Goal: Find contact information: Find contact information

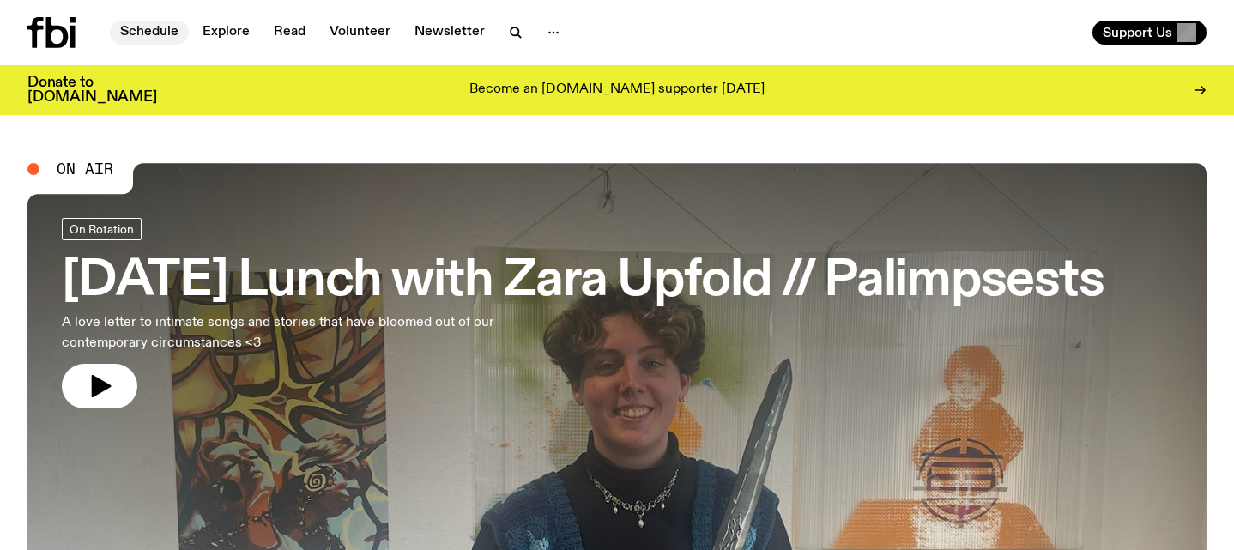
click at [173, 35] on link "Schedule" at bounding box center [149, 33] width 79 height 24
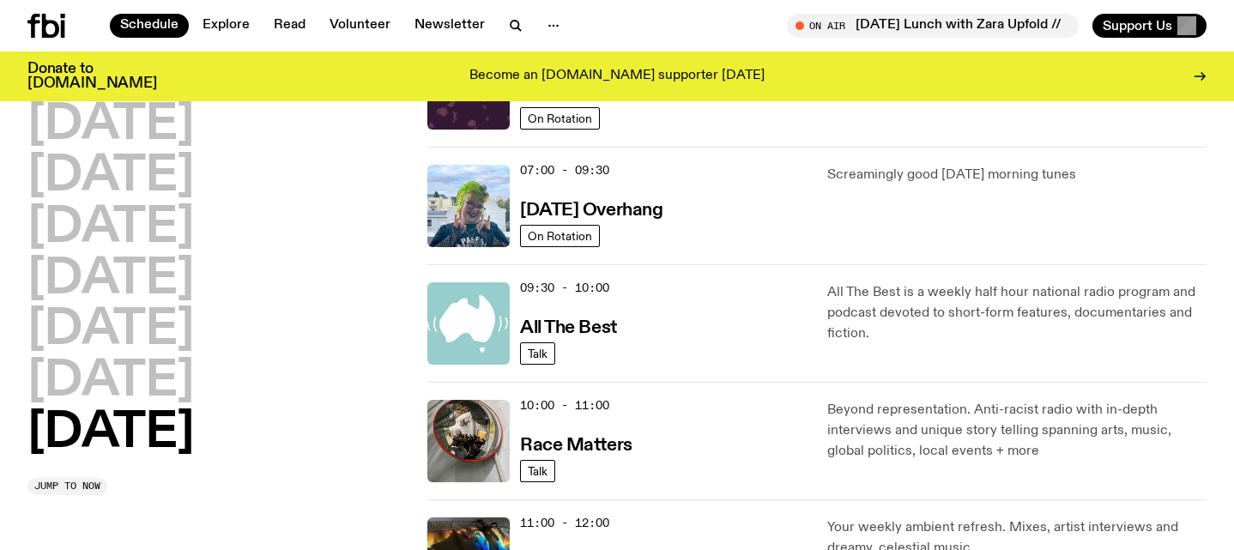
scroll to position [240, 0]
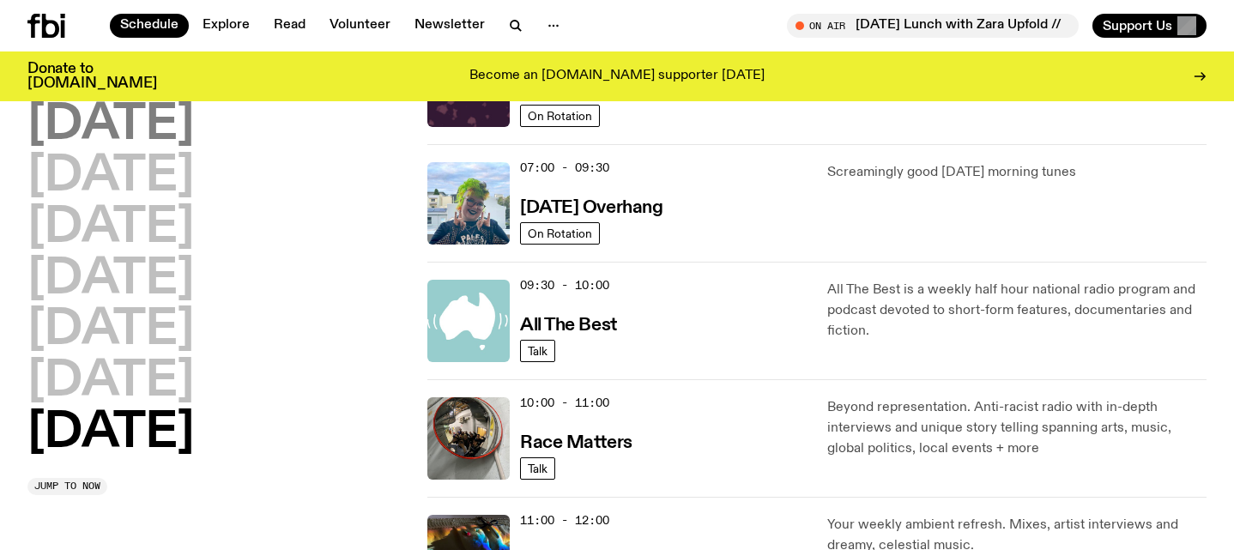
click at [136, 123] on h2 "[DATE]" at bounding box center [110, 125] width 166 height 48
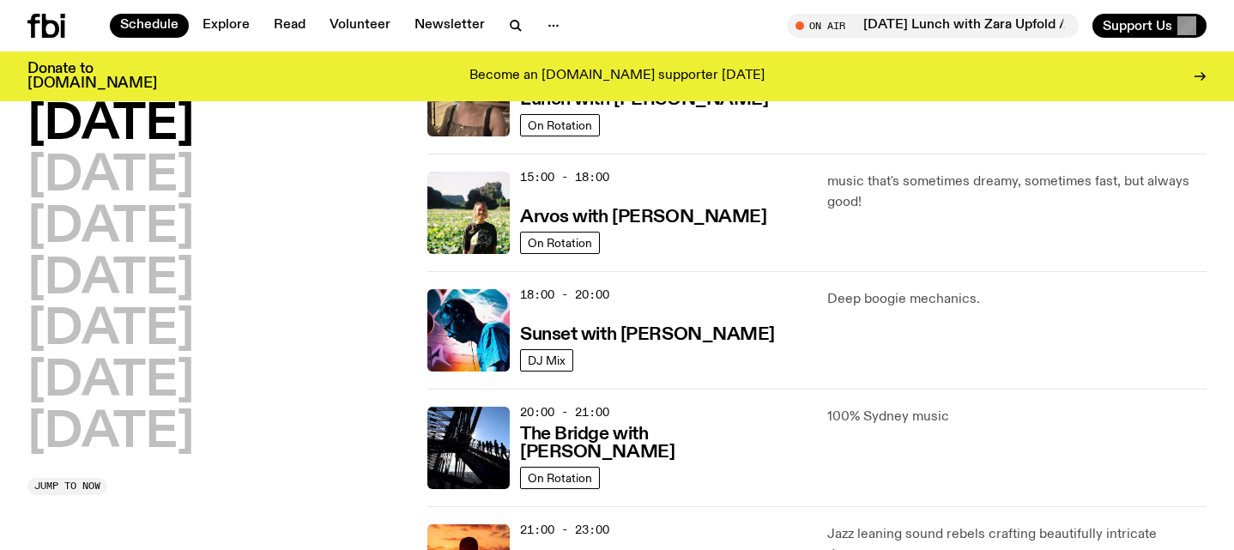
scroll to position [582, 0]
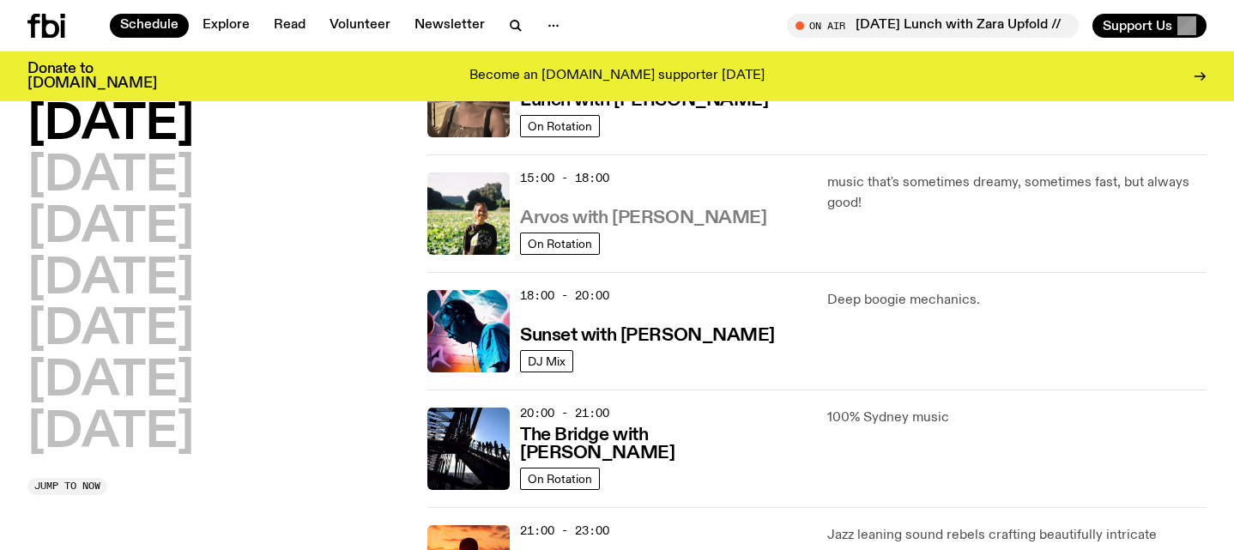
click at [646, 221] on h3 "Arvos with [PERSON_NAME]" at bounding box center [643, 218] width 246 height 18
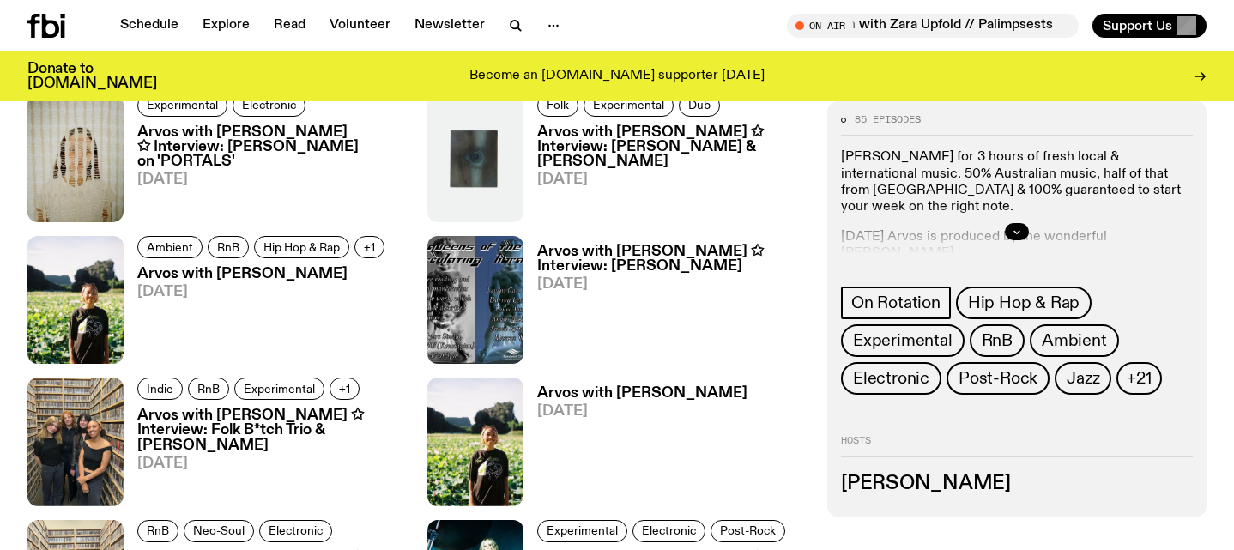
scroll to position [1566, 0]
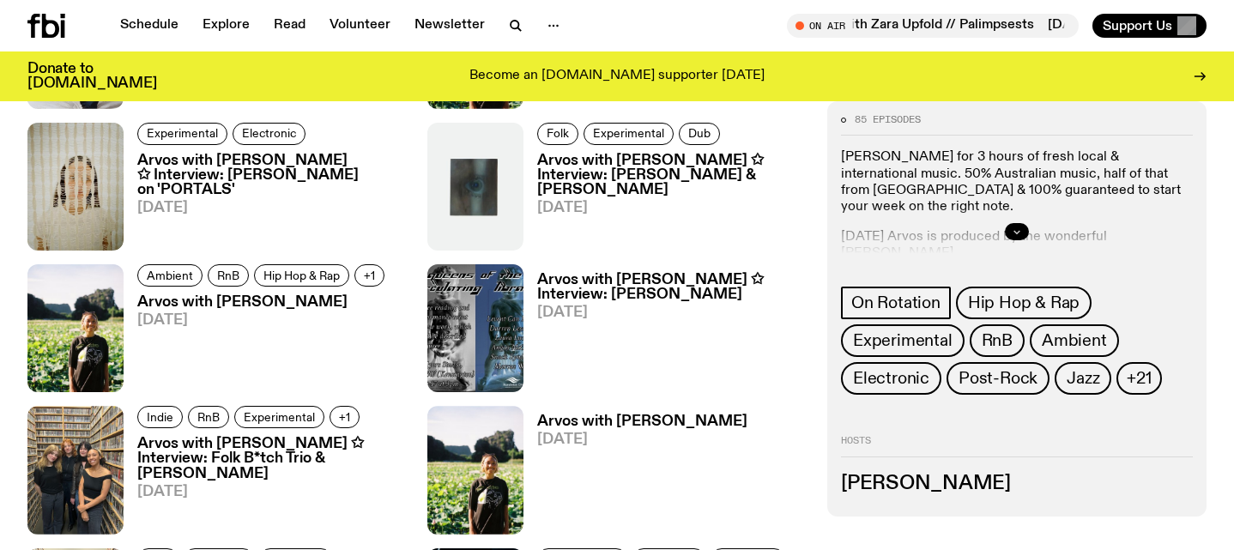
click at [1017, 235] on icon "button" at bounding box center [1016, 232] width 10 height 10
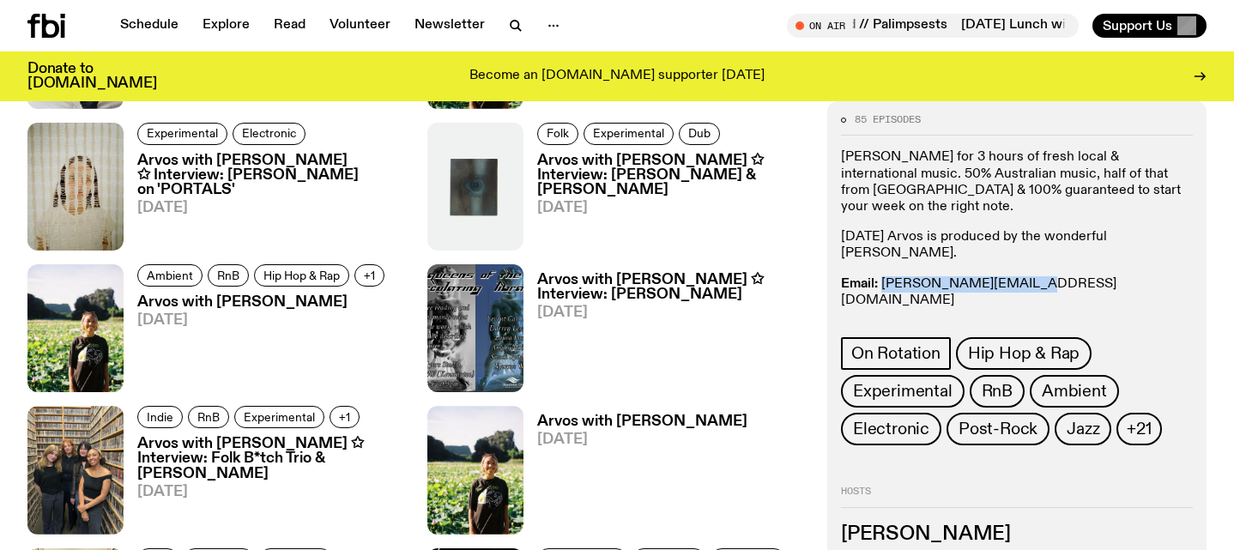
drag, startPoint x: 1026, startPoint y: 268, endPoint x: 882, endPoint y: 270, distance: 144.1
click at [882, 276] on p "Email: [PERSON_NAME][EMAIL_ADDRESS][DOMAIN_NAME] Insta: bria.wav Text In: 0409 …" at bounding box center [1017, 309] width 352 height 66
copy link "[PERSON_NAME][EMAIL_ADDRESS][DOMAIN_NAME]"
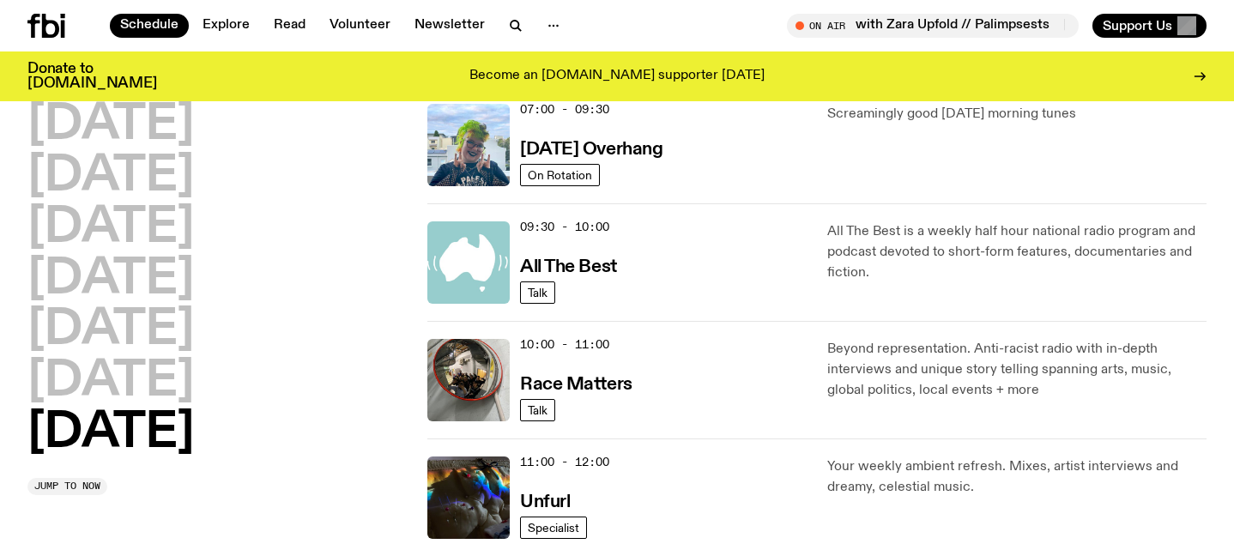
scroll to position [290, 0]
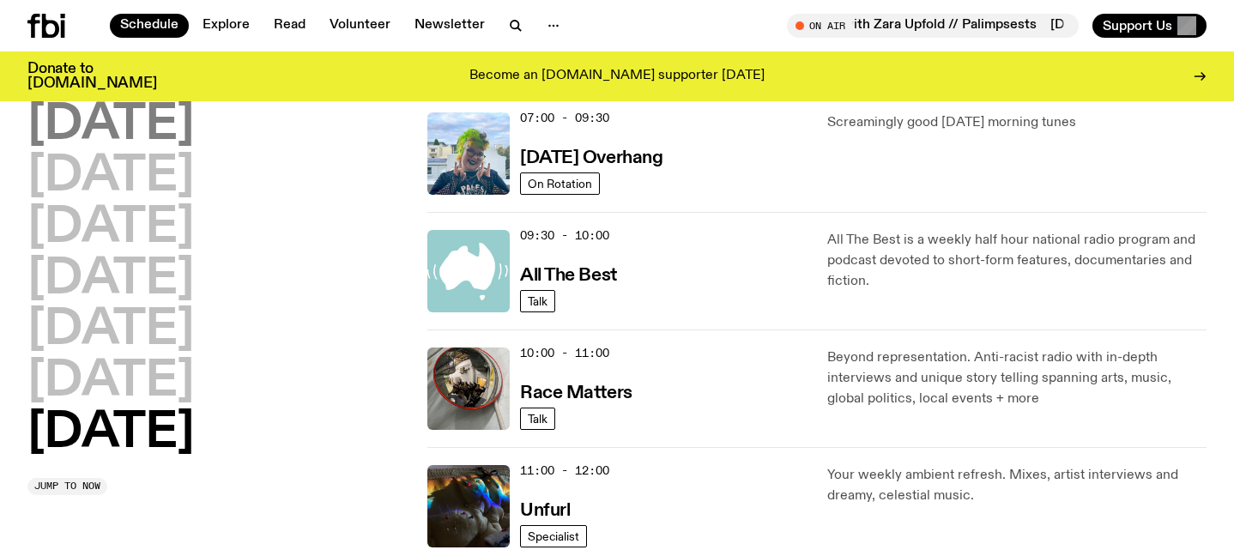
click at [178, 136] on h2 "[DATE]" at bounding box center [110, 125] width 166 height 48
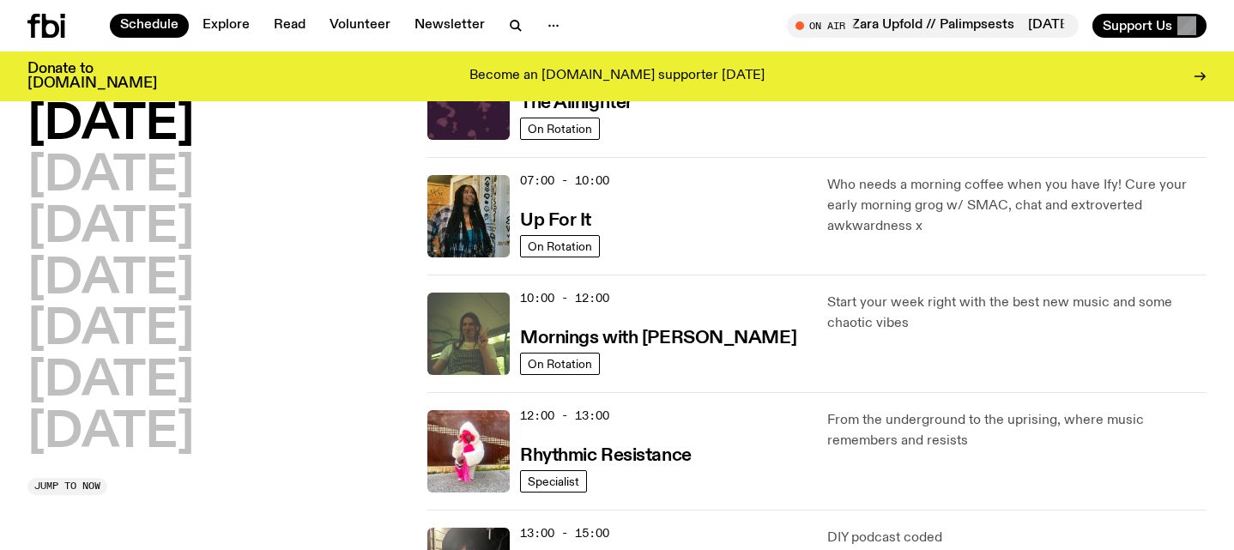
scroll to position [115, 0]
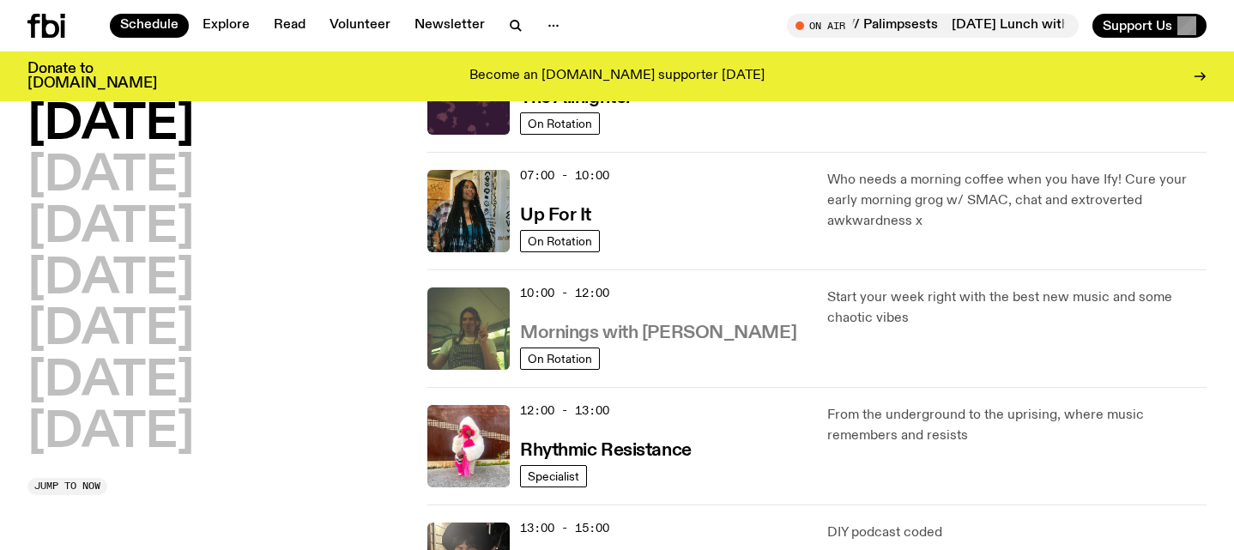
click at [741, 334] on h3 "Mornings with [PERSON_NAME]" at bounding box center [658, 333] width 276 height 18
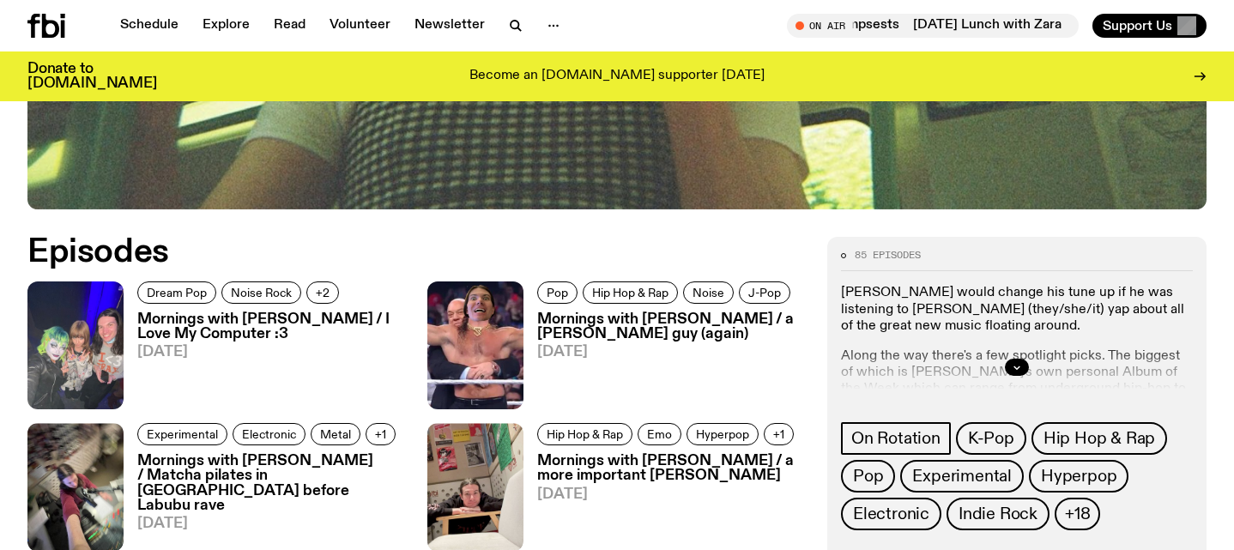
scroll to position [783, 0]
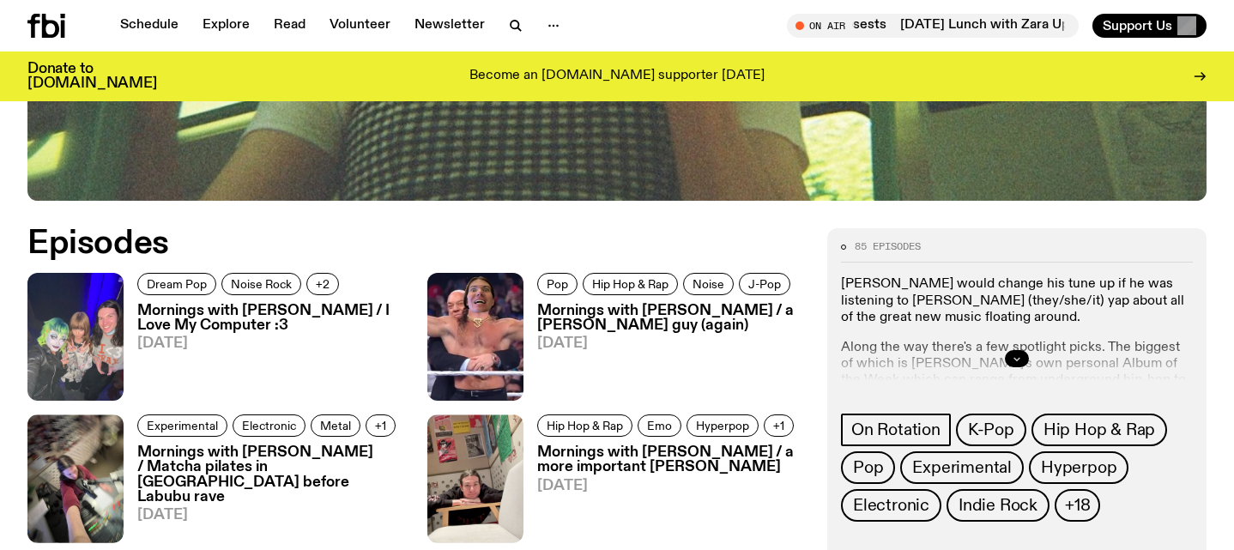
click at [1011, 353] on icon "button" at bounding box center [1016, 358] width 10 height 10
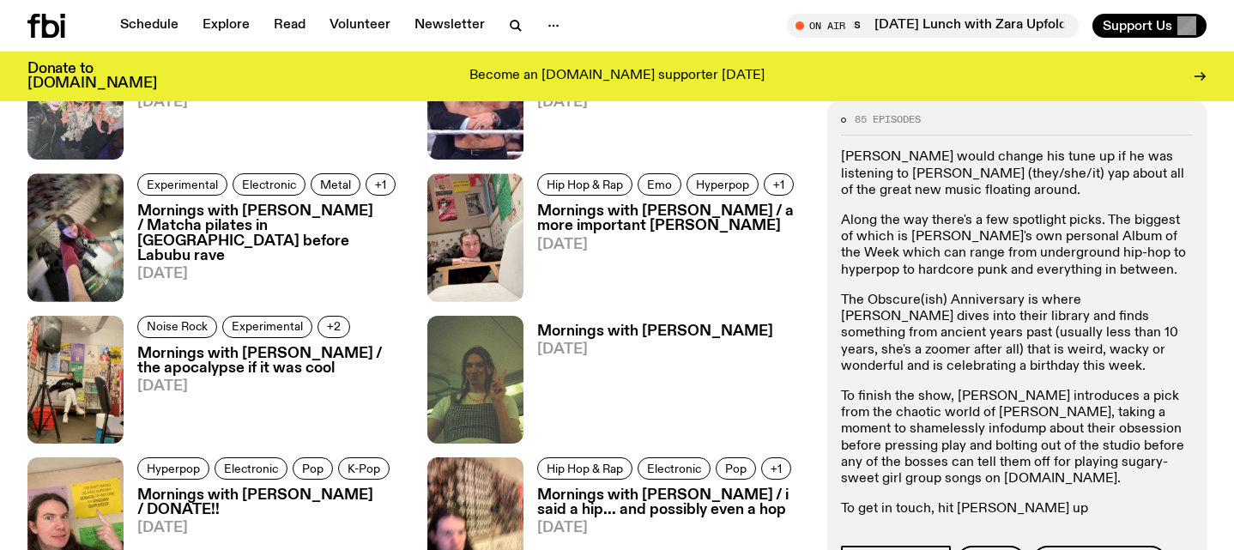
scroll to position [1021, 0]
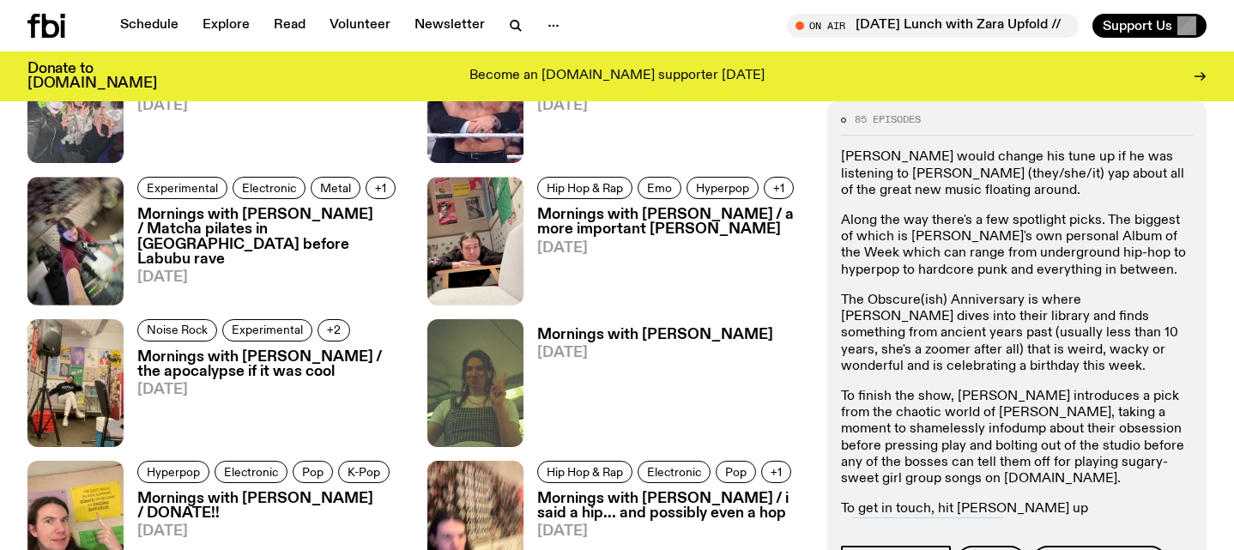
drag, startPoint x: 1160, startPoint y: 510, endPoint x: 1039, endPoint y: 511, distance: 121.0
click at [1039, 511] on p "To get in touch, hit [PERSON_NAME] up at [PERSON_NAME][EMAIL_ADDRESS][DOMAIN_NA…" at bounding box center [1017, 526] width 352 height 50
copy link "[PERSON_NAME][EMAIL_ADDRESS][DOMAIN_NAME]"
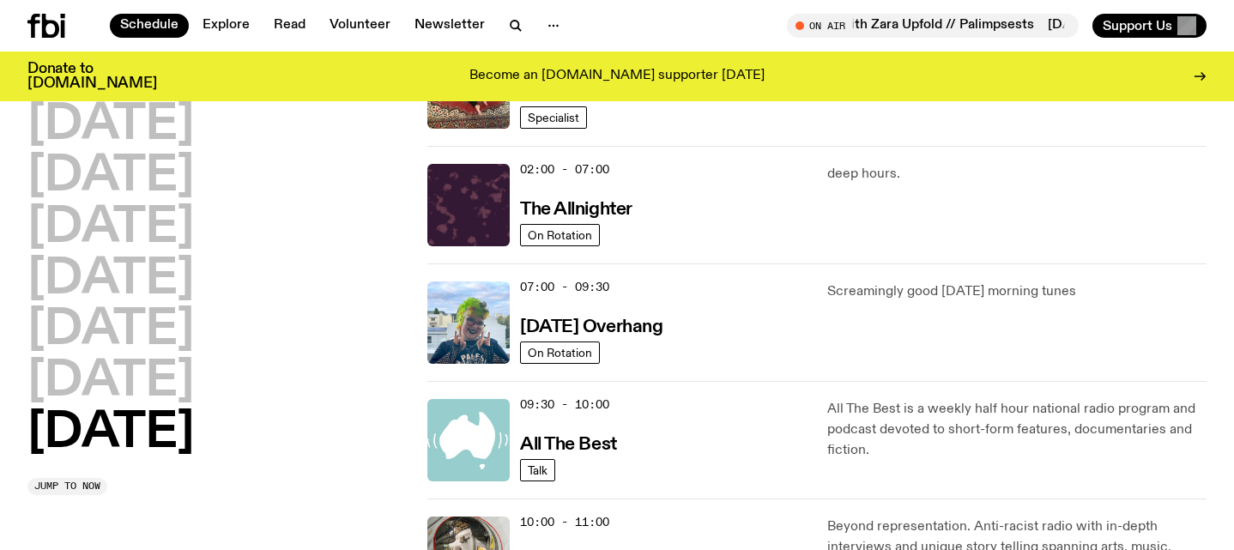
scroll to position [122, 0]
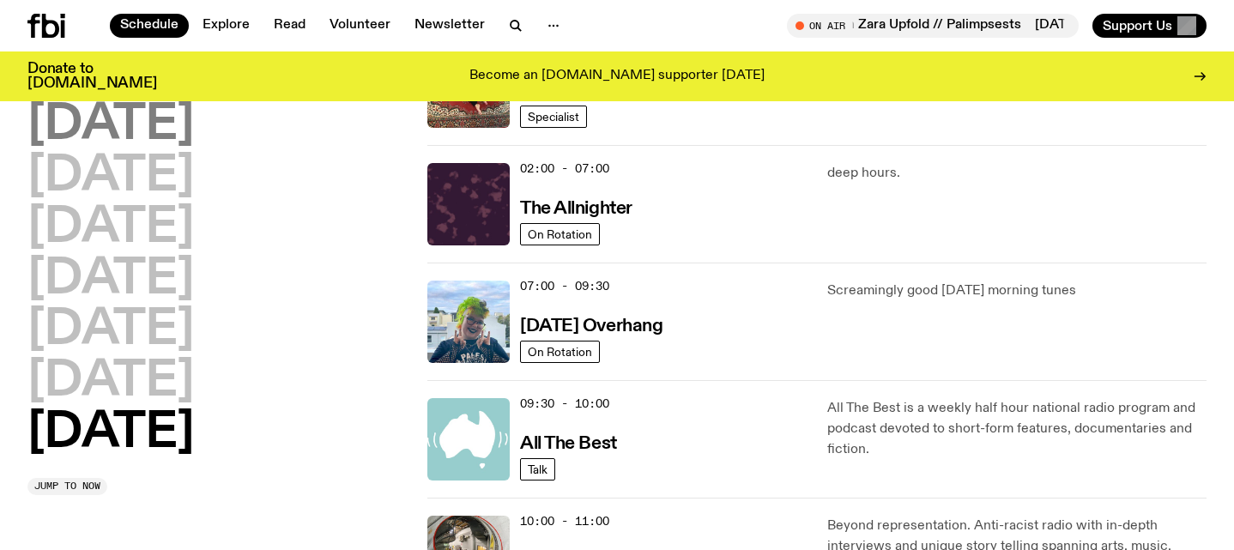
click at [157, 132] on h2 "[DATE]" at bounding box center [110, 125] width 166 height 48
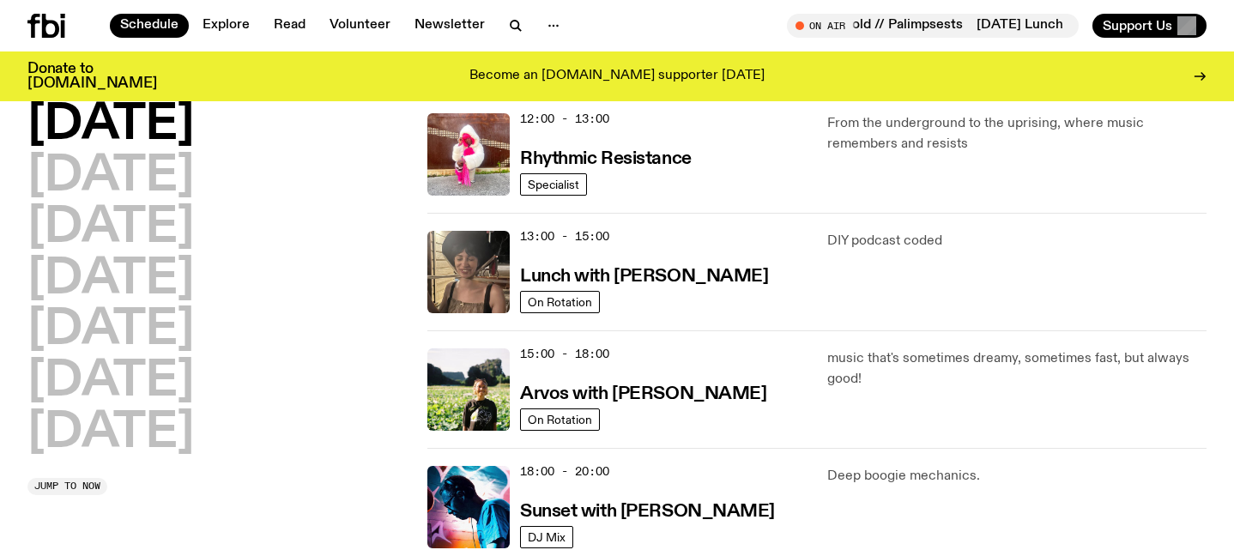
scroll to position [408, 0]
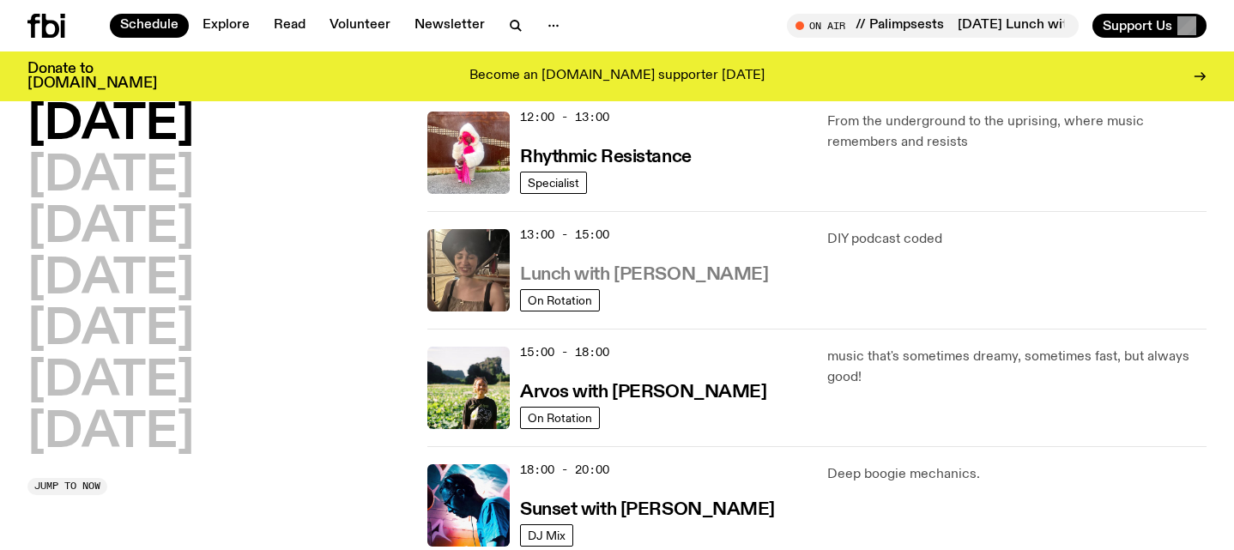
click at [665, 281] on h3 "Lunch with [PERSON_NAME]" at bounding box center [644, 275] width 248 height 18
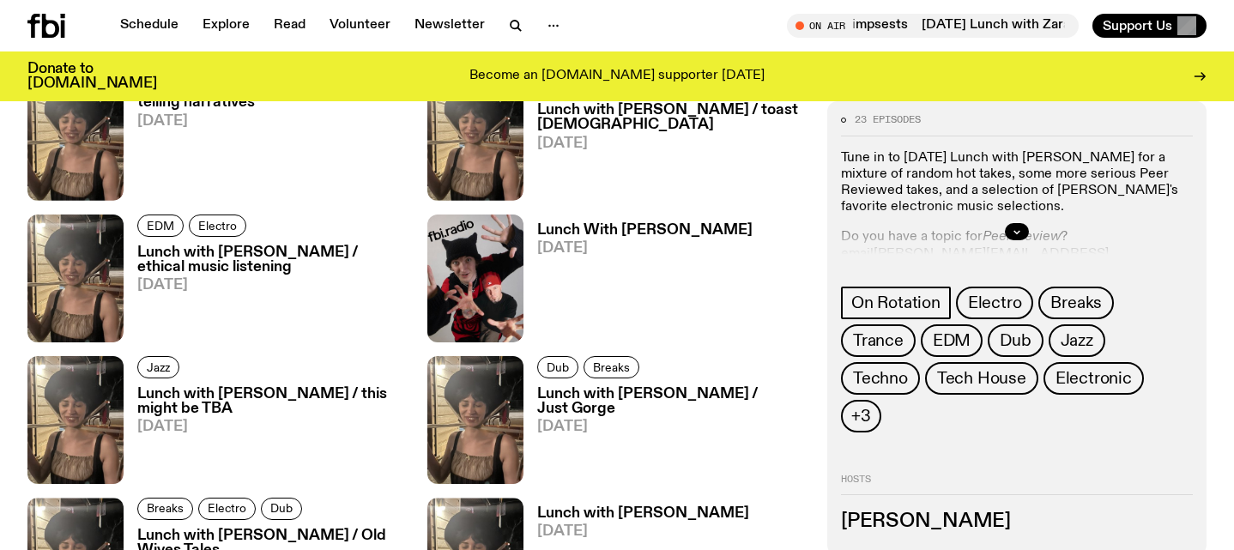
scroll to position [1049, 0]
click at [1017, 229] on icon "button" at bounding box center [1016, 232] width 10 height 10
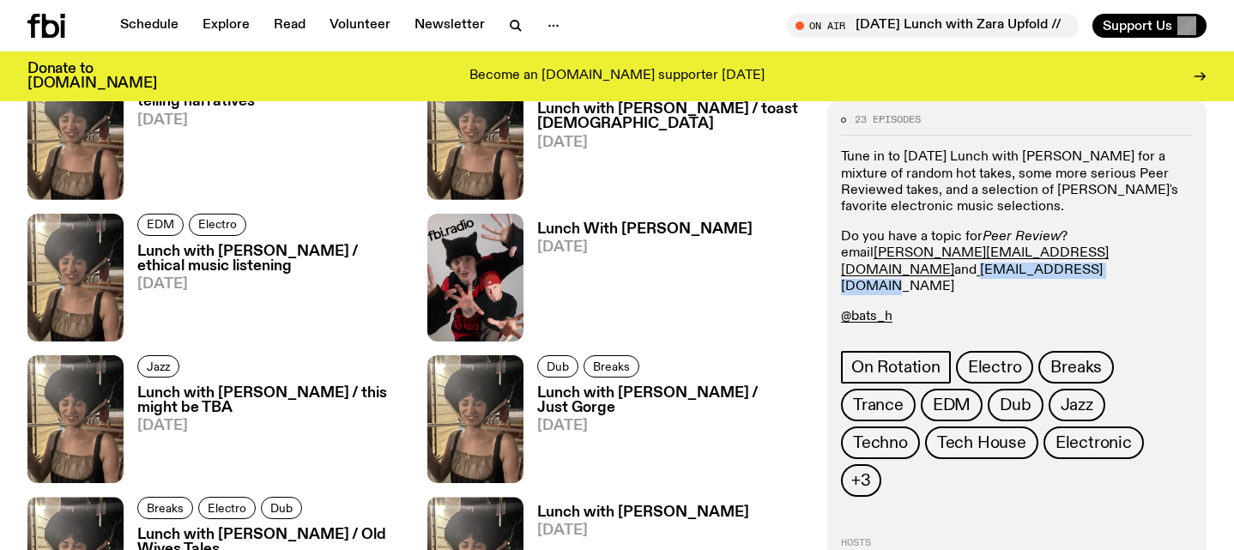
drag, startPoint x: 1196, startPoint y: 258, endPoint x: 1042, endPoint y: 256, distance: 153.6
click at [1042, 256] on div "23 episodes Tune in to [DATE] Lunch with [PERSON_NAME] for a mixture of random …" at bounding box center [1016, 359] width 379 height 517
copy link "[EMAIL_ADDRESS][DOMAIN_NAME]"
drag, startPoint x: 1011, startPoint y: 256, endPoint x: 873, endPoint y: 248, distance: 137.5
click at [917, 309] on p "@bats_h" at bounding box center [1017, 317] width 352 height 16
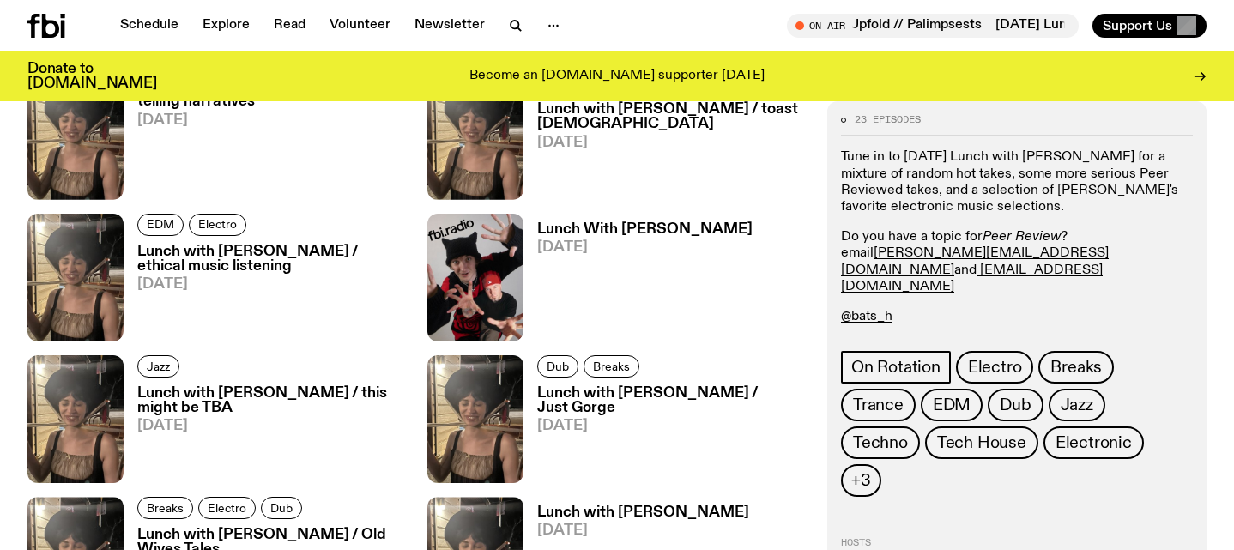
click at [1055, 339] on p "@_.synergy.___" at bounding box center [1017, 347] width 352 height 16
drag, startPoint x: 1016, startPoint y: 254, endPoint x: 878, endPoint y: 250, distance: 138.2
click at [878, 250] on p "Do you have a topic for Peer Review ? email [PERSON_NAME][EMAIL_ADDRESS][DOMAIN…" at bounding box center [1017, 262] width 352 height 66
copy p "[PERSON_NAME][EMAIL_ADDRESS][DOMAIN_NAME]"
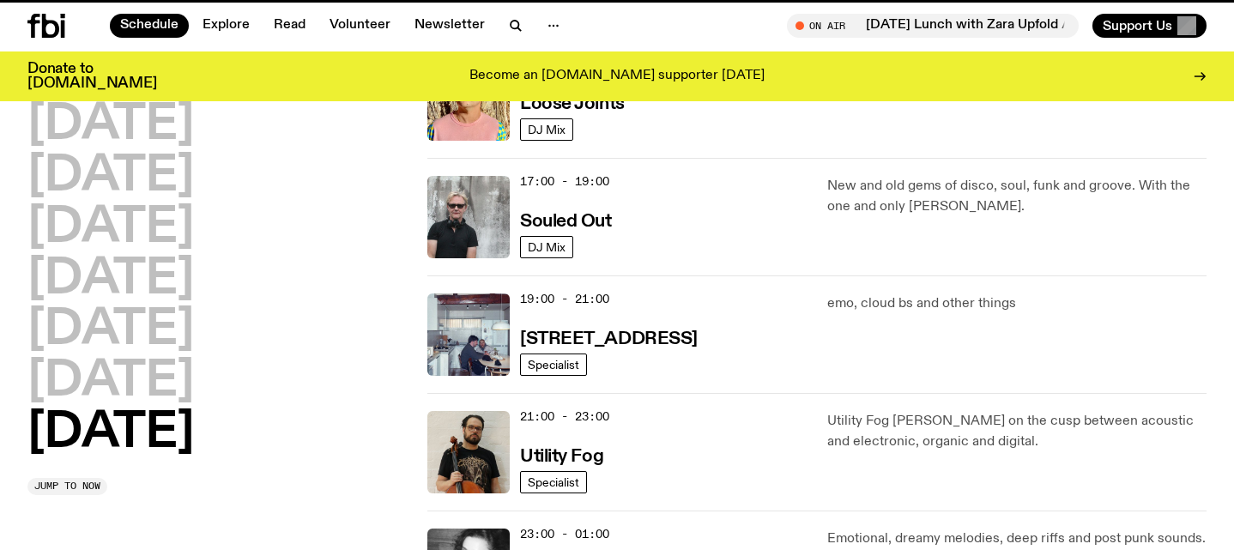
scroll to position [408, 0]
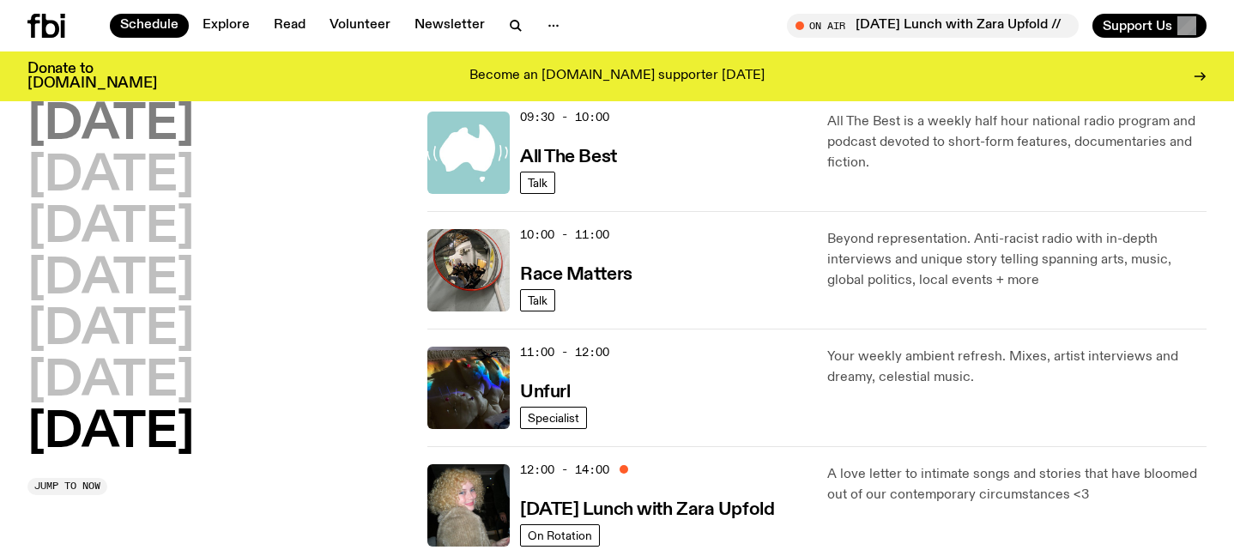
click at [181, 118] on h2 "[DATE]" at bounding box center [110, 125] width 166 height 48
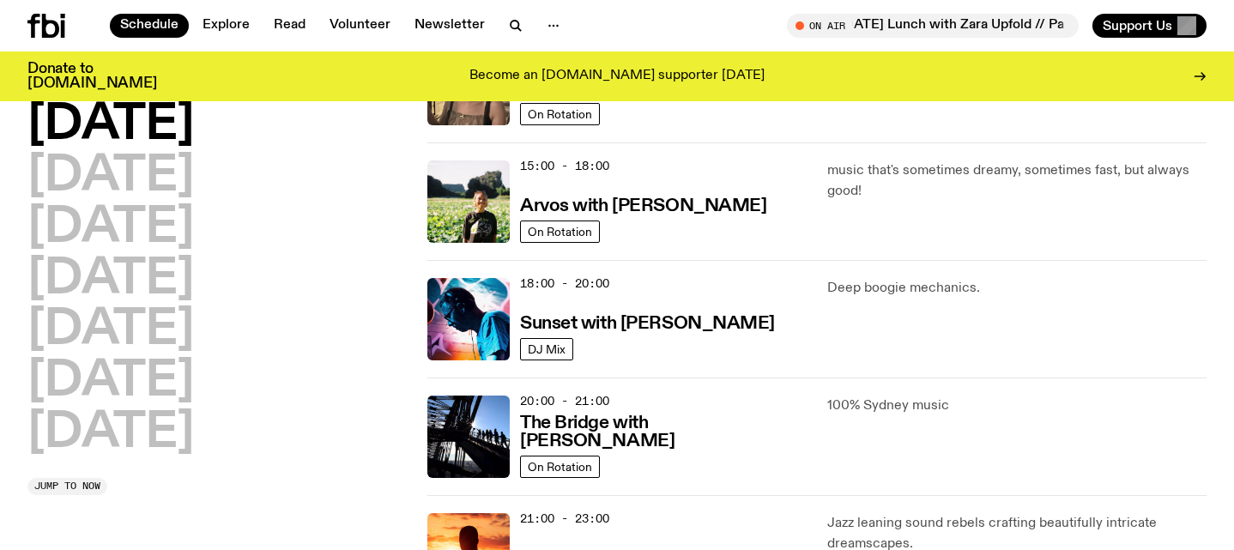
scroll to position [617, 0]
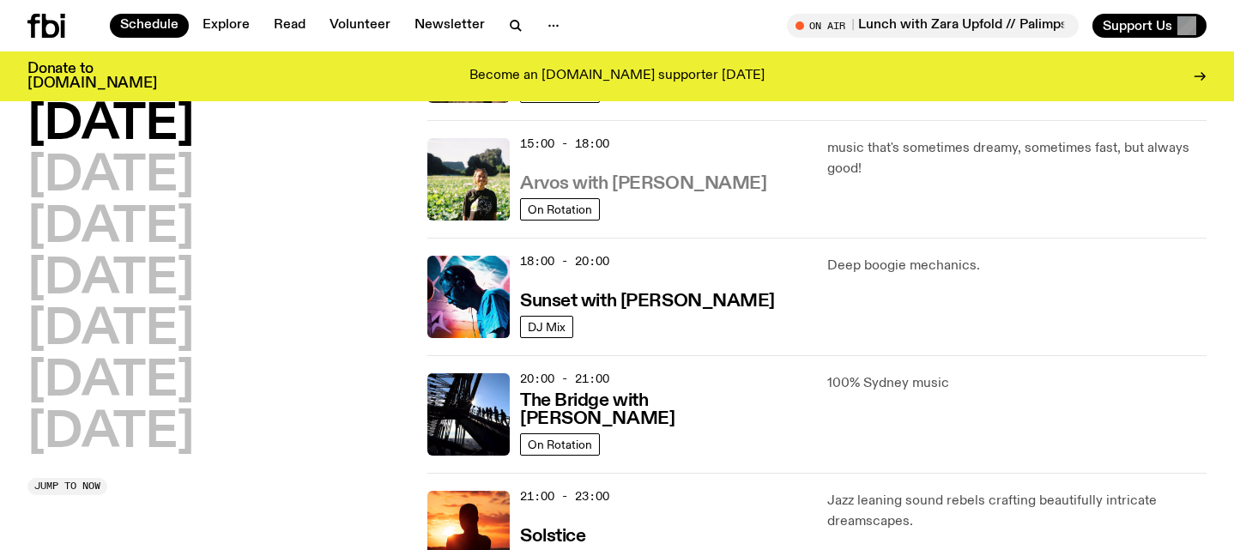
click at [649, 188] on h3 "Arvos with [PERSON_NAME]" at bounding box center [643, 184] width 246 height 18
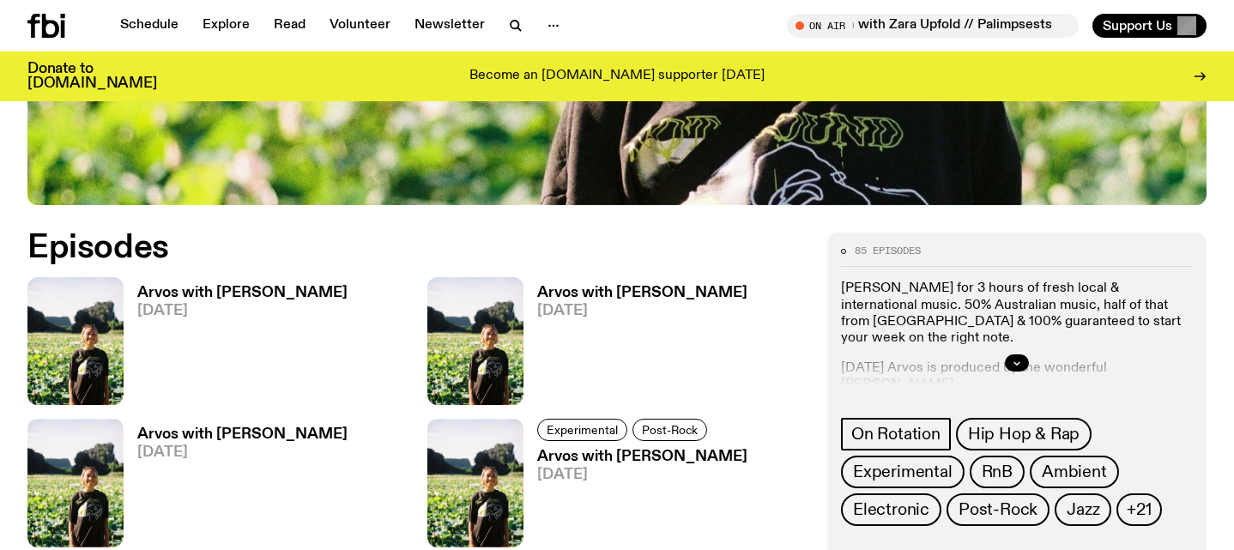
scroll to position [718, 0]
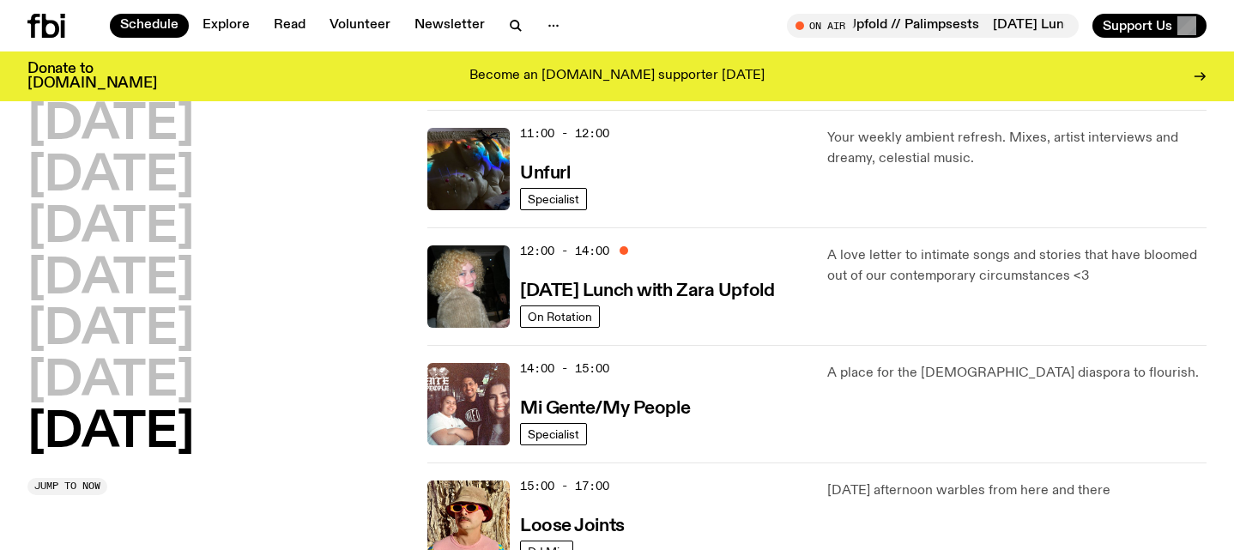
scroll to position [628, 0]
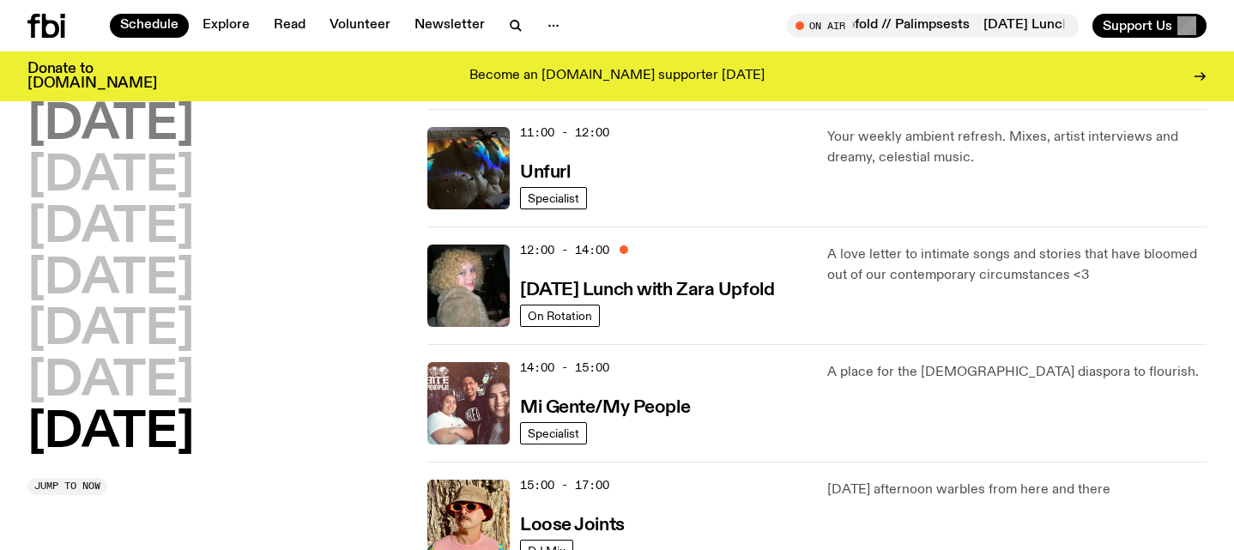
click at [108, 133] on h2 "[DATE]" at bounding box center [110, 125] width 166 height 48
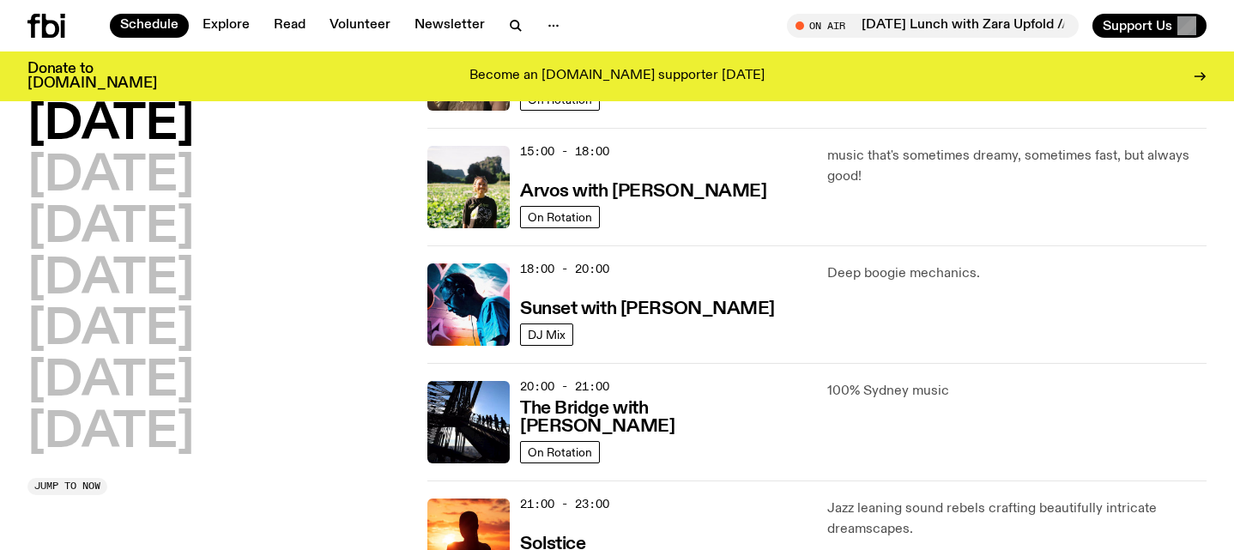
scroll to position [570, 0]
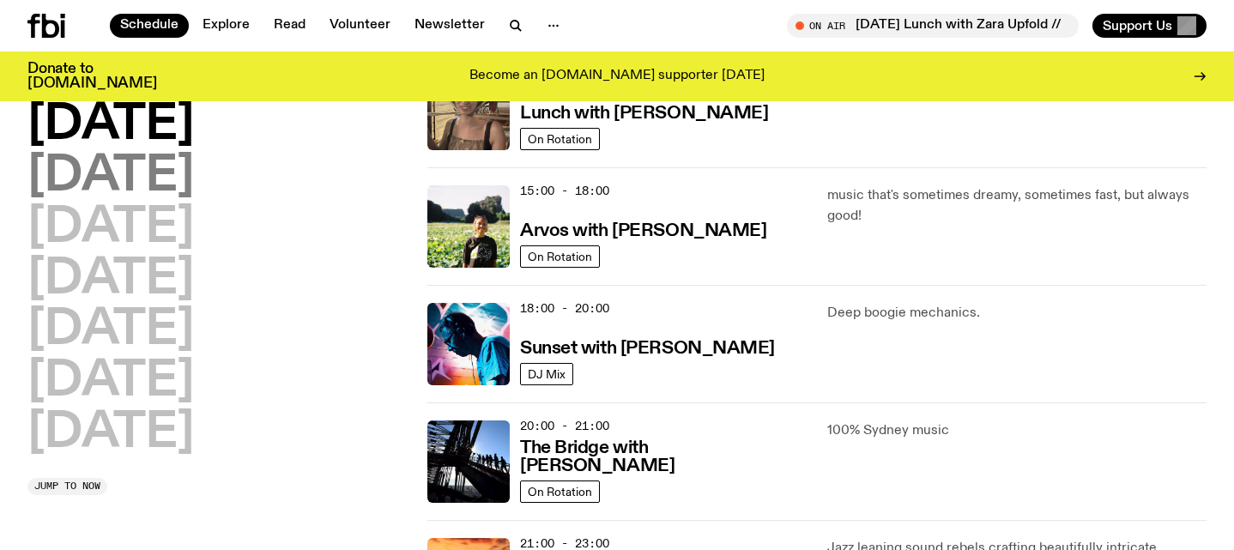
click at [142, 181] on h2 "[DATE]" at bounding box center [110, 177] width 166 height 48
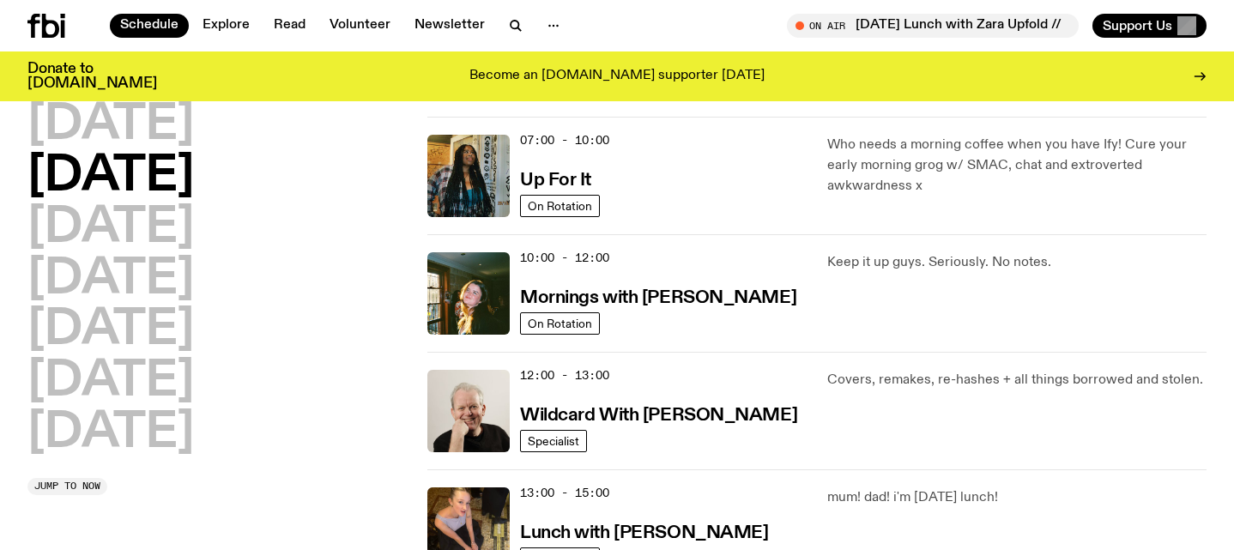
scroll to position [157, 0]
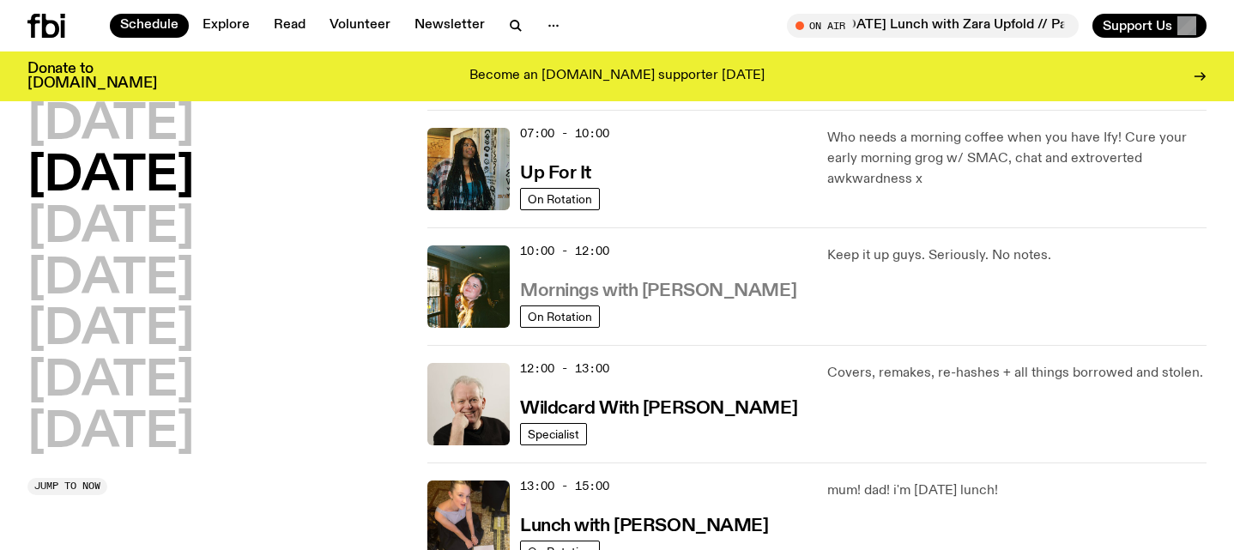
click at [634, 286] on h3 "Mornings with [PERSON_NAME]" at bounding box center [658, 291] width 276 height 18
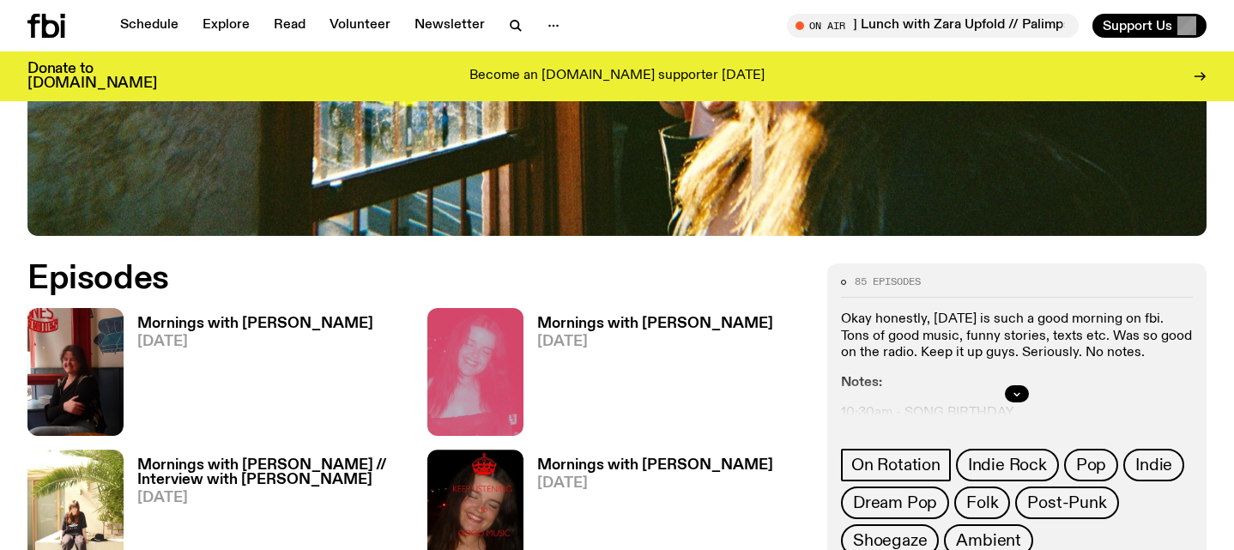
scroll to position [872, 0]
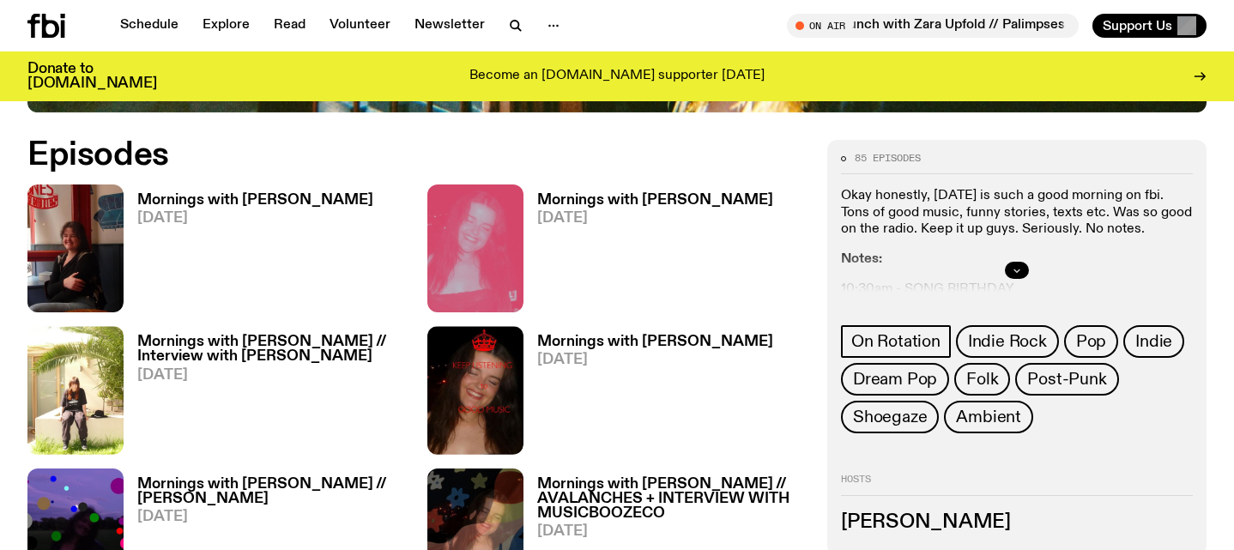
click at [1005, 262] on button "button" at bounding box center [1017, 270] width 24 height 17
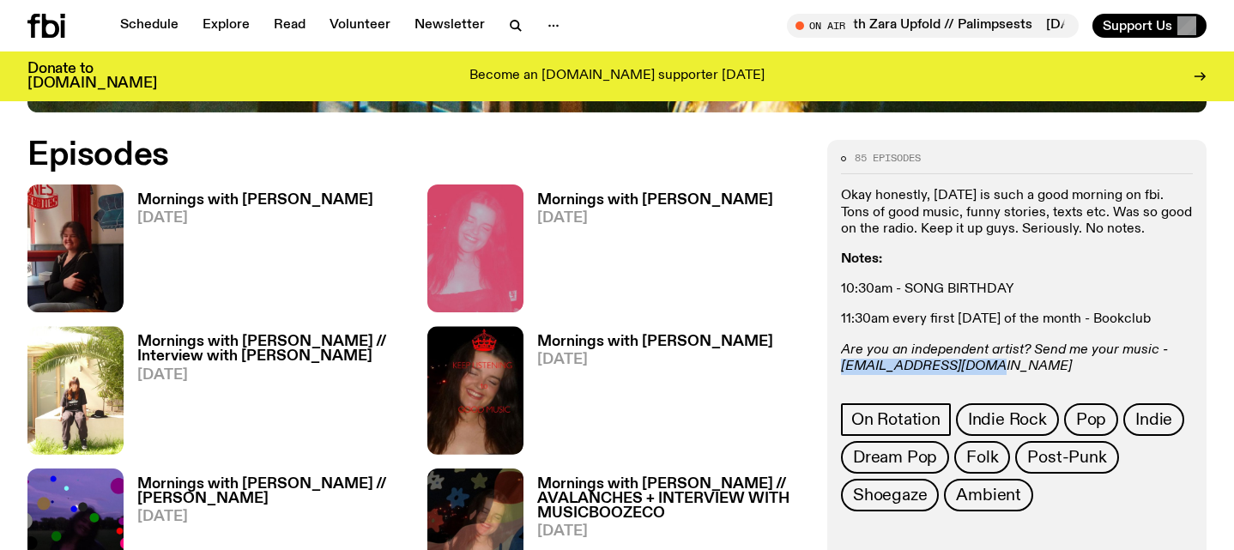
drag, startPoint x: 981, startPoint y: 336, endPoint x: 841, endPoint y: 334, distance: 139.9
click at [841, 334] on div "Okay honestly, [DATE] is such a good morning on fbi. Tons of good music, funny …" at bounding box center [1017, 282] width 352 height 188
copy em "[EMAIL_ADDRESS][DOMAIN_NAME]"
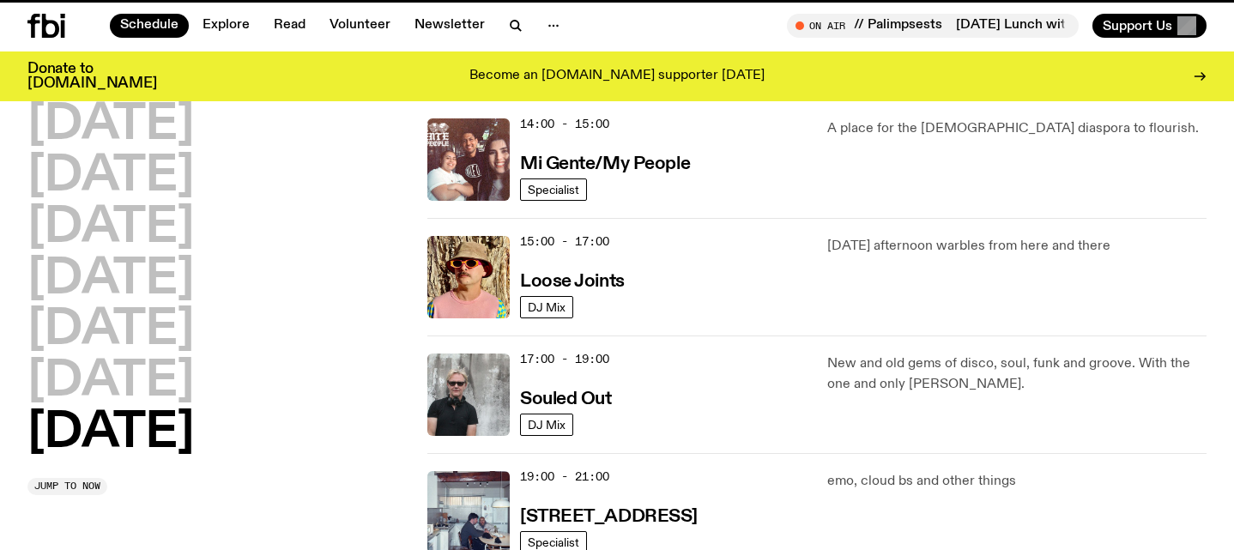
scroll to position [157, 0]
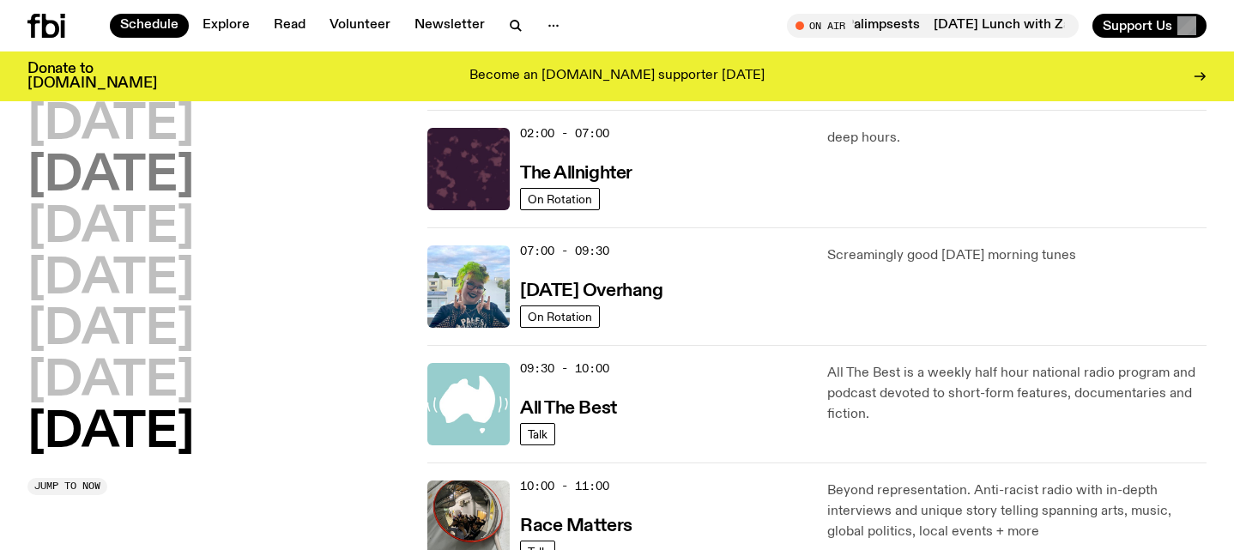
click at [126, 180] on h2 "[DATE]" at bounding box center [110, 177] width 166 height 48
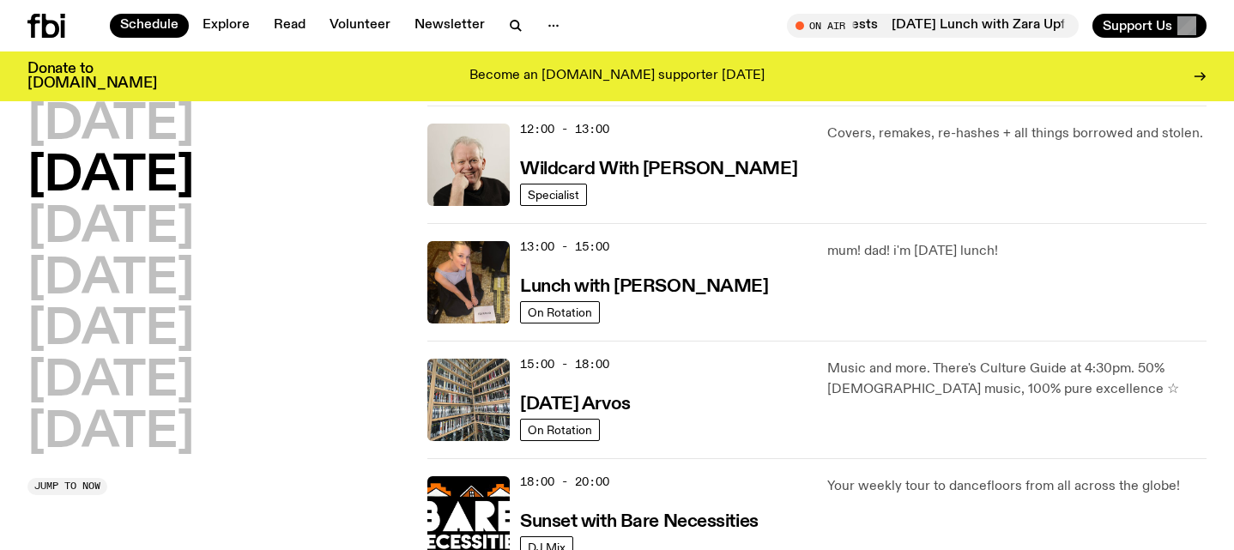
scroll to position [402, 0]
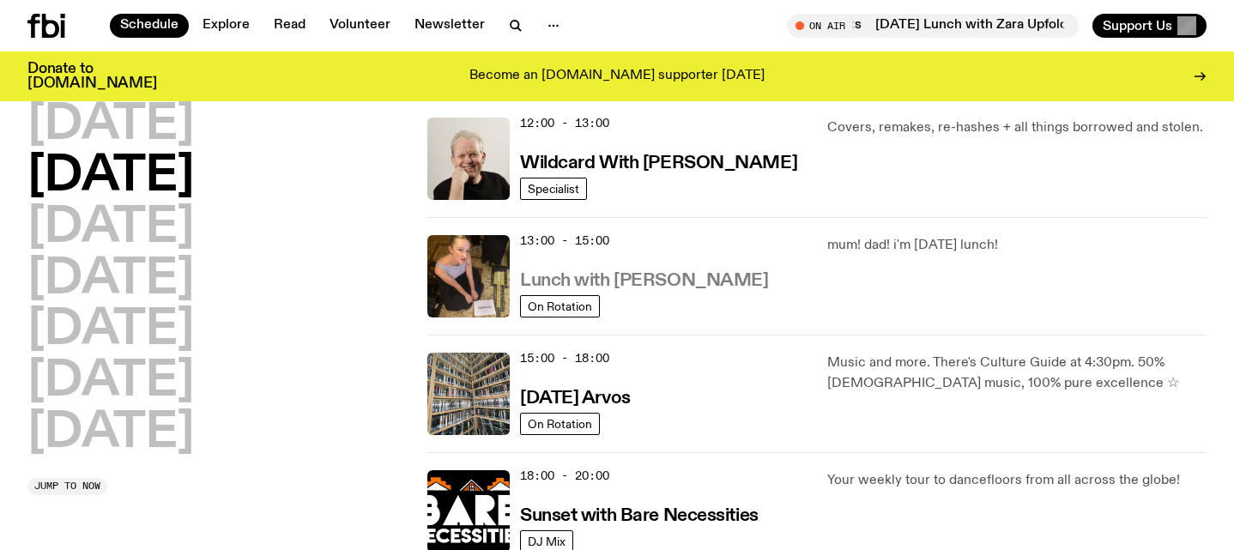
click at [642, 282] on h3 "Lunch with [PERSON_NAME]" at bounding box center [644, 281] width 248 height 18
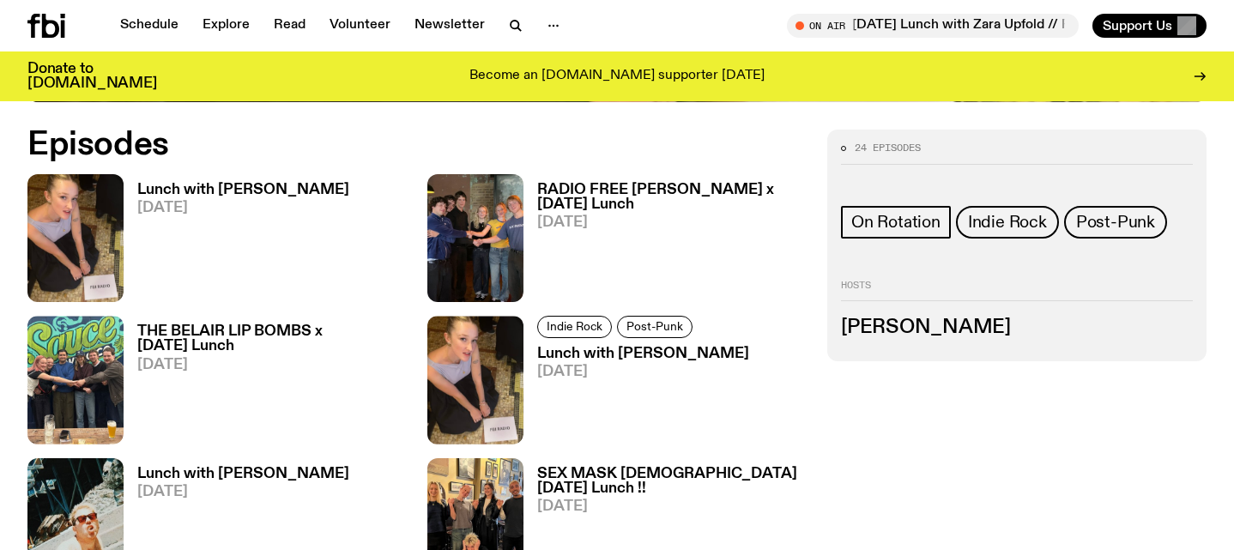
scroll to position [800, 0]
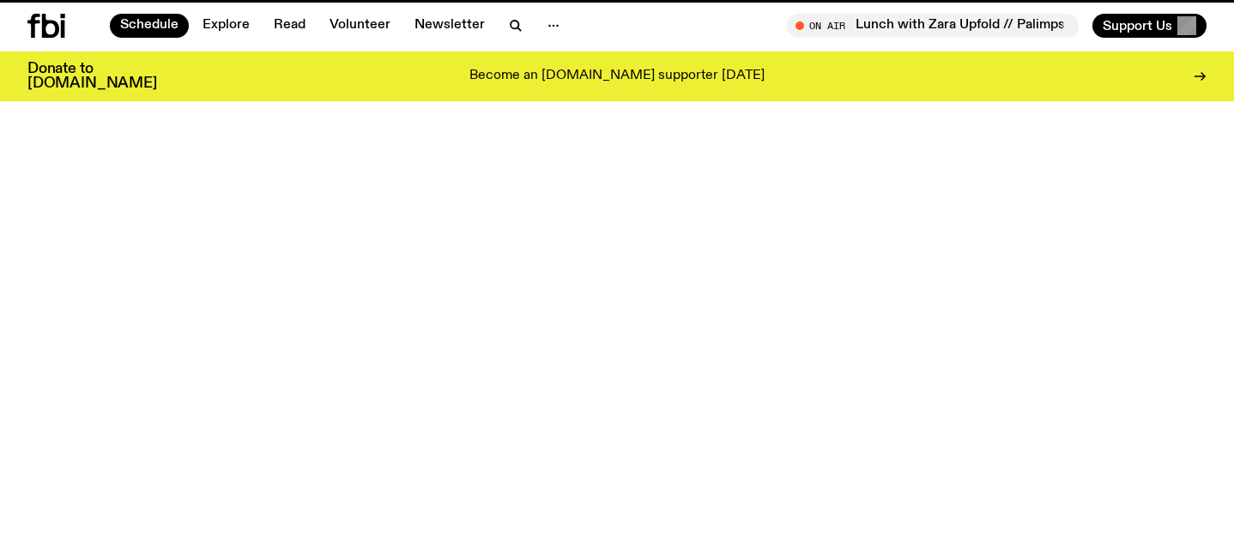
scroll to position [402, 0]
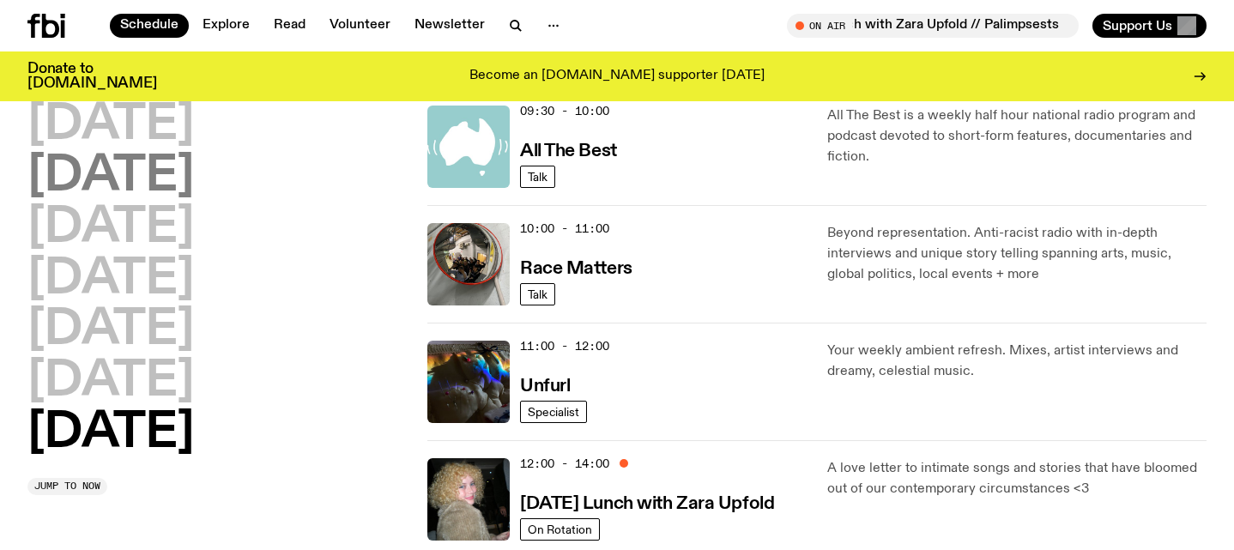
click at [164, 172] on h2 "[DATE]" at bounding box center [110, 177] width 166 height 48
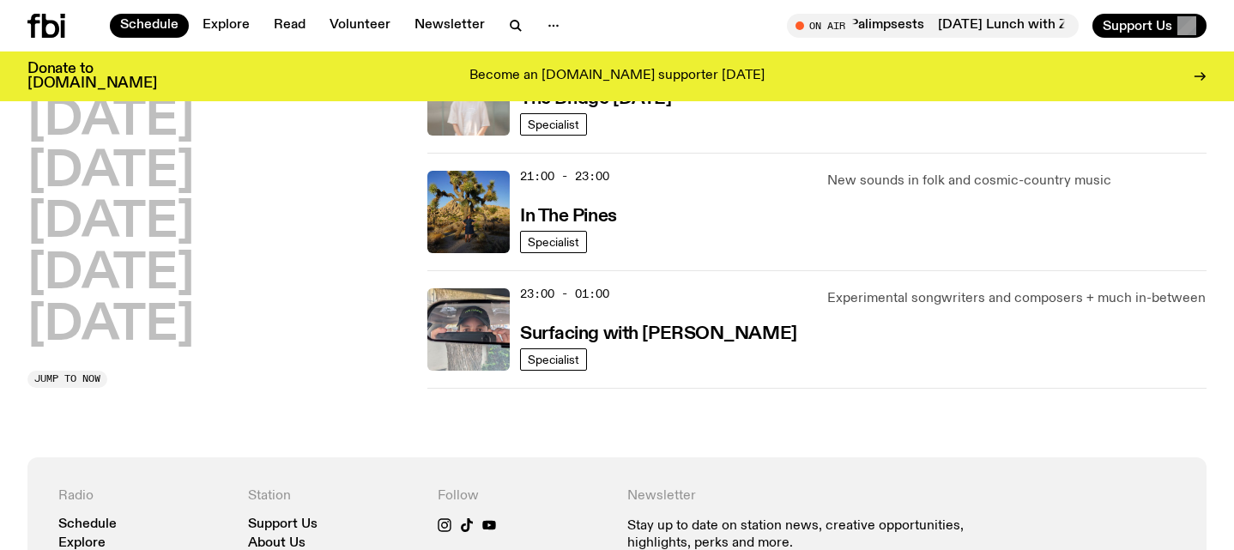
scroll to position [903, 0]
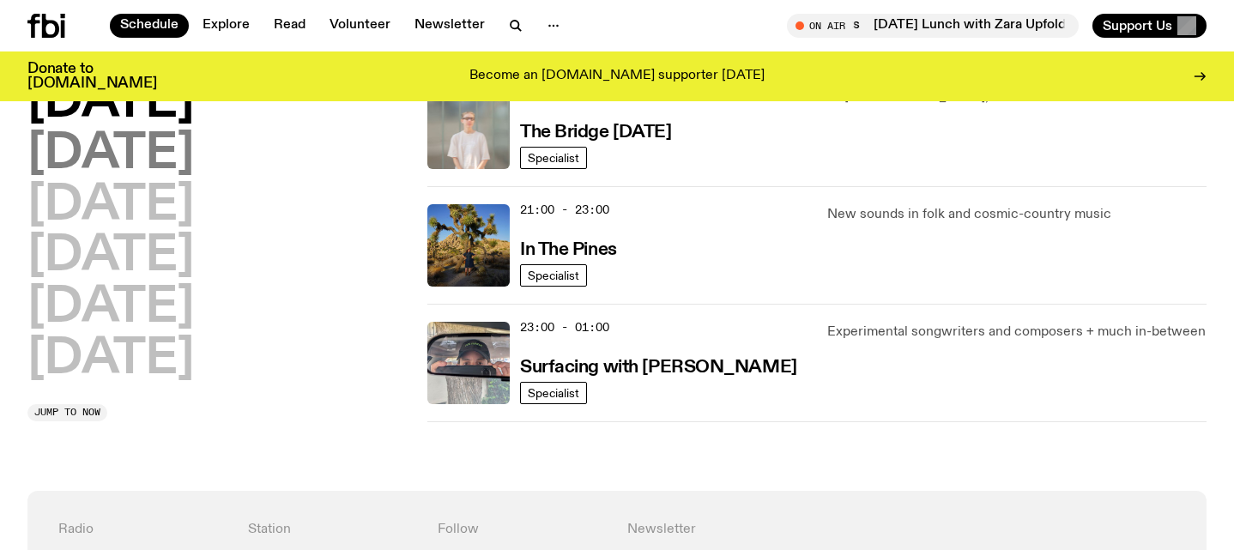
click at [194, 160] on h2 "[DATE]" at bounding box center [110, 154] width 166 height 48
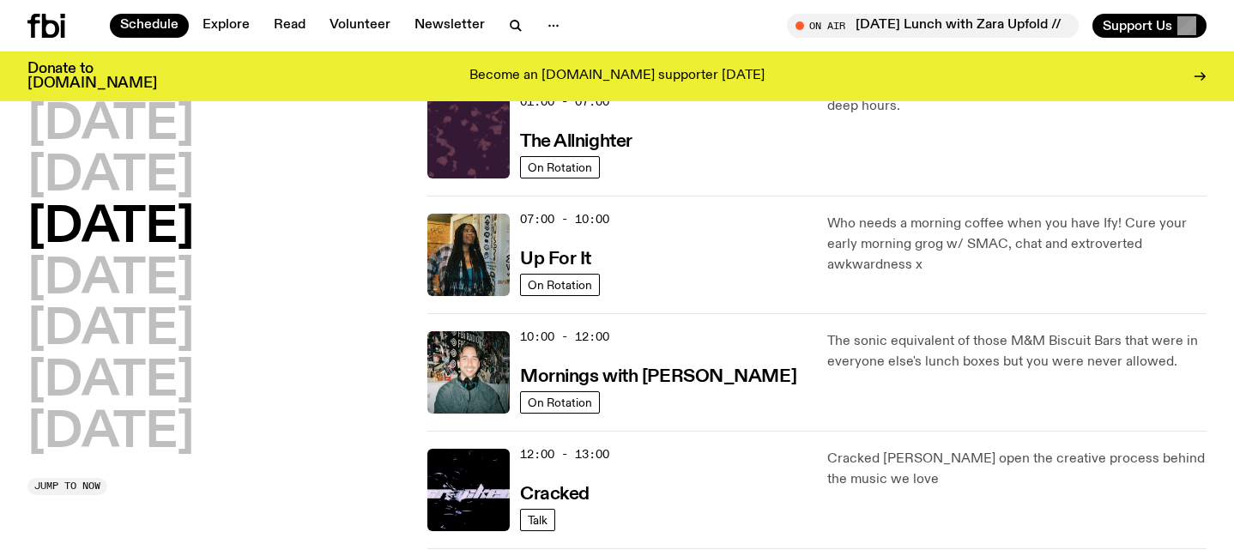
scroll to position [76, 0]
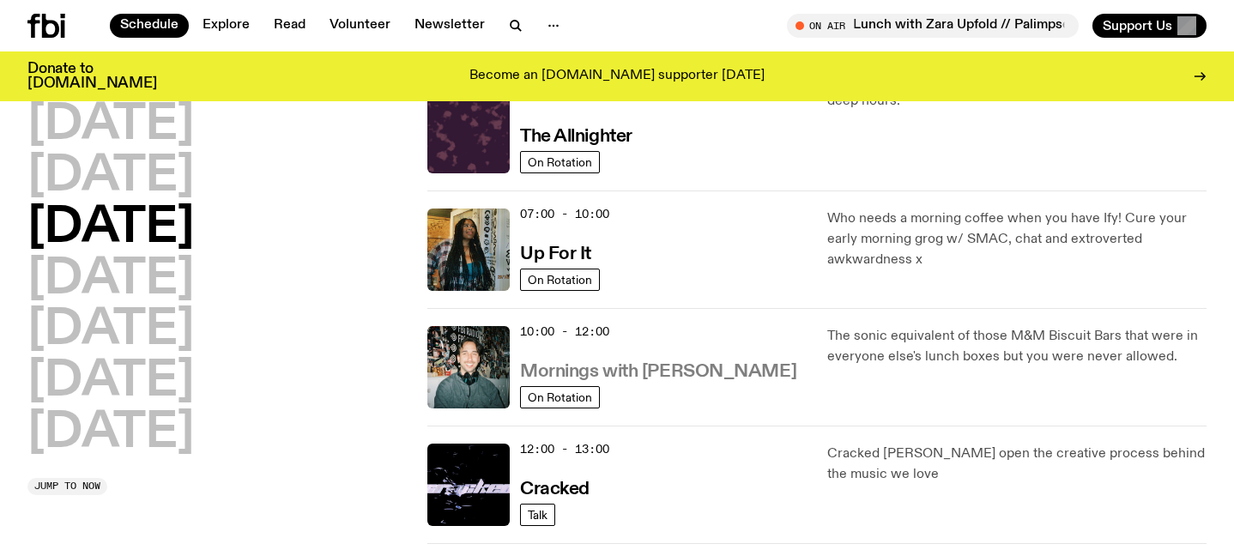
click at [671, 371] on h3 "Mornings with [PERSON_NAME]" at bounding box center [658, 372] width 276 height 18
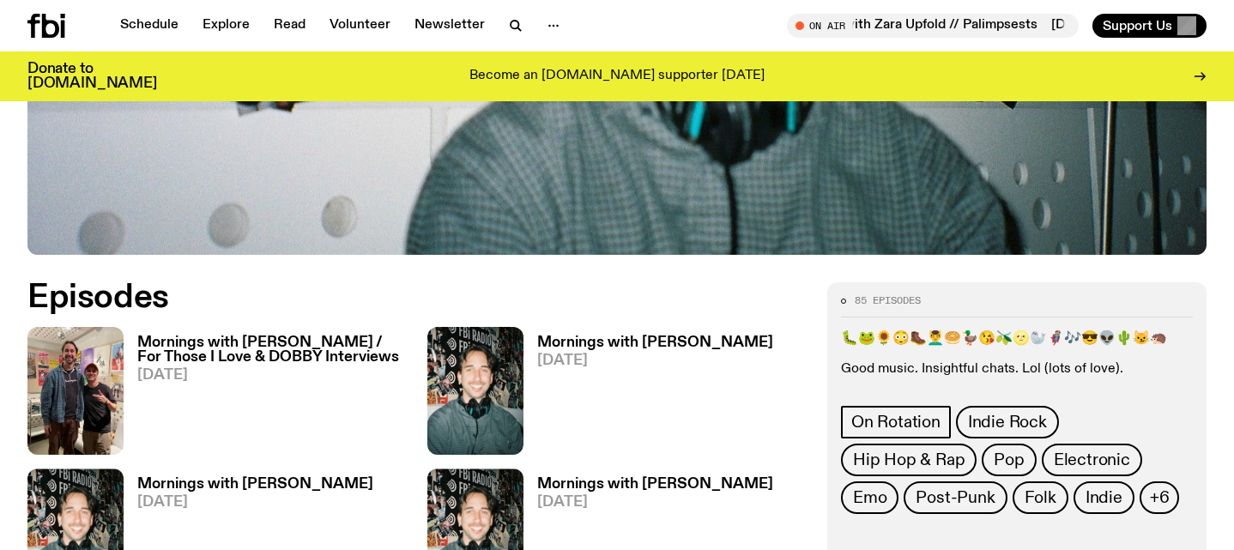
scroll to position [721, 0]
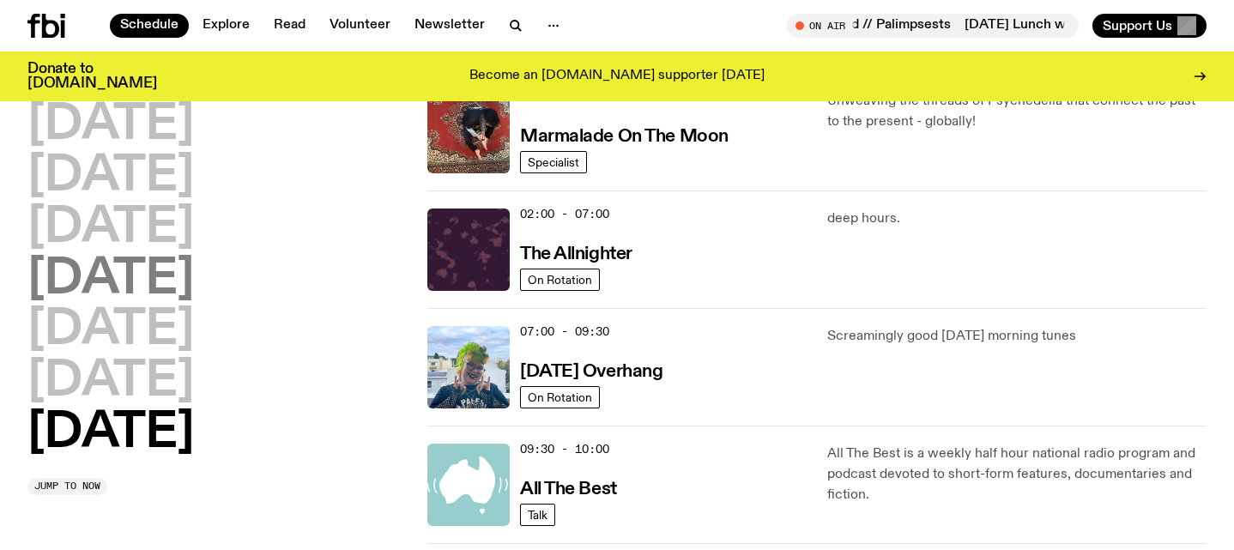
scroll to position [86, 0]
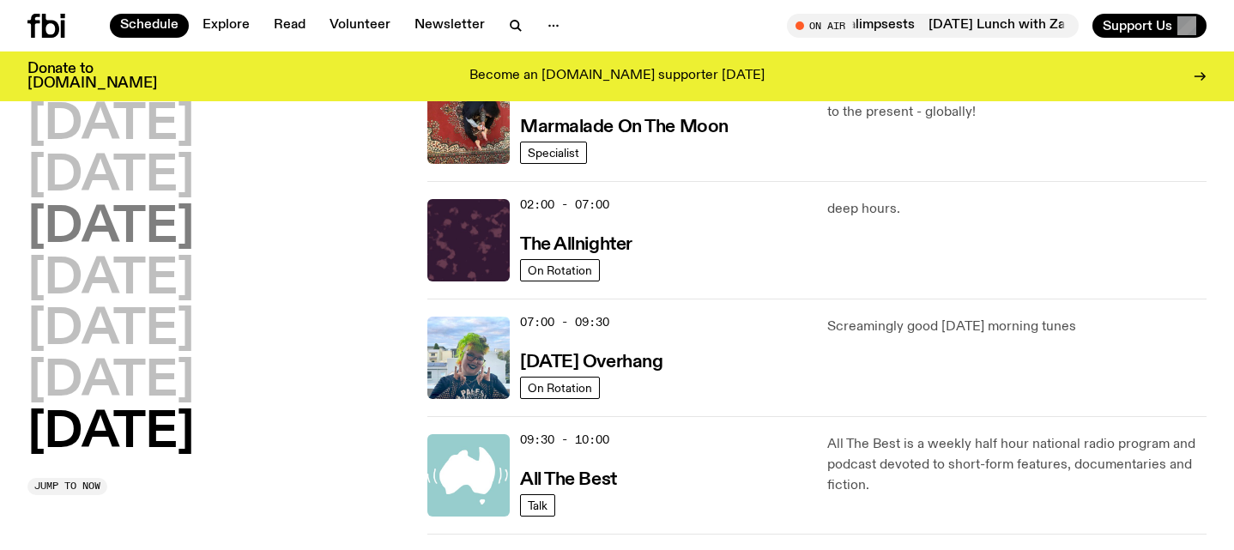
click at [194, 226] on h2 "[DATE]" at bounding box center [110, 228] width 166 height 48
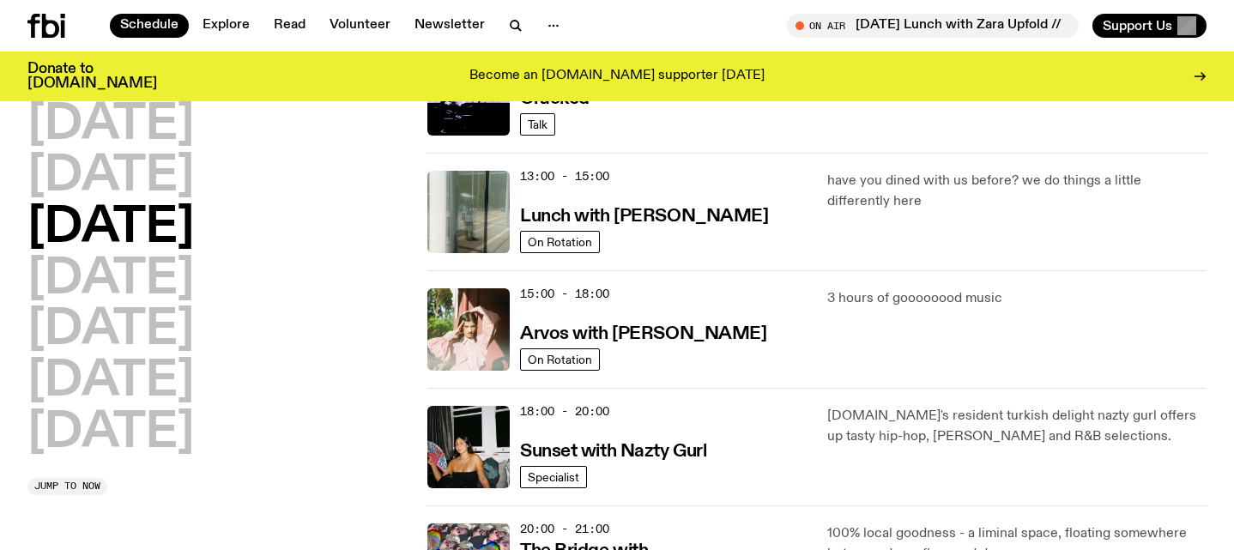
scroll to position [468, 0]
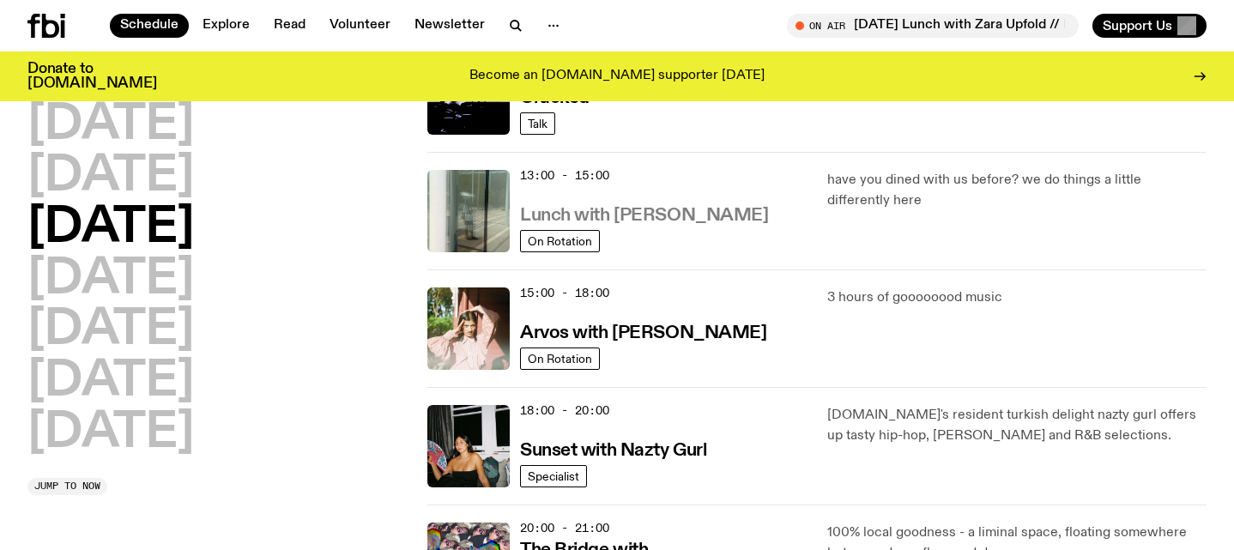
click at [680, 220] on h3 "Lunch with [PERSON_NAME]" at bounding box center [644, 216] width 248 height 18
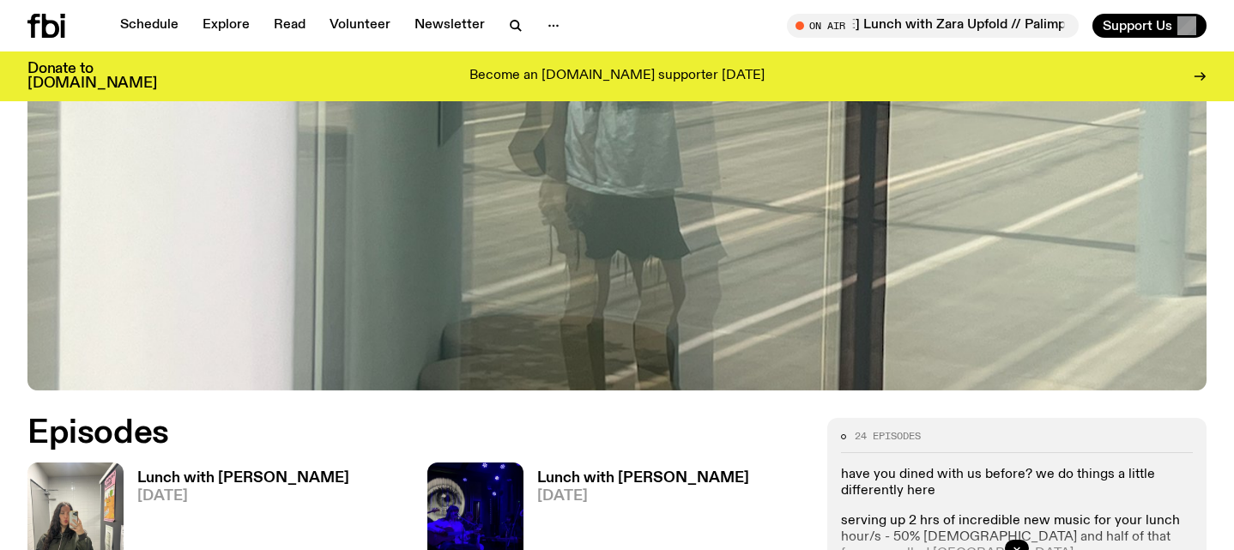
scroll to position [184, 0]
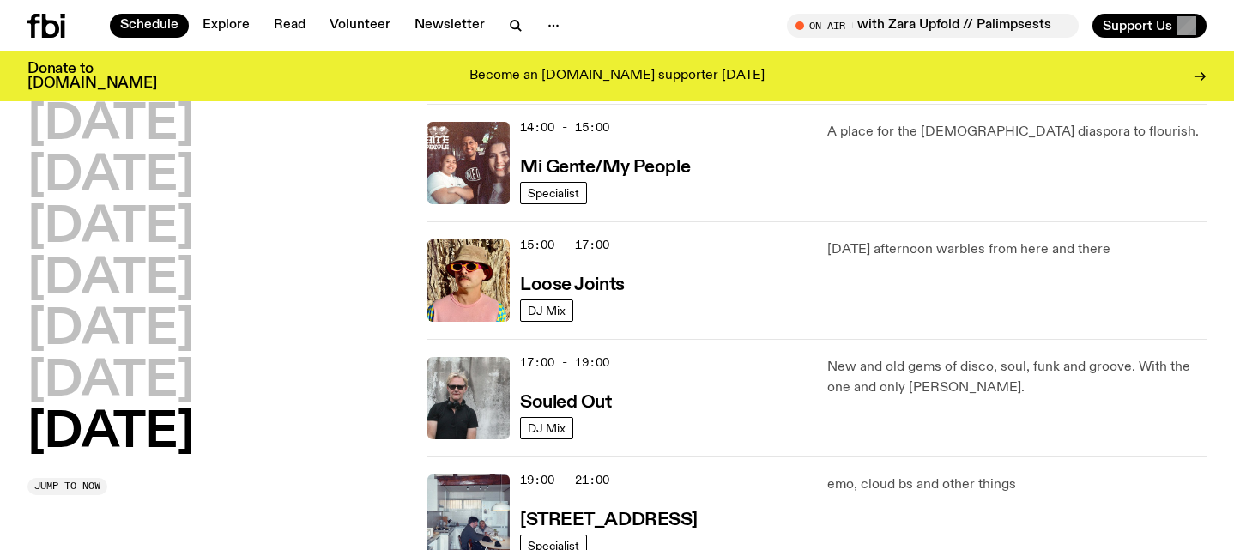
scroll to position [869, 0]
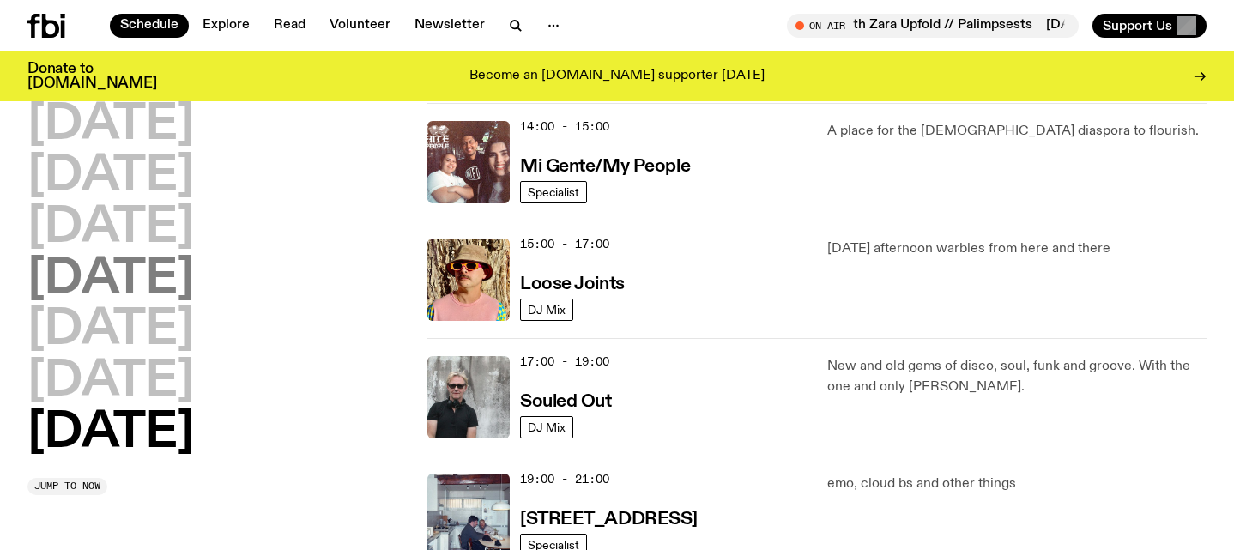
click at [194, 268] on h2 "[DATE]" at bounding box center [110, 280] width 166 height 48
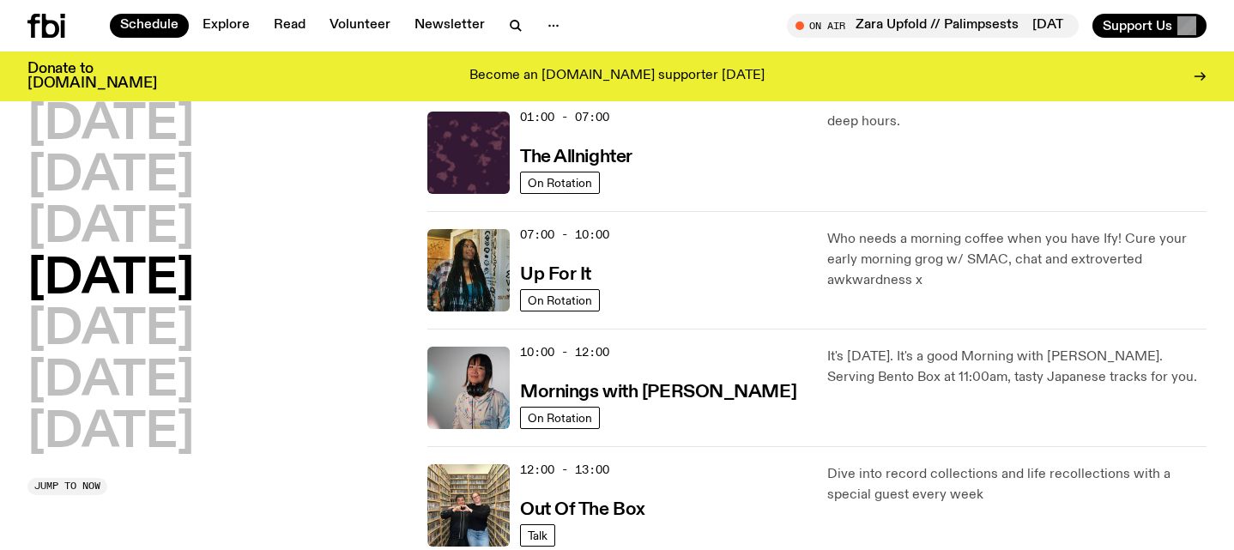
scroll to position [48, 0]
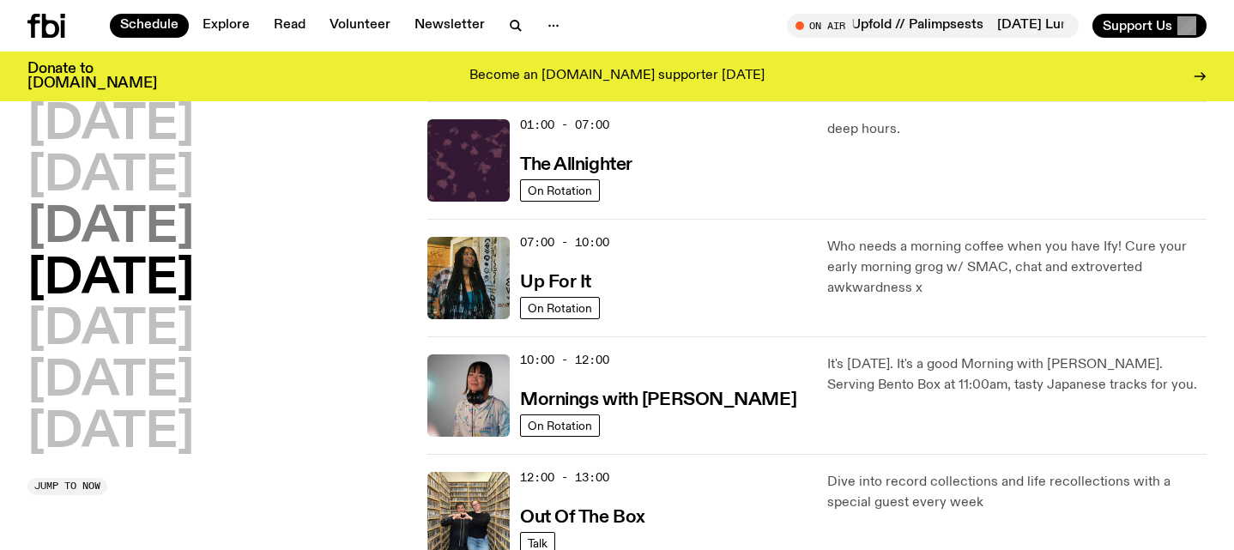
click at [194, 247] on h2 "[DATE]" at bounding box center [110, 228] width 166 height 48
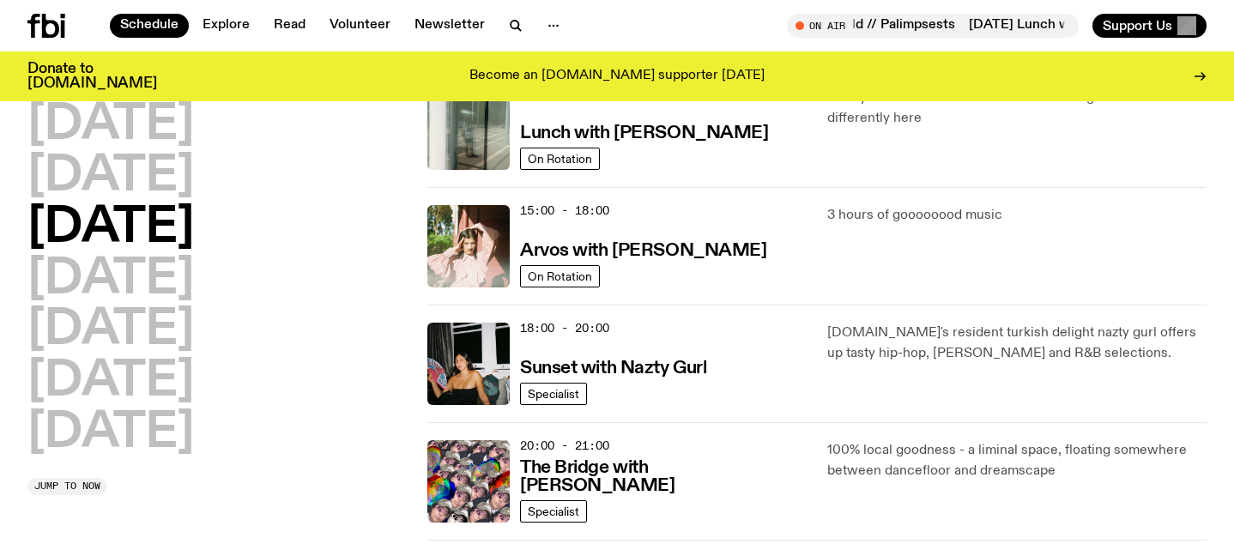
scroll to position [553, 0]
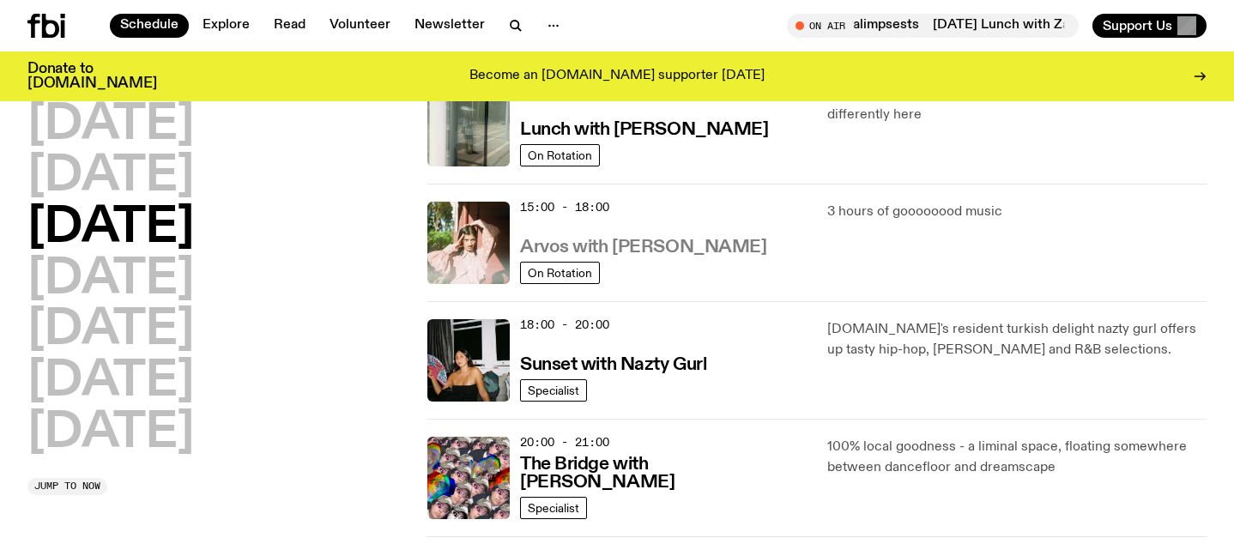
click at [686, 251] on h3 "Arvos with [PERSON_NAME]" at bounding box center [643, 247] width 246 height 18
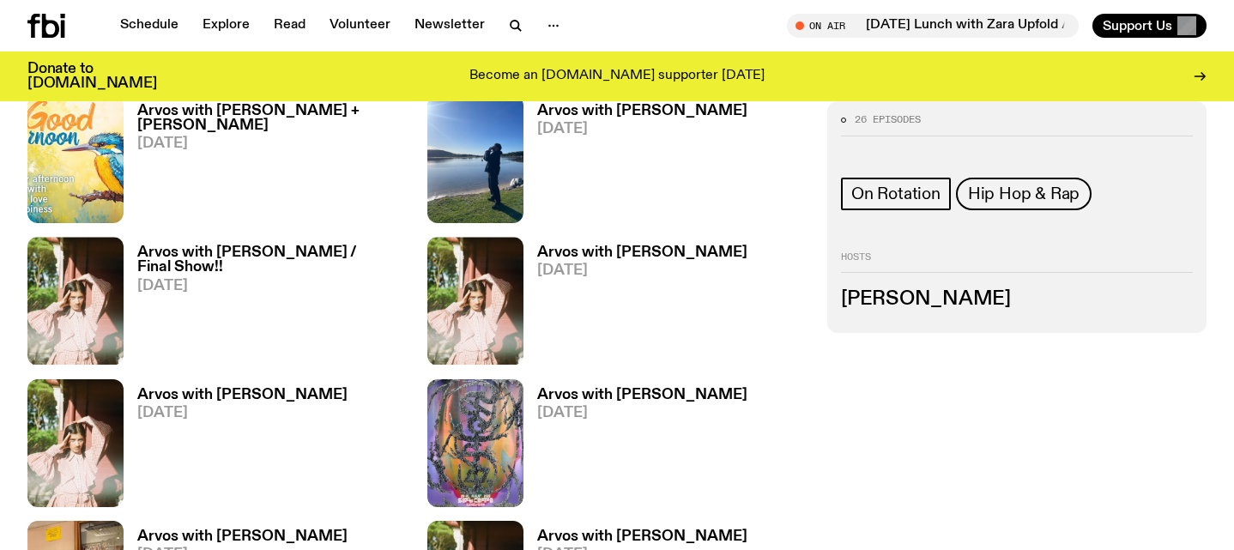
scroll to position [863, 0]
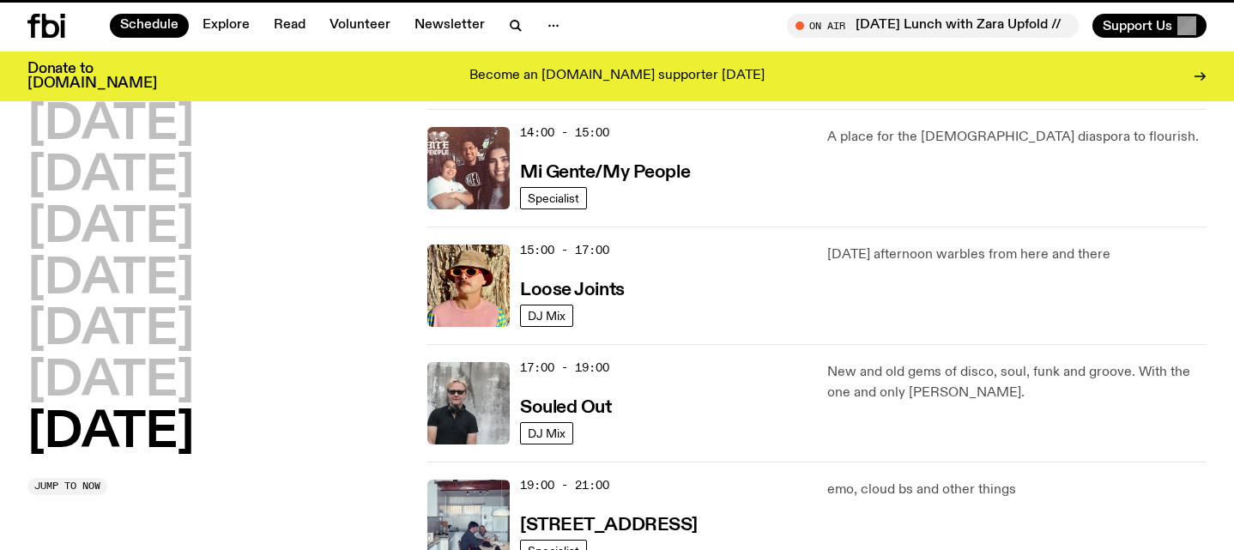
scroll to position [553, 0]
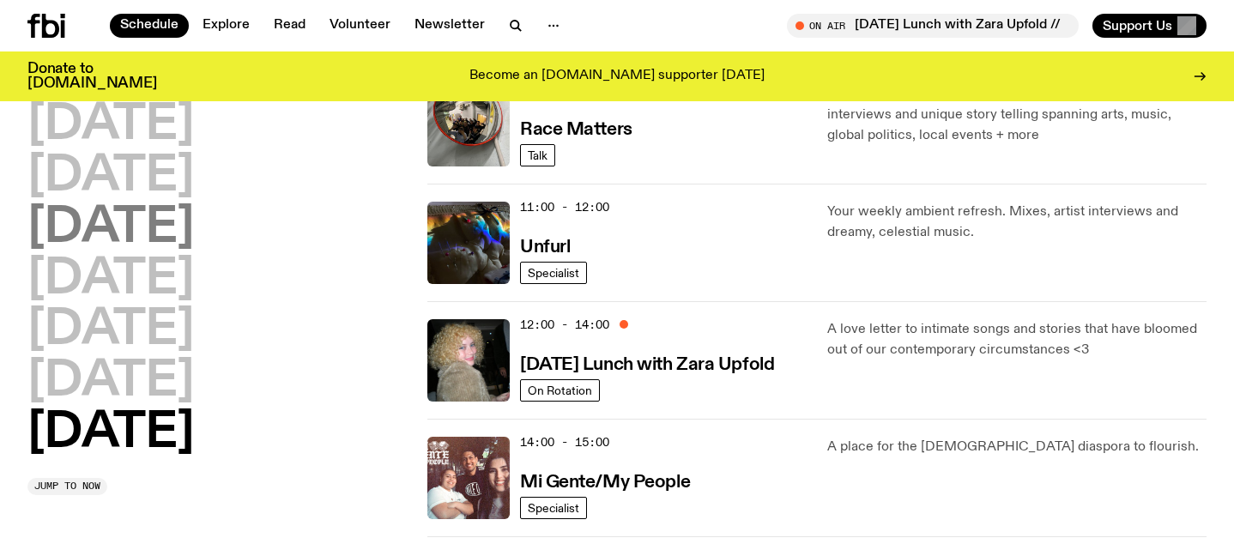
click at [172, 212] on h2 "[DATE]" at bounding box center [110, 228] width 166 height 48
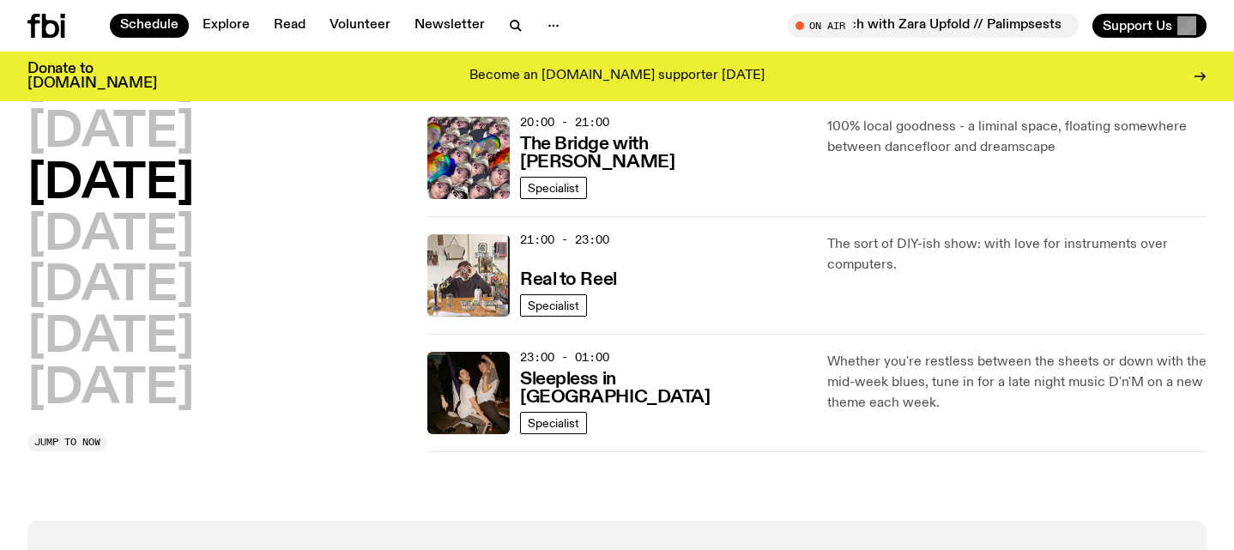
scroll to position [876, 0]
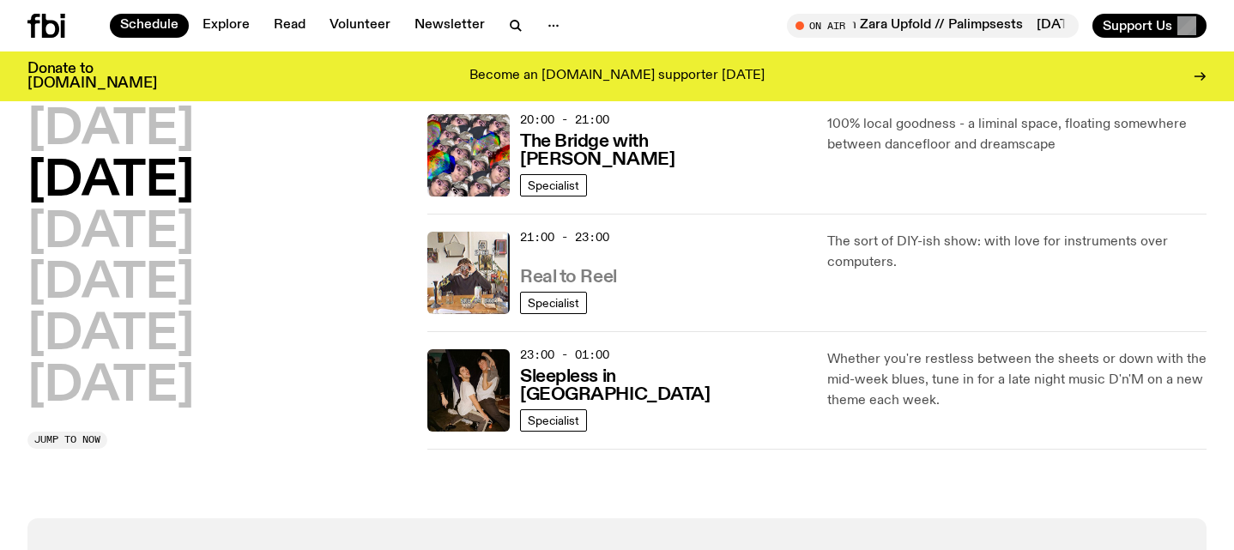
click at [590, 281] on h3 "Real to Reel" at bounding box center [568, 278] width 97 height 18
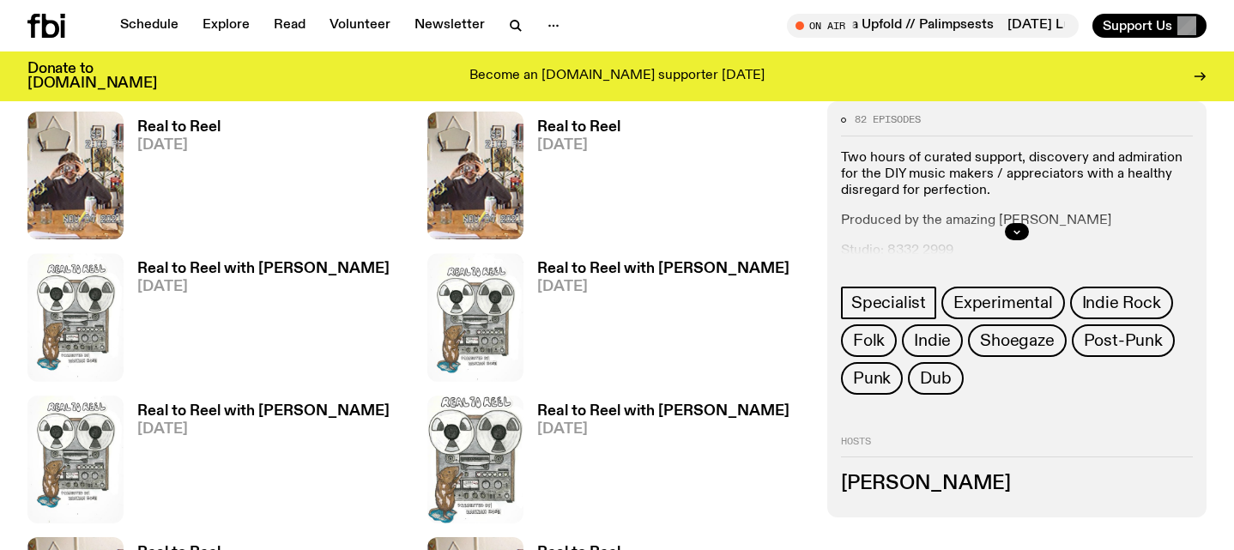
scroll to position [878, 0]
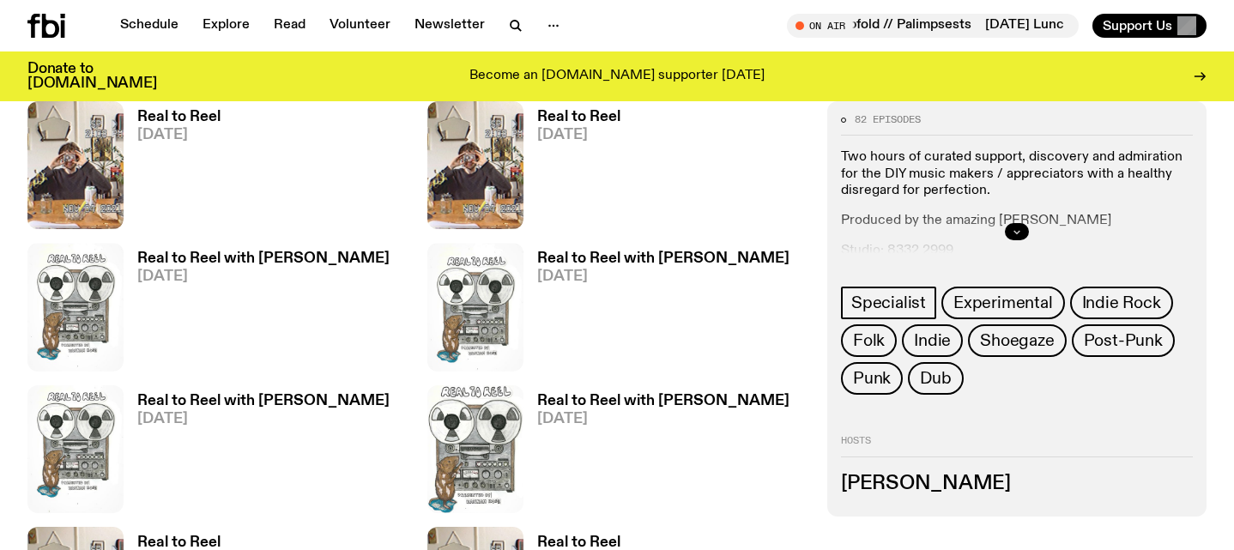
click at [1013, 233] on icon "button" at bounding box center [1016, 232] width 10 height 10
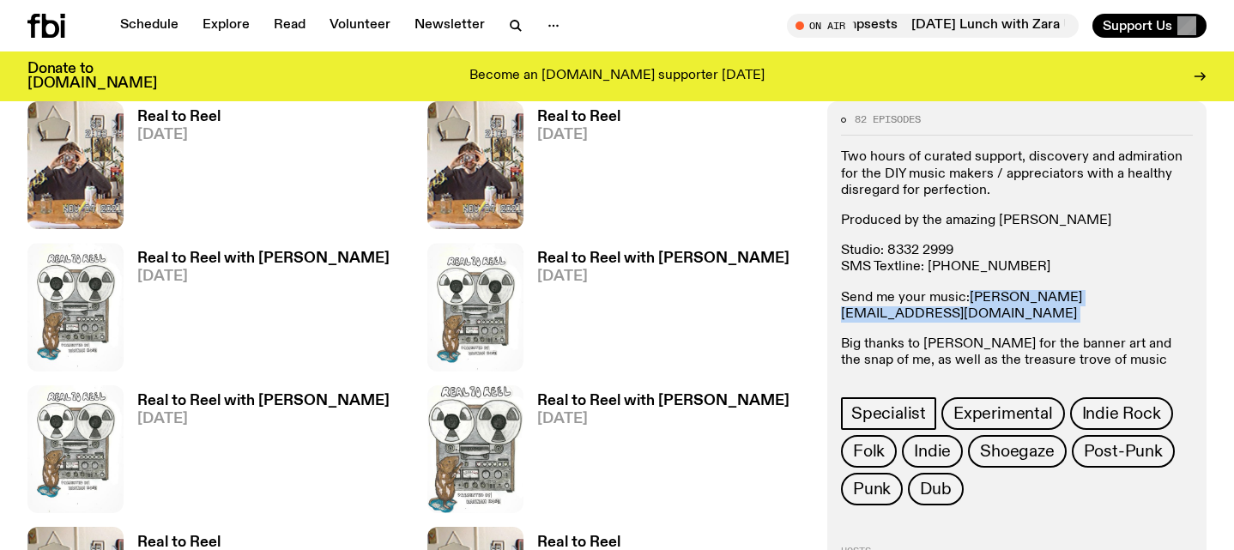
drag, startPoint x: 1113, startPoint y: 300, endPoint x: 970, endPoint y: 299, distance: 143.3
click at [970, 299] on p "Send me your music: [PERSON_NAME][EMAIL_ADDRESS][DOMAIN_NAME]" at bounding box center [1017, 306] width 352 height 33
copy p "[PERSON_NAME][EMAIL_ADDRESS][DOMAIN_NAME]"
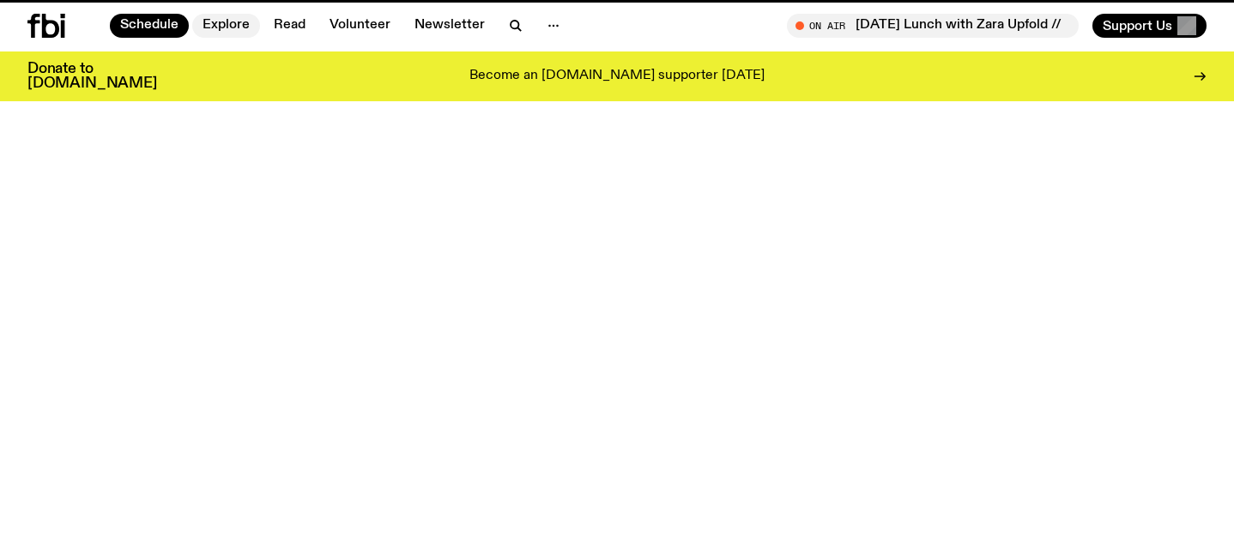
scroll to position [876, 0]
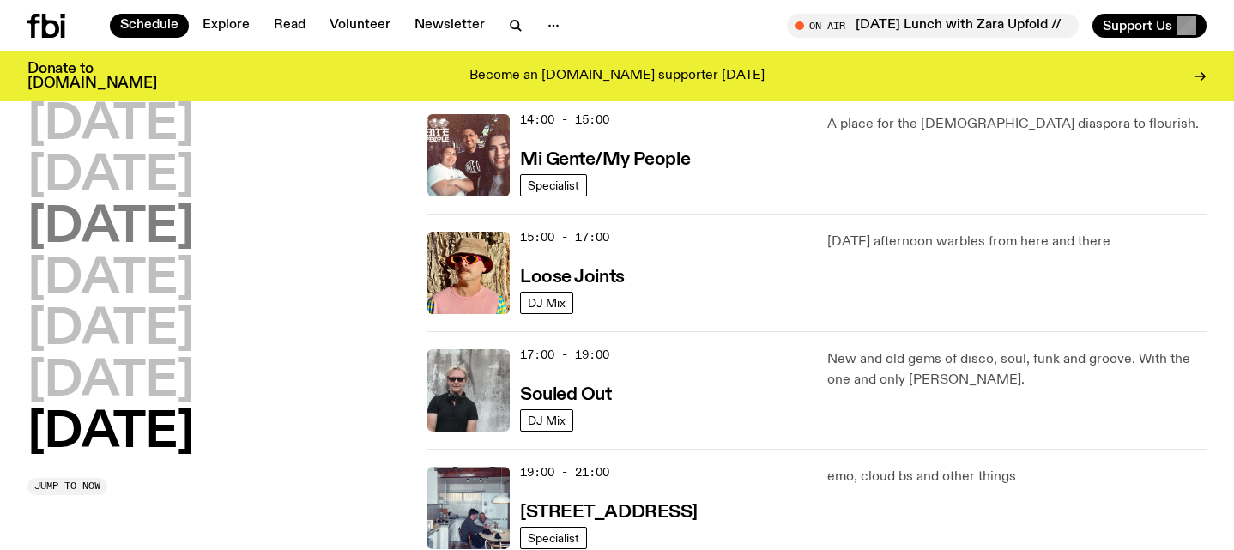
click at [194, 228] on h2 "[DATE]" at bounding box center [110, 228] width 166 height 48
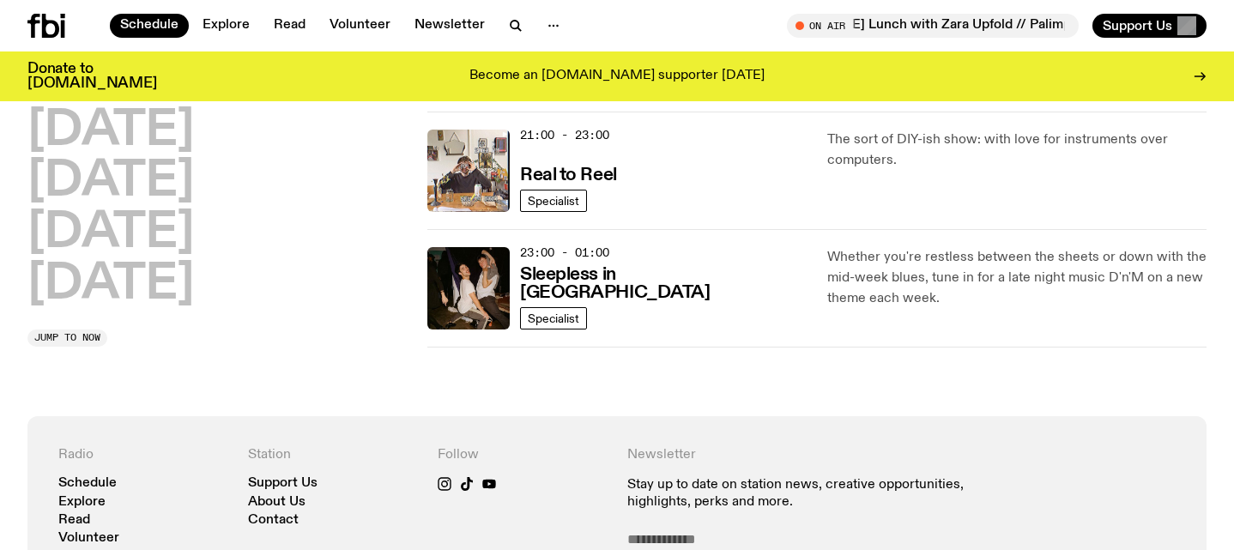
scroll to position [986, 0]
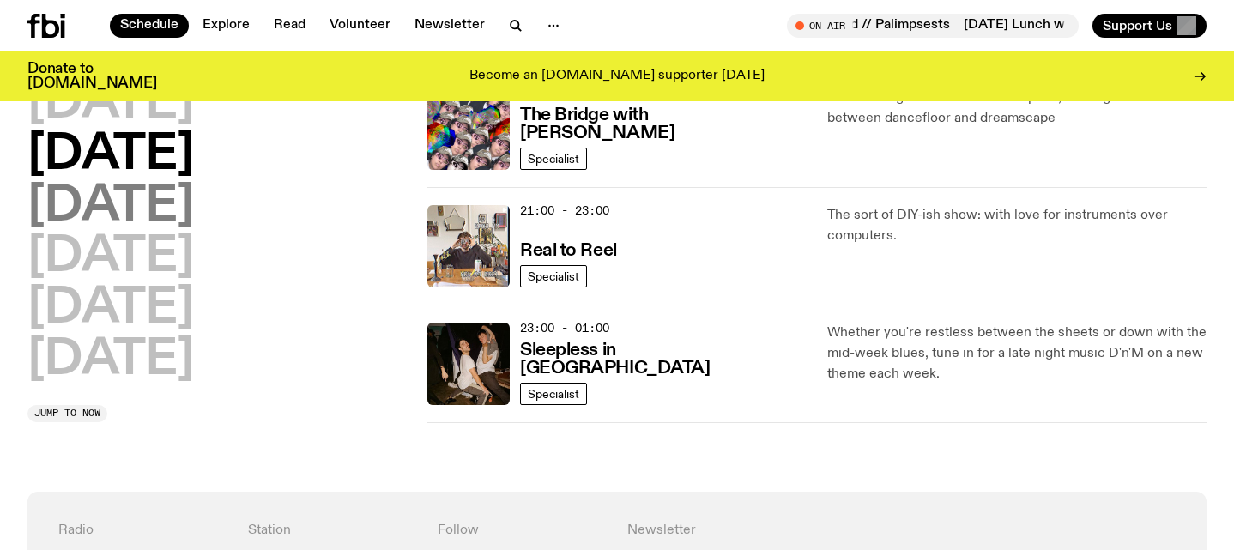
click at [184, 210] on h2 "[DATE]" at bounding box center [110, 207] width 166 height 48
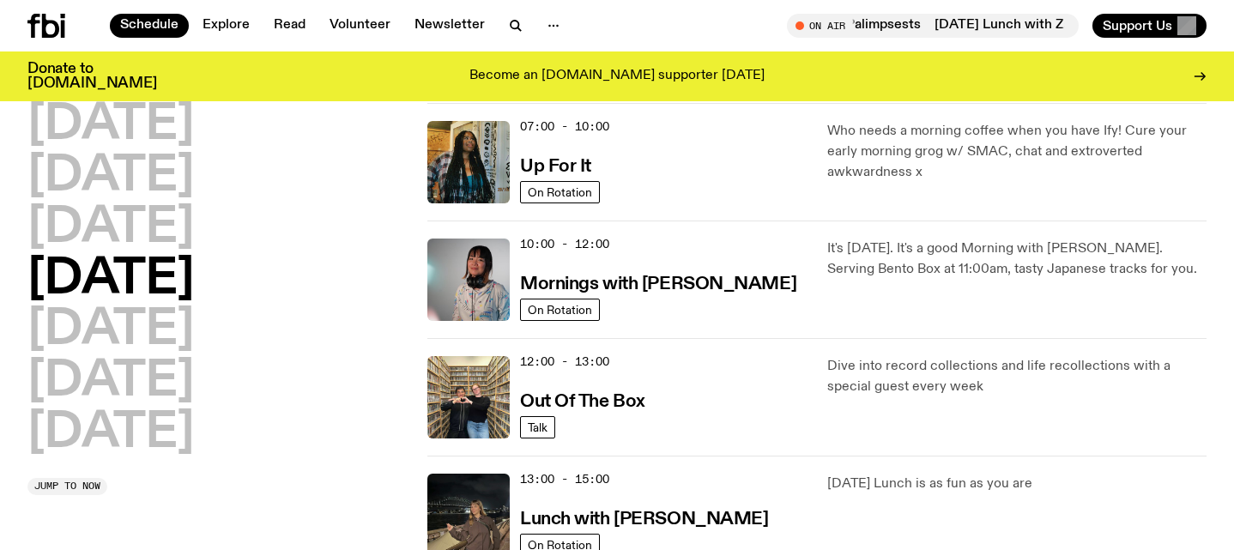
scroll to position [166, 0]
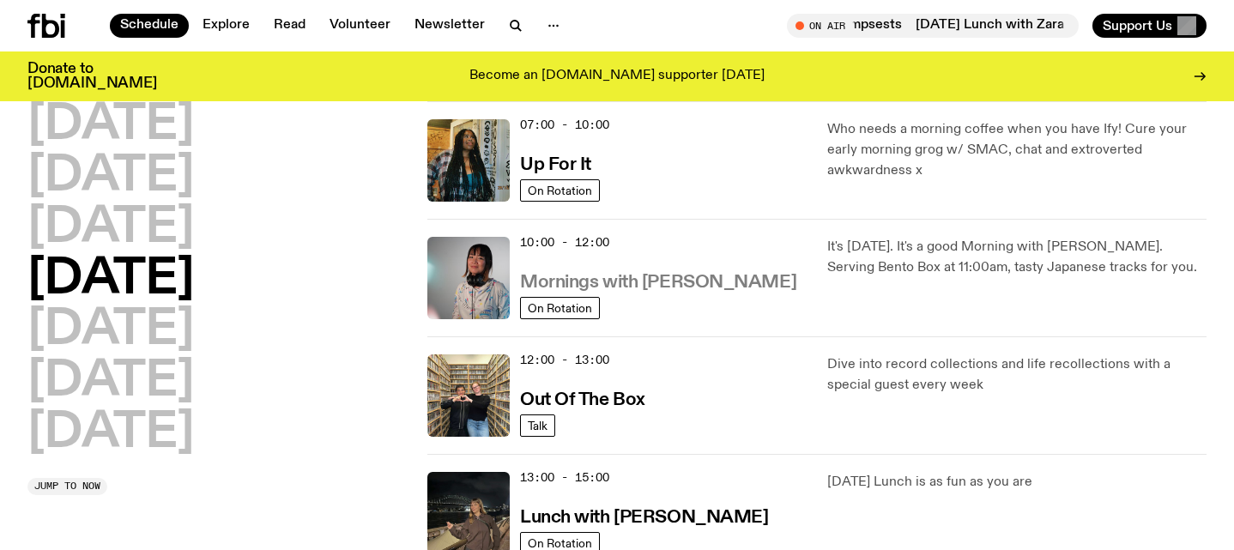
click at [667, 281] on h3 "Mornings with [PERSON_NAME]" at bounding box center [658, 283] width 276 height 18
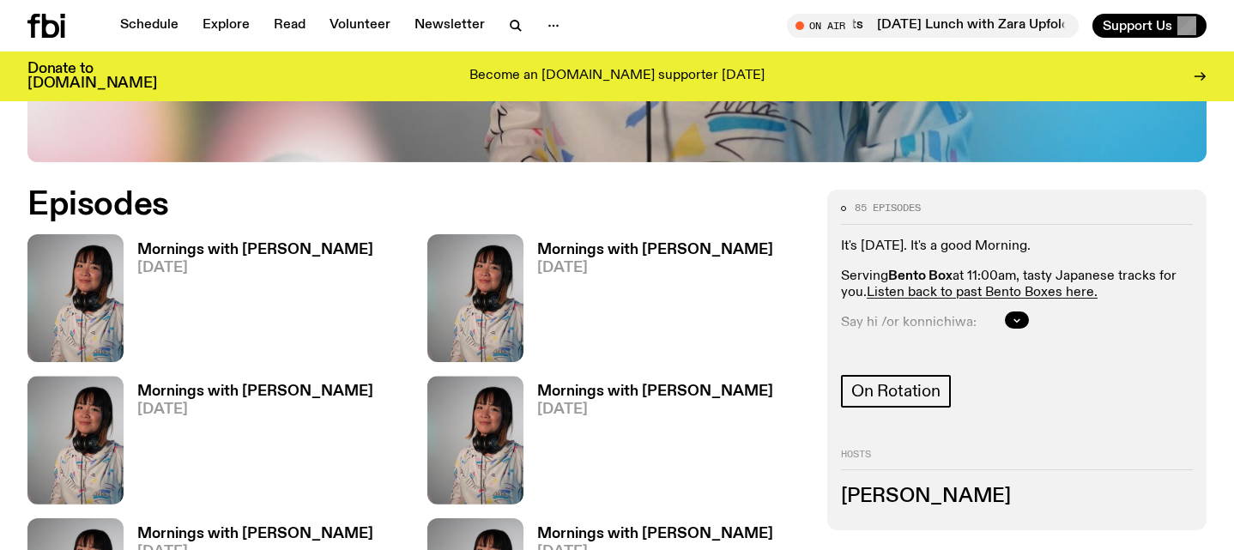
scroll to position [825, 0]
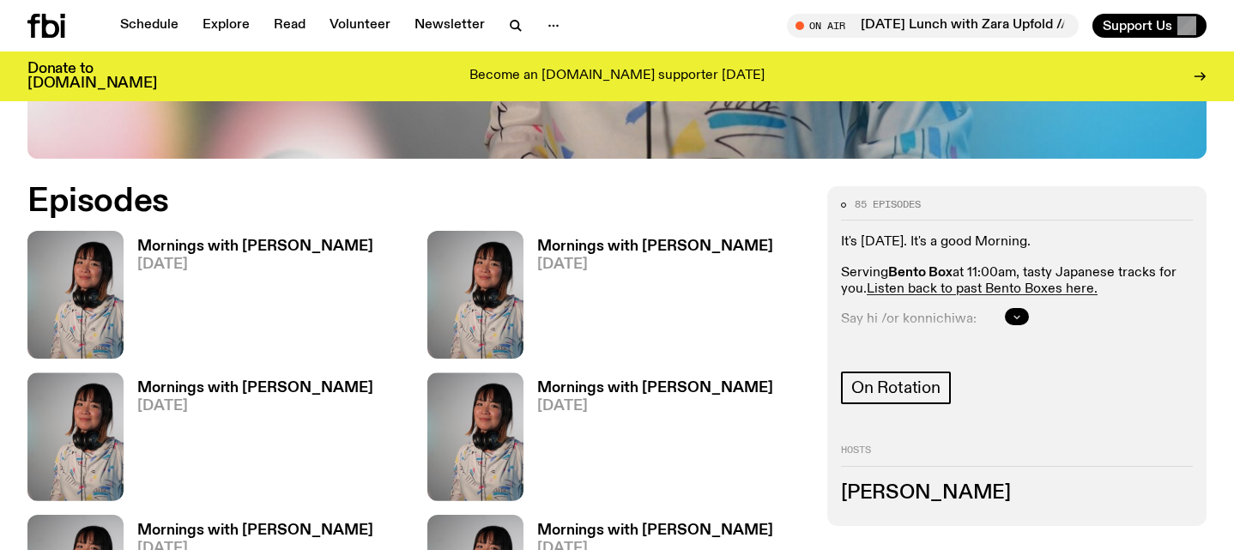
click at [1013, 311] on icon "button" at bounding box center [1016, 316] width 10 height 10
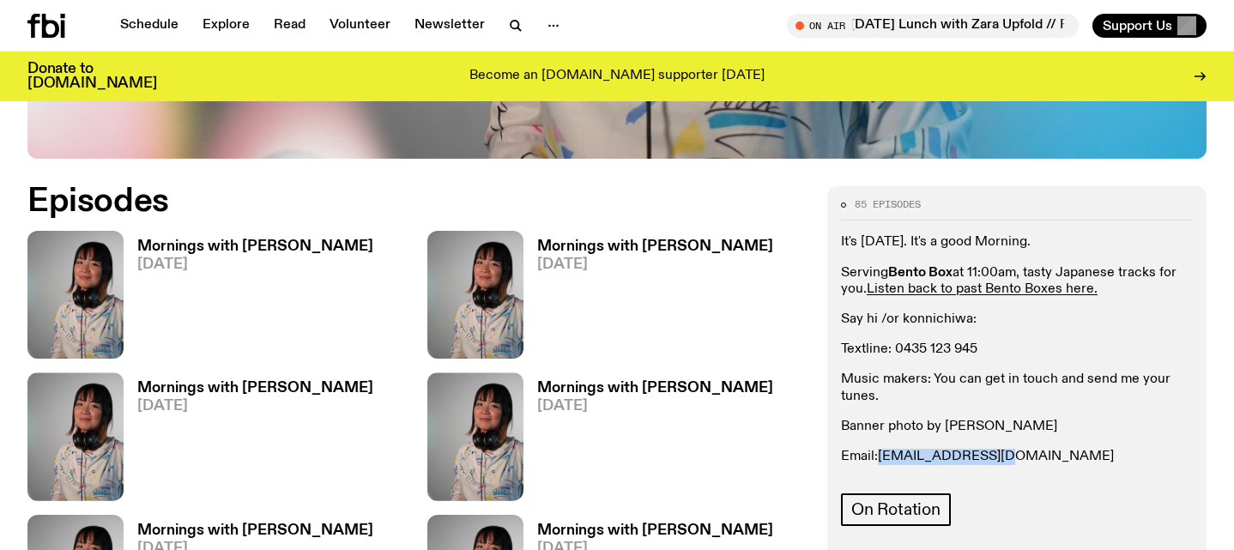
drag, startPoint x: 1003, startPoint y: 379, endPoint x: 883, endPoint y: 381, distance: 120.1
click at [883, 449] on p "Email: [EMAIL_ADDRESS][DOMAIN_NAME]" at bounding box center [1017, 457] width 352 height 16
copy link "[EMAIL_ADDRESS][DOMAIN_NAME]"
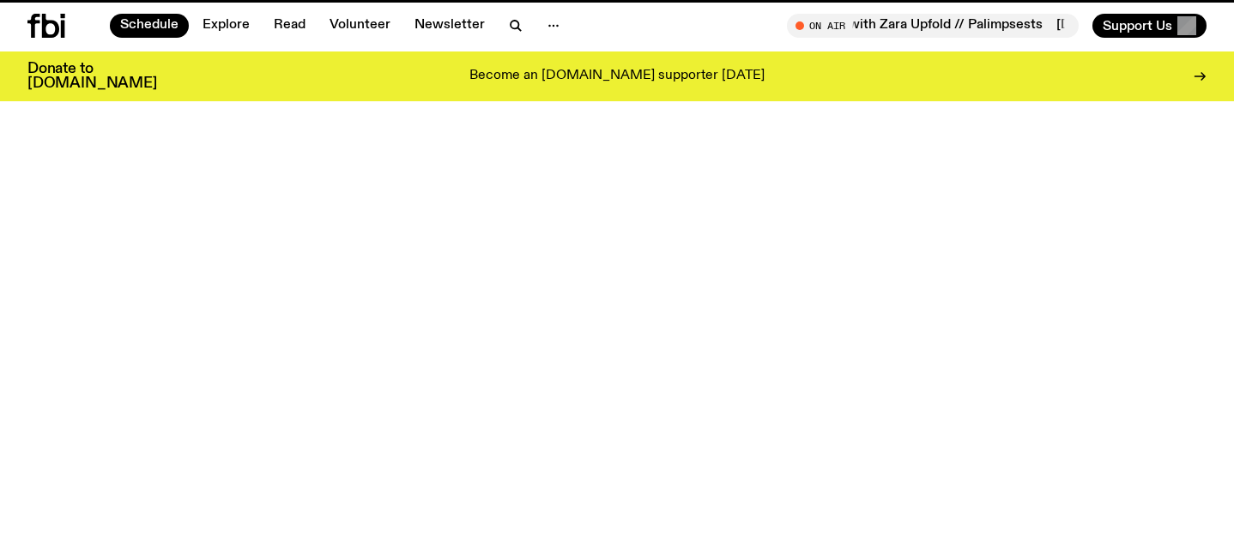
scroll to position [166, 0]
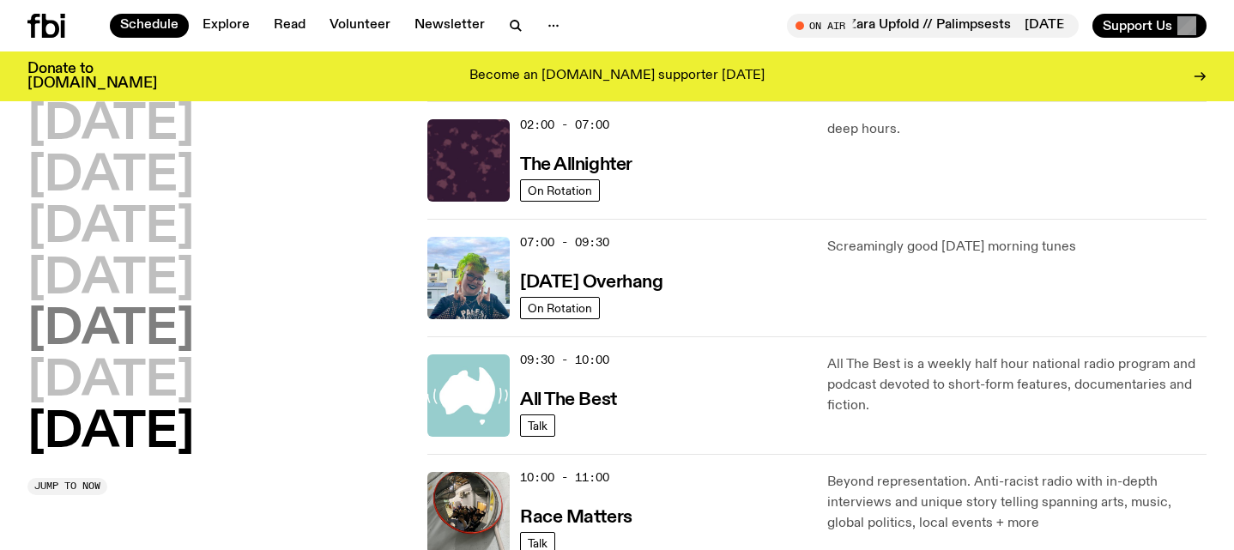
click at [152, 306] on h2 "[DATE]" at bounding box center [110, 330] width 166 height 48
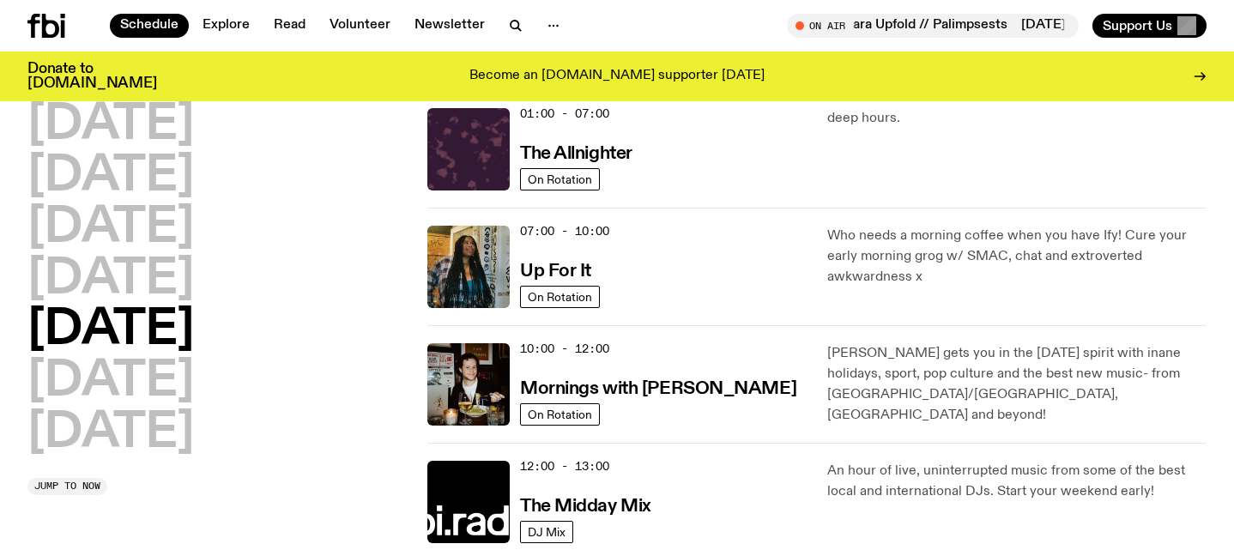
scroll to position [48, 0]
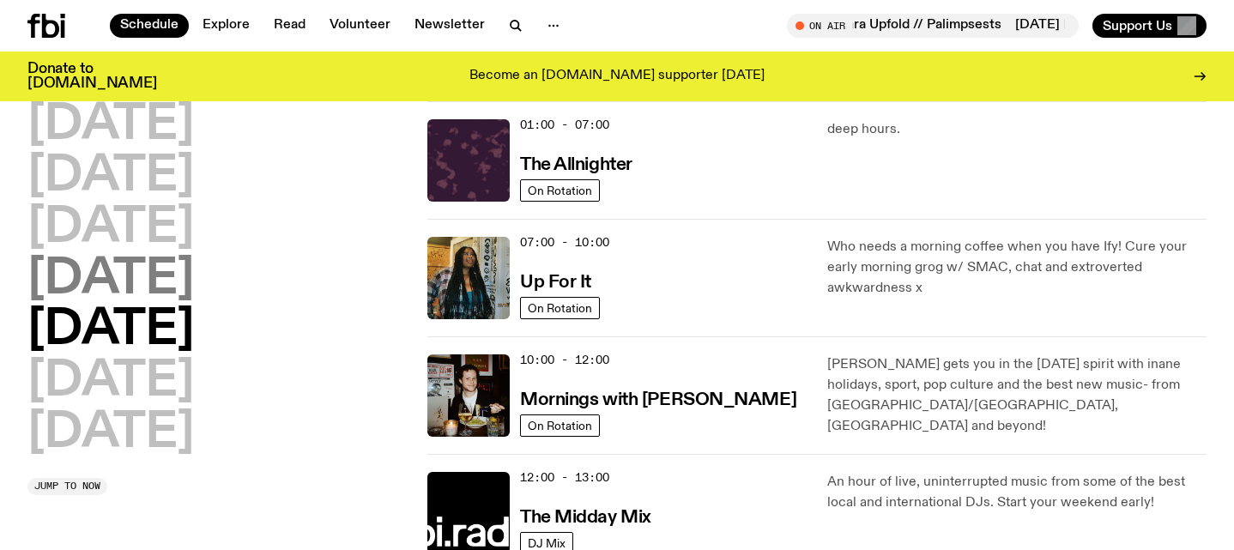
click at [163, 275] on h2 "[DATE]" at bounding box center [110, 280] width 166 height 48
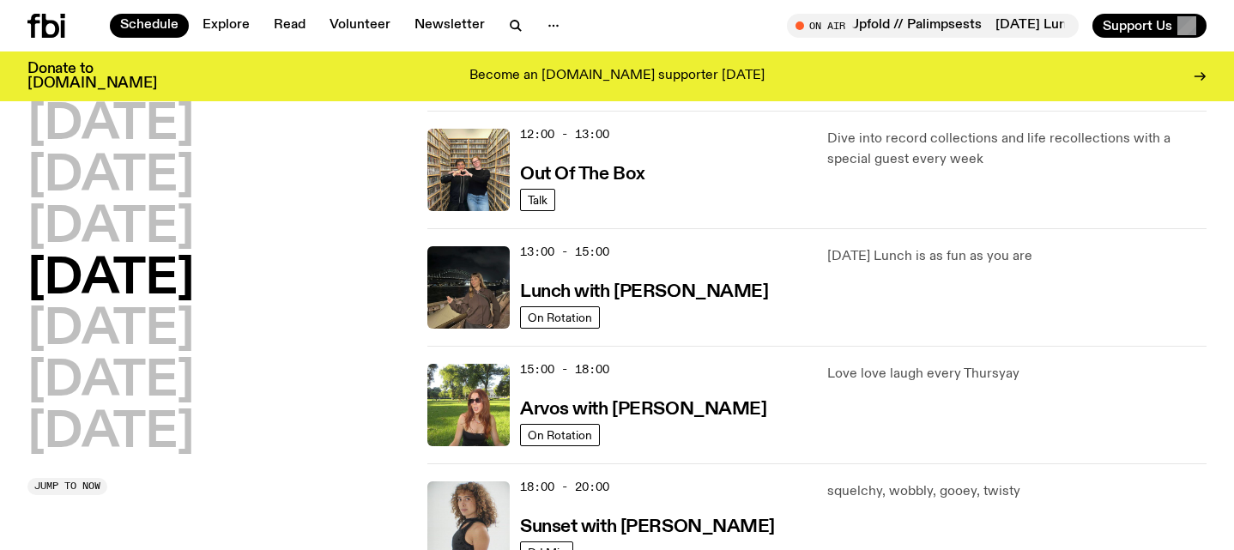
scroll to position [414, 0]
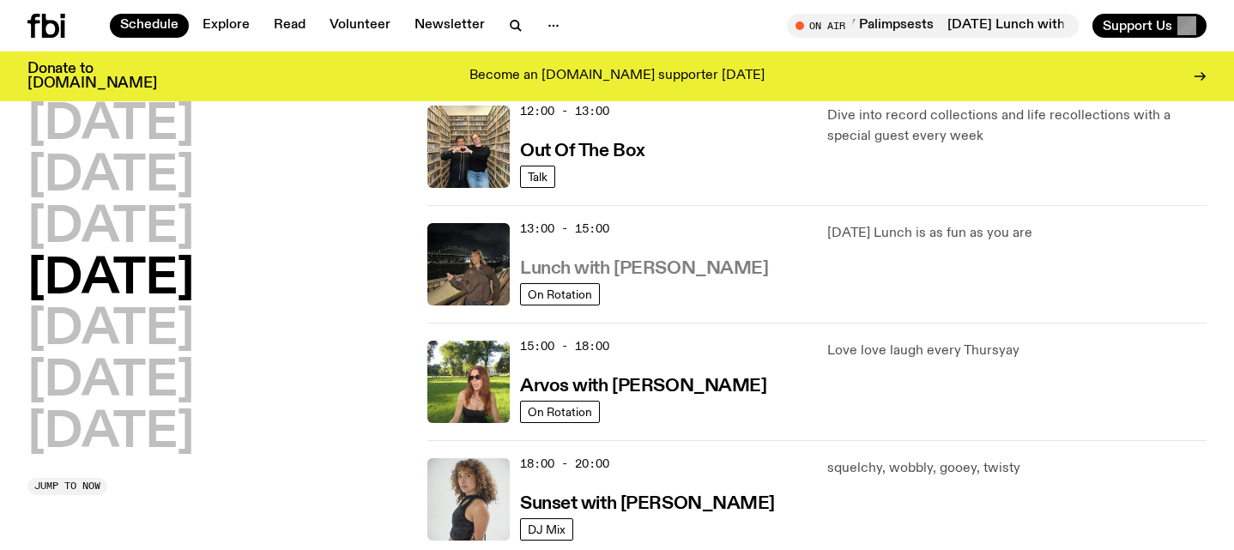
click at [625, 262] on h3 "Lunch with [PERSON_NAME]" at bounding box center [644, 269] width 248 height 18
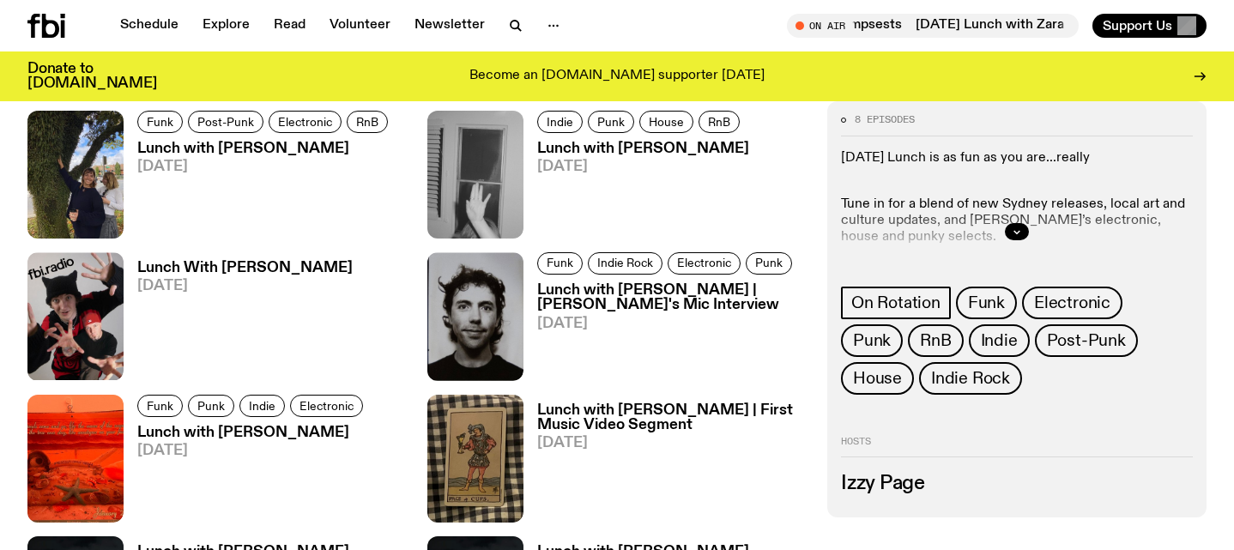
scroll to position [871, 0]
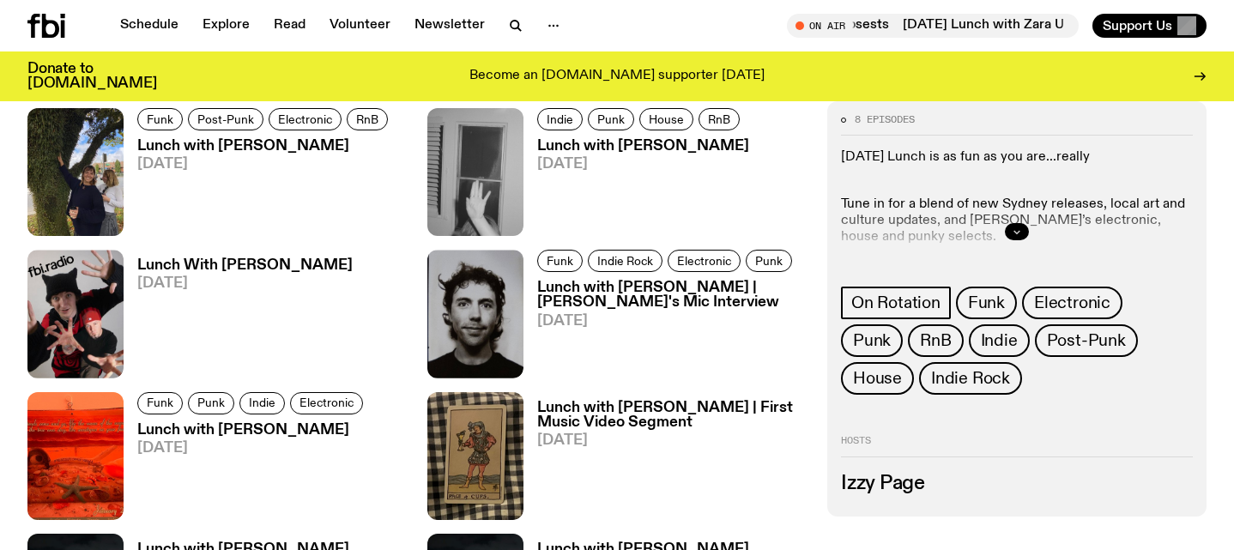
click at [1020, 232] on icon "button" at bounding box center [1016, 232] width 10 height 10
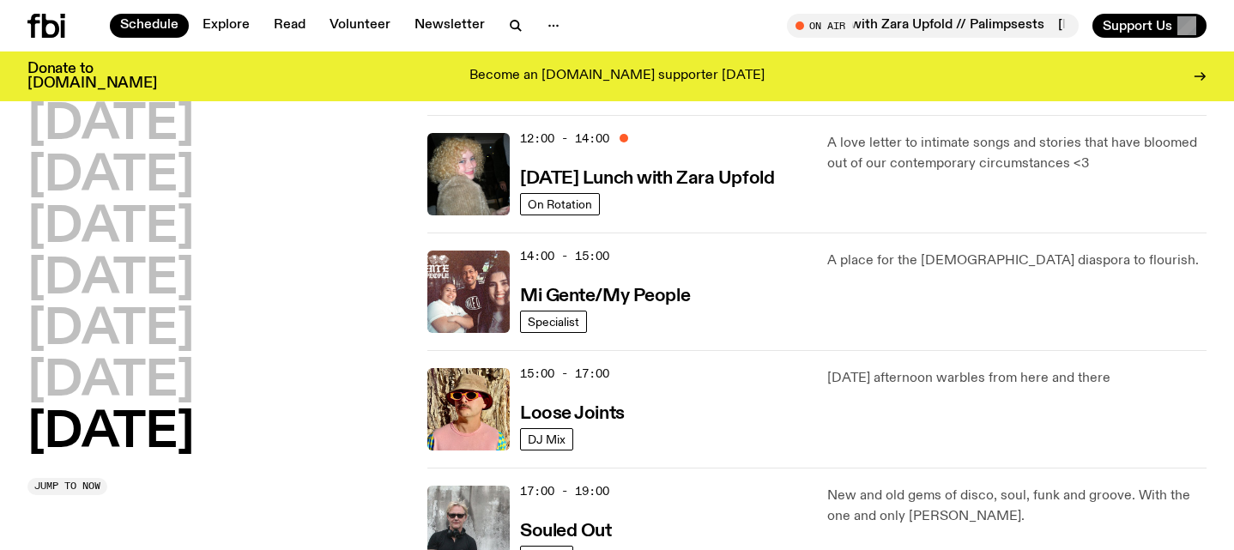
scroll to position [757, 0]
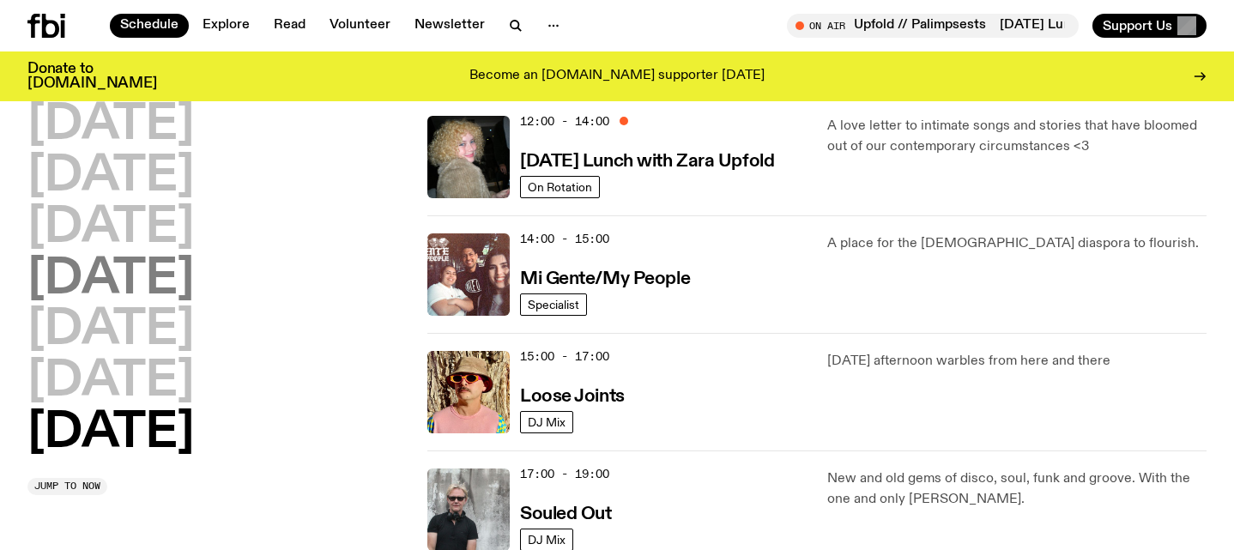
click at [138, 289] on h2 "[DATE]" at bounding box center [110, 280] width 166 height 48
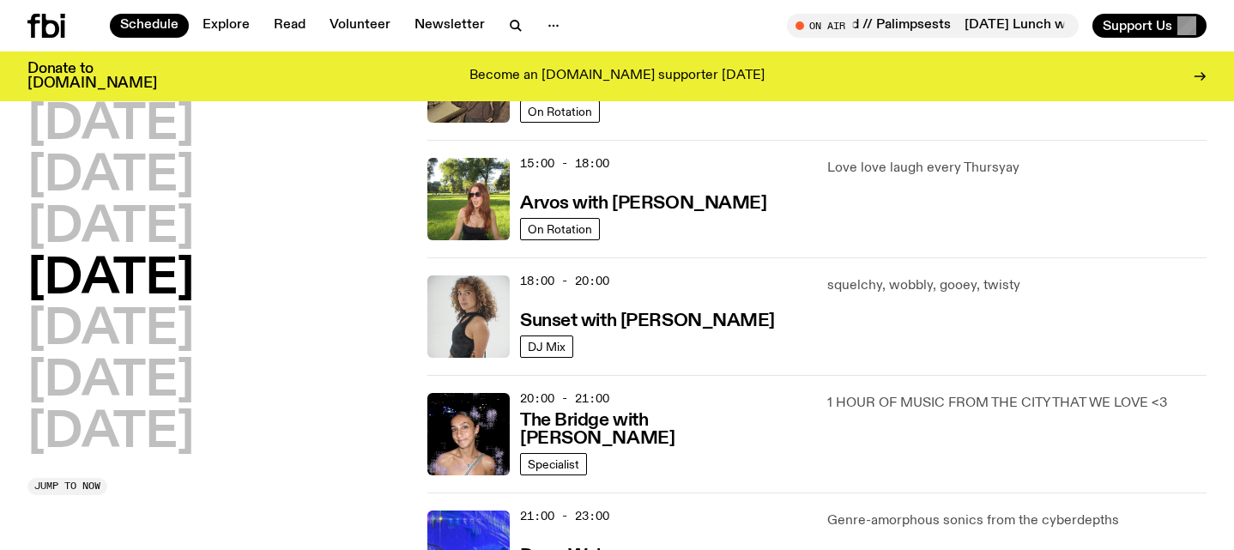
scroll to position [606, 0]
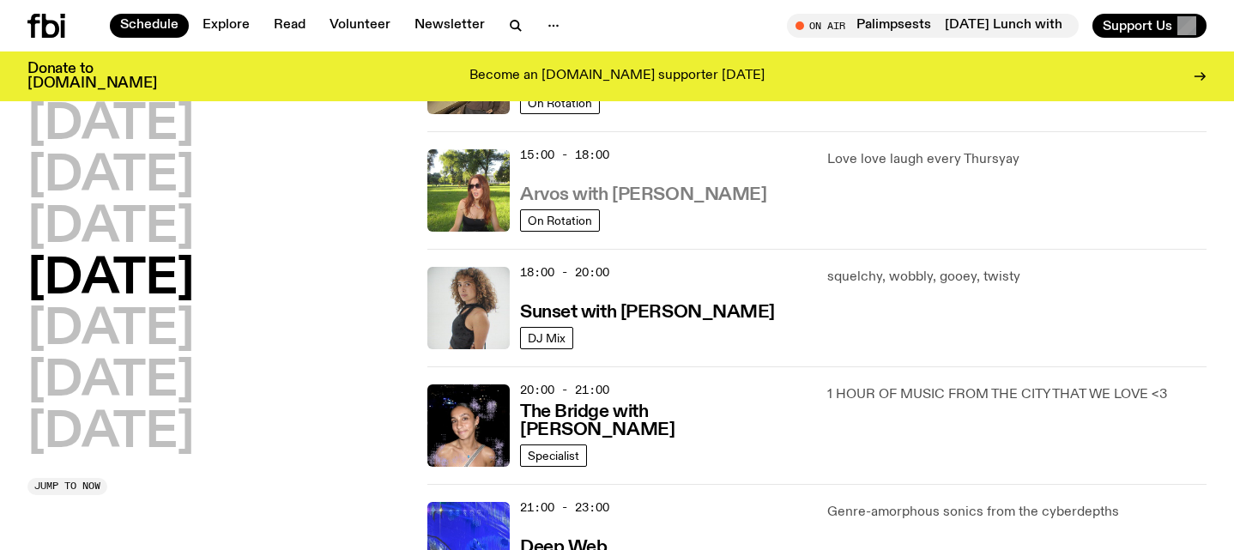
click at [672, 197] on h3 "Arvos with [PERSON_NAME]" at bounding box center [643, 195] width 246 height 18
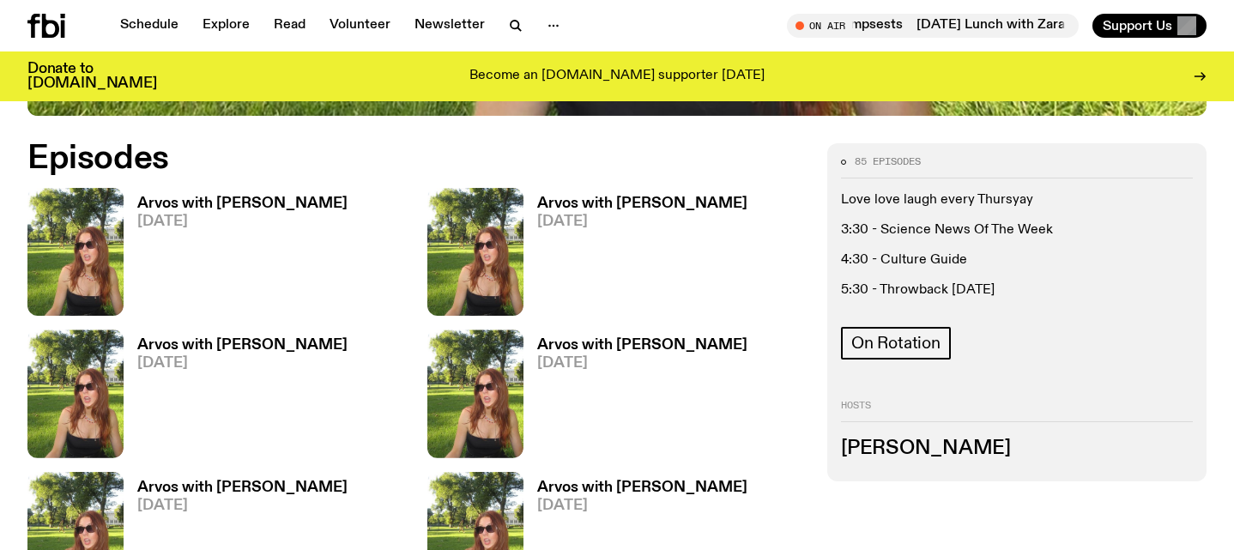
scroll to position [803, 0]
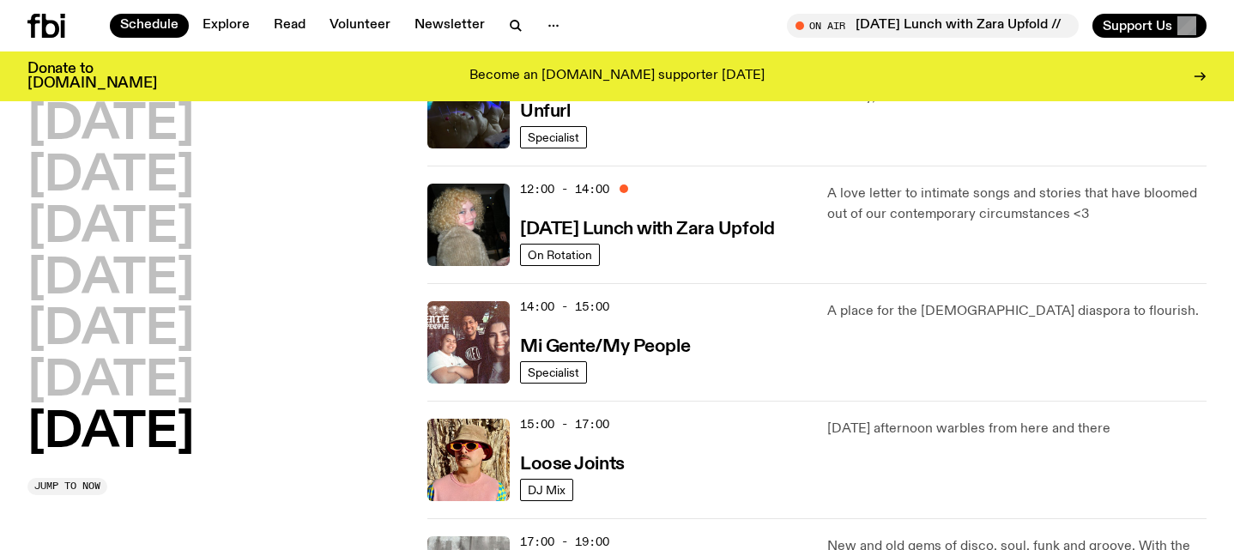
scroll to position [699, 0]
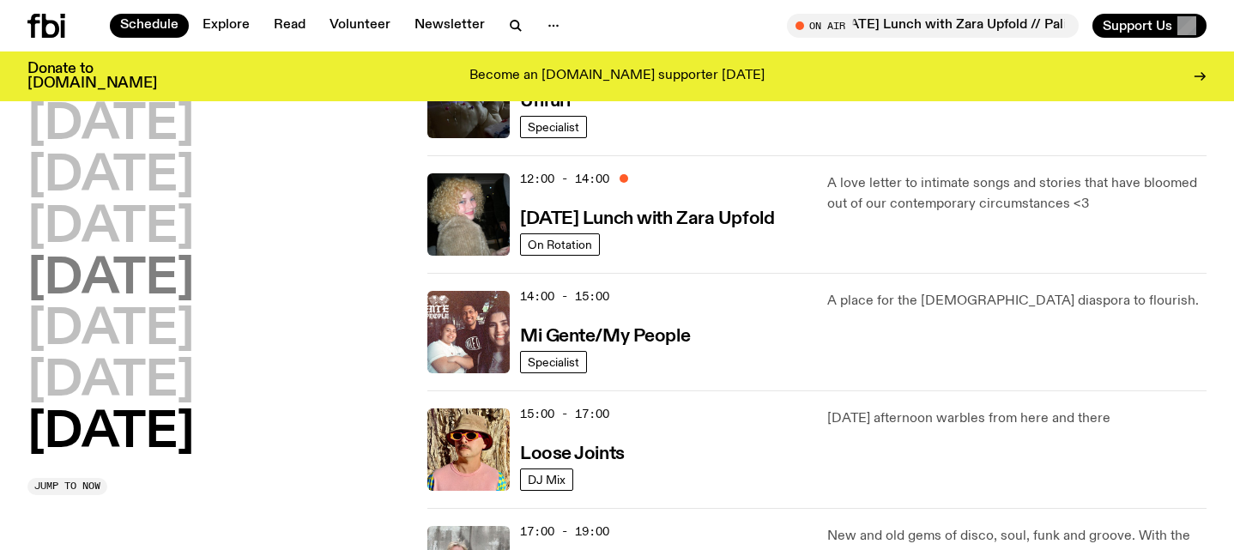
click at [155, 281] on h2 "[DATE]" at bounding box center [110, 280] width 166 height 48
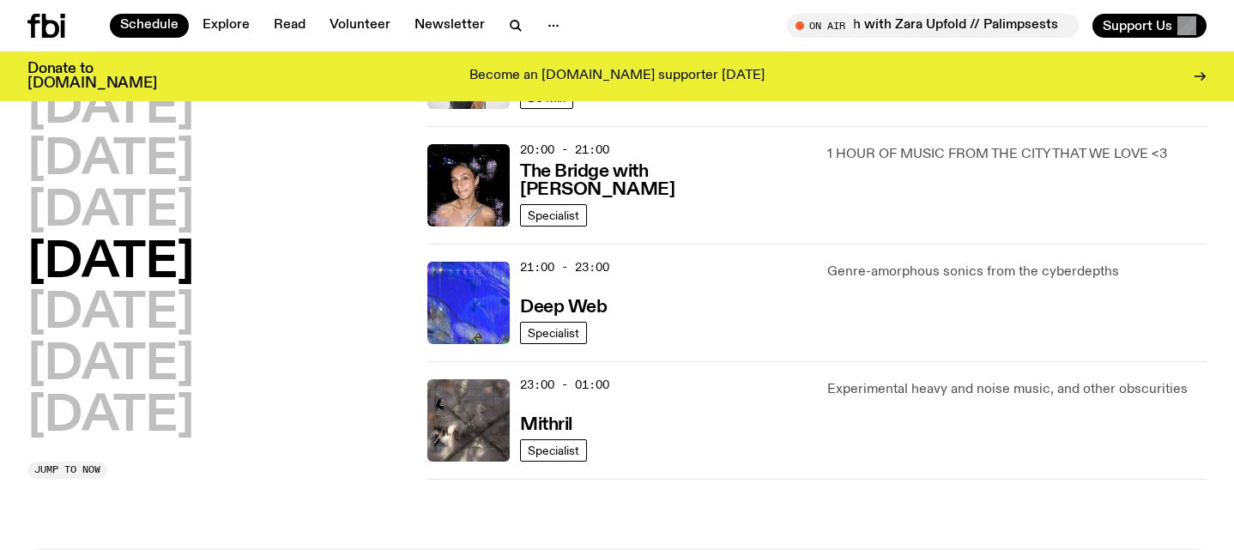
scroll to position [849, 0]
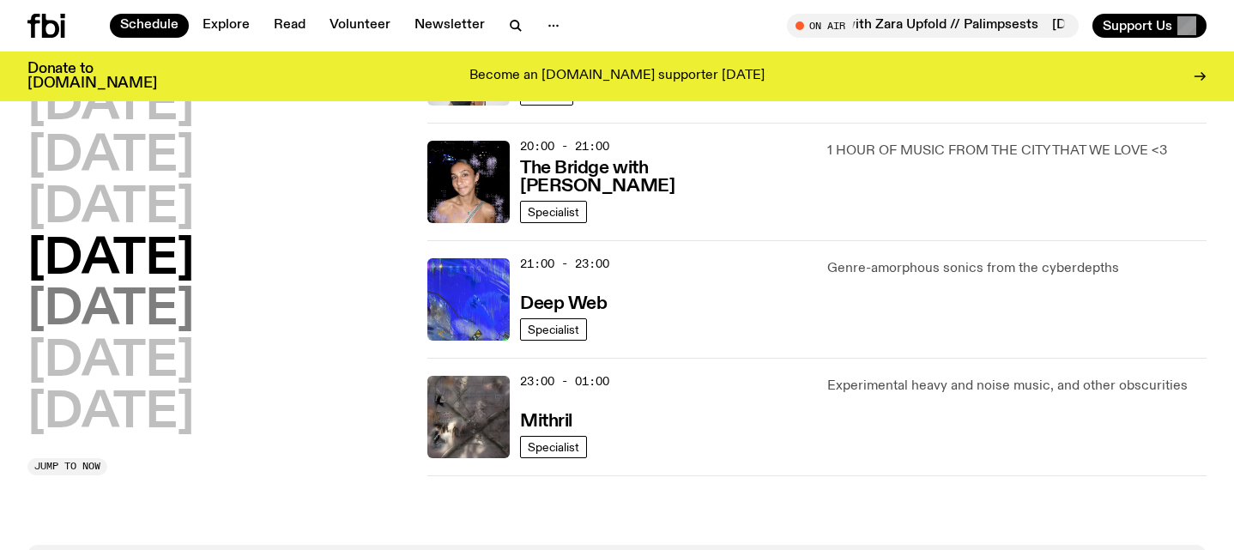
click at [140, 323] on h2 "[DATE]" at bounding box center [110, 311] width 166 height 48
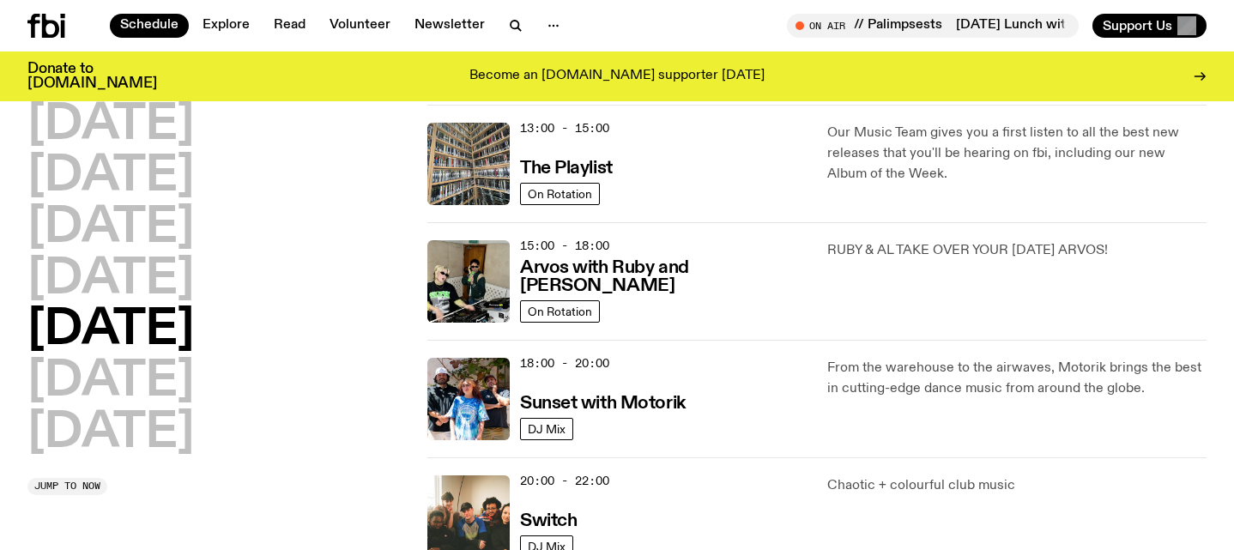
scroll to position [519, 0]
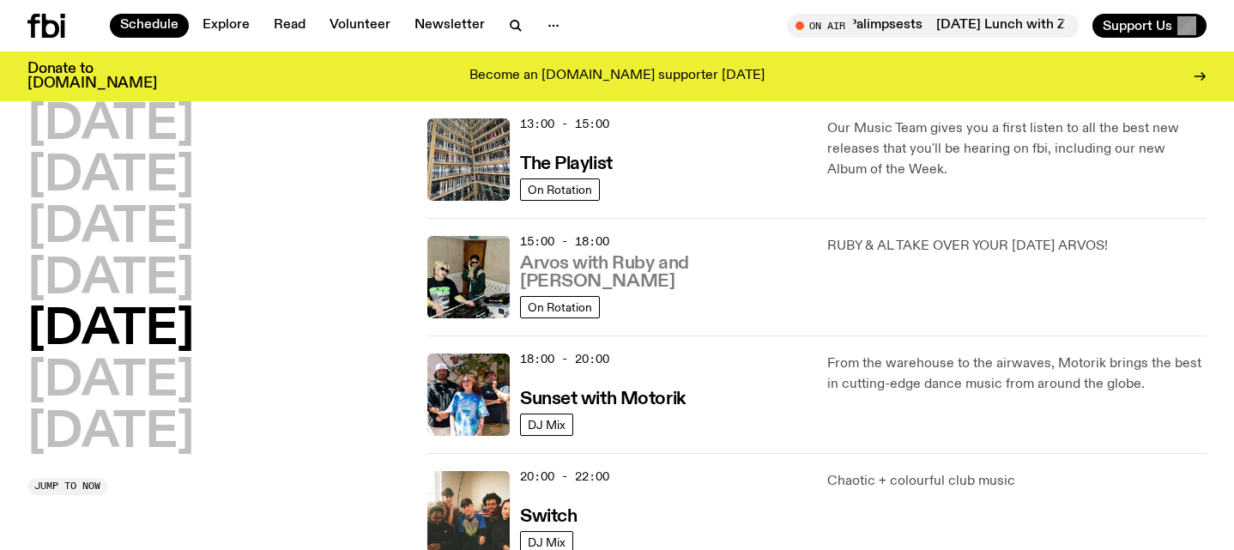
click at [617, 278] on h3 "Arvos with Ruby and [PERSON_NAME]" at bounding box center [663, 273] width 287 height 36
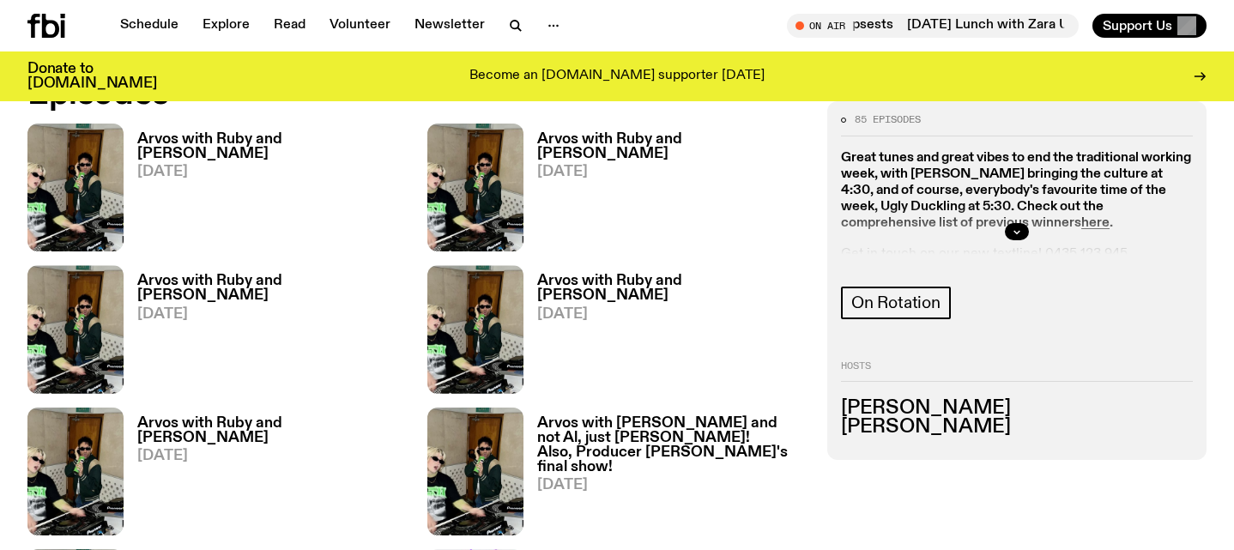
scroll to position [936, 0]
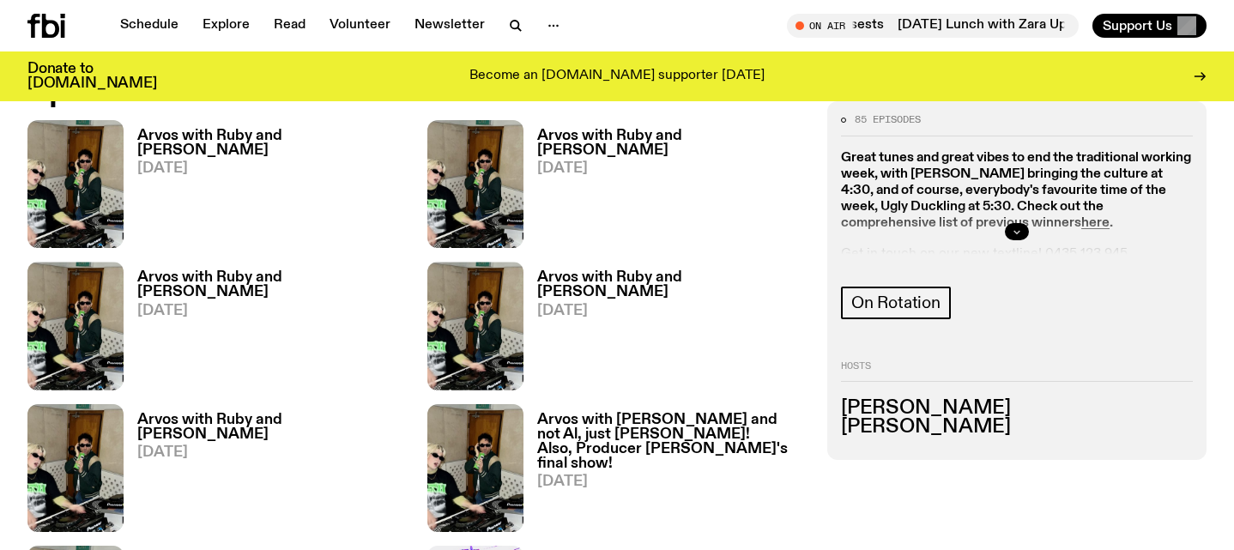
click at [1012, 230] on icon "button" at bounding box center [1016, 232] width 10 height 10
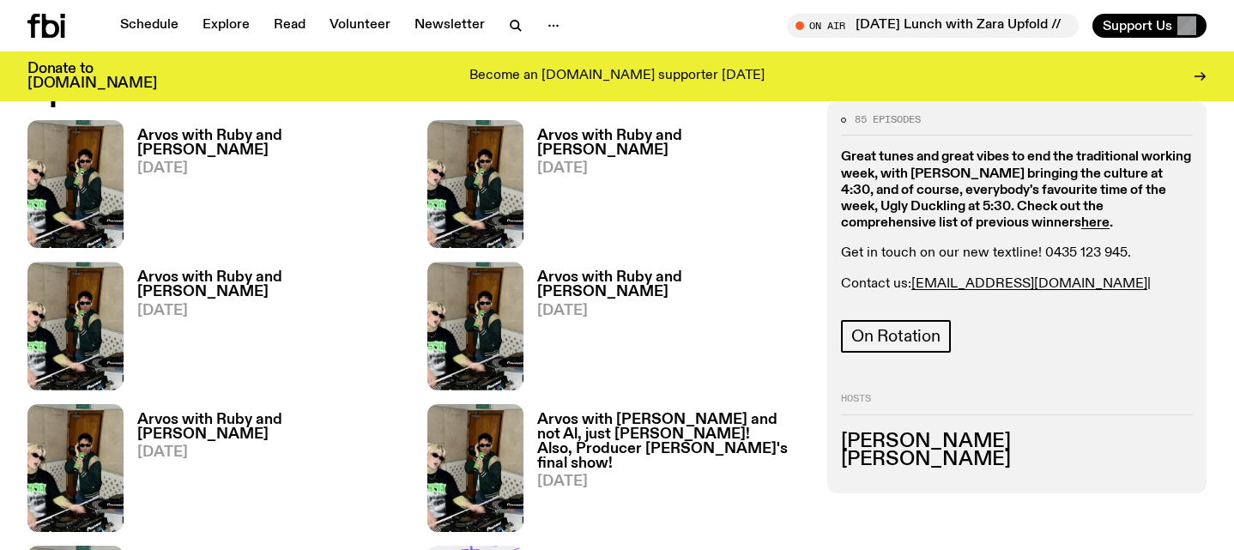
drag, startPoint x: 1162, startPoint y: 291, endPoint x: 1050, endPoint y: 290, distance: 112.4
click at [1050, 290] on p "Contact us: [PERSON_NAME][EMAIL_ADDRESS][DOMAIN_NAME] | [EMAIL_ADDRESS][DOMAIN_…" at bounding box center [1017, 292] width 352 height 33
copy link "[EMAIL_ADDRESS][DOMAIN_NAME]"
drag, startPoint x: 1043, startPoint y: 285, endPoint x: 913, endPoint y: 284, distance: 130.4
click at [913, 284] on p "Contact us: [PERSON_NAME][EMAIL_ADDRESS][DOMAIN_NAME] | [EMAIL_ADDRESS][DOMAIN_…" at bounding box center [1017, 292] width 352 height 33
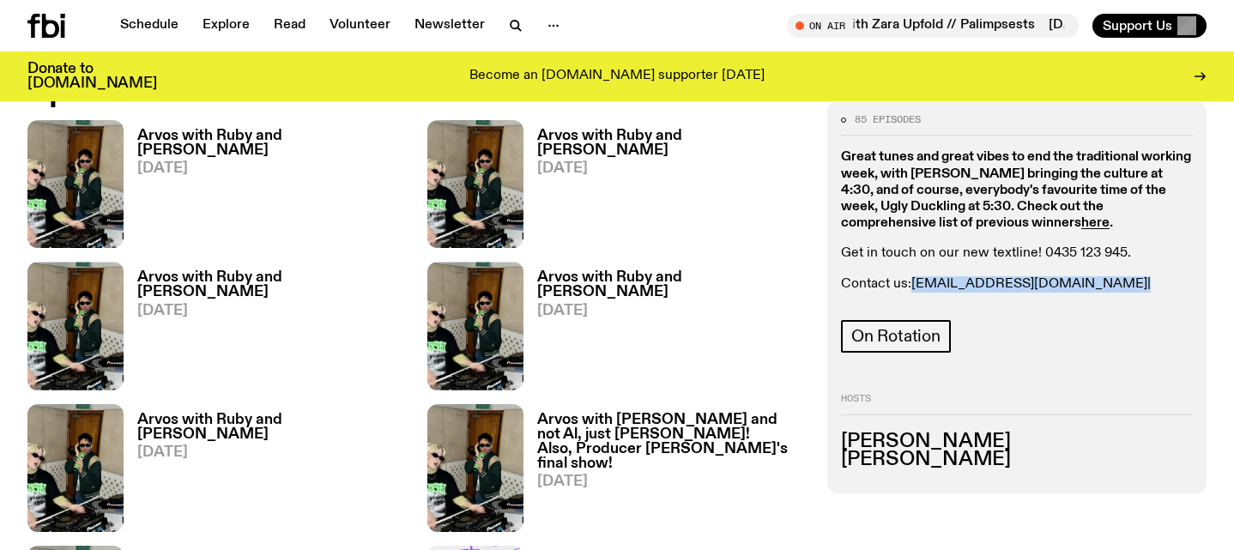
copy p "[EMAIL_ADDRESS][DOMAIN_NAME]"
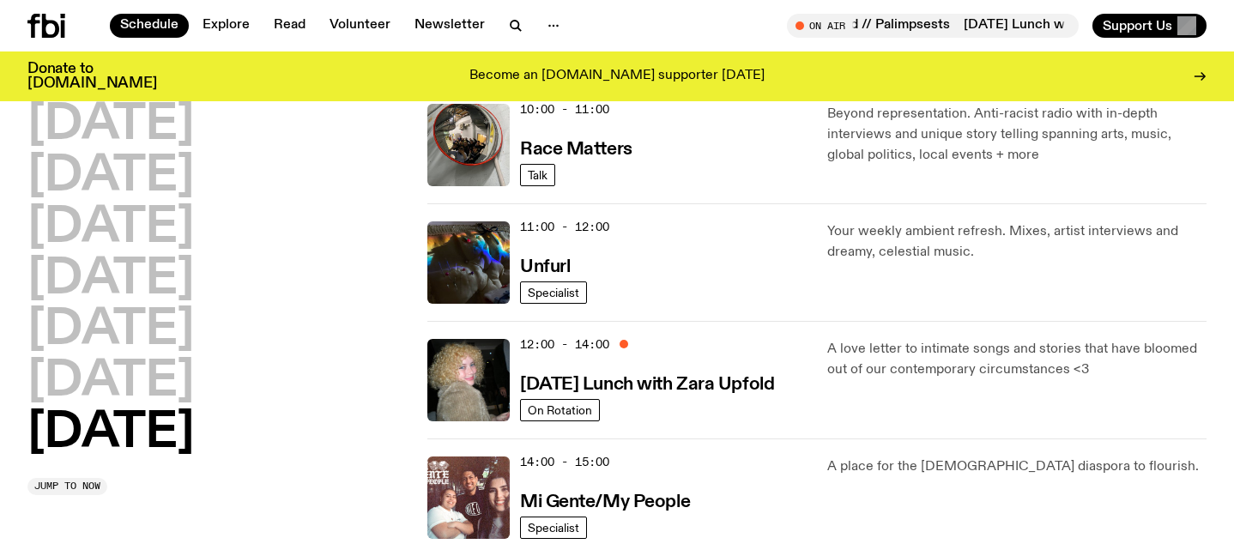
scroll to position [539, 0]
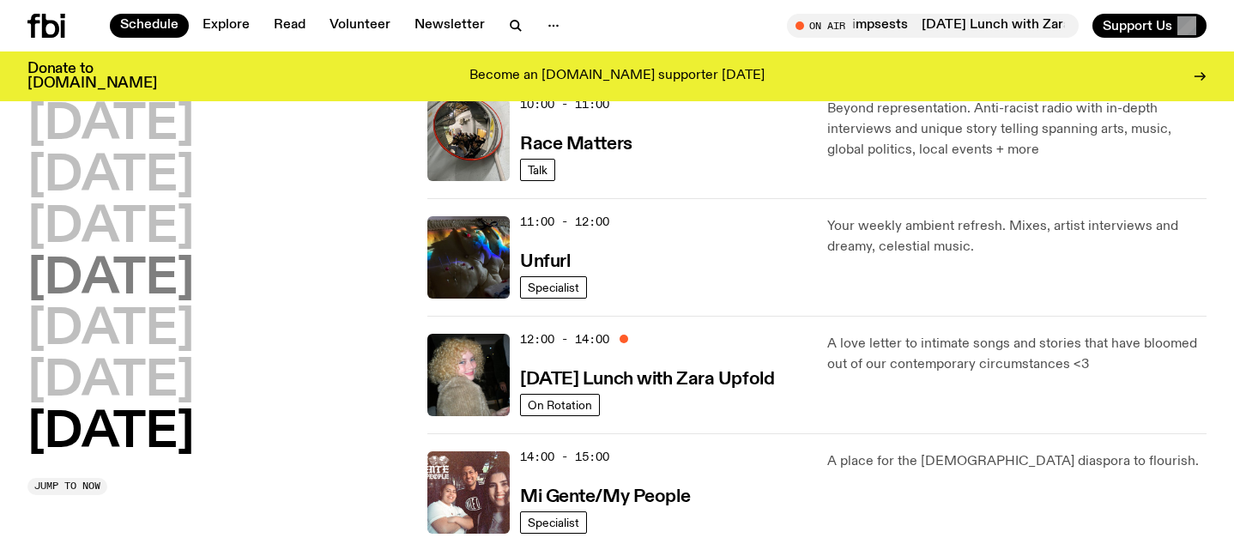
click at [151, 283] on h2 "[DATE]" at bounding box center [110, 280] width 166 height 48
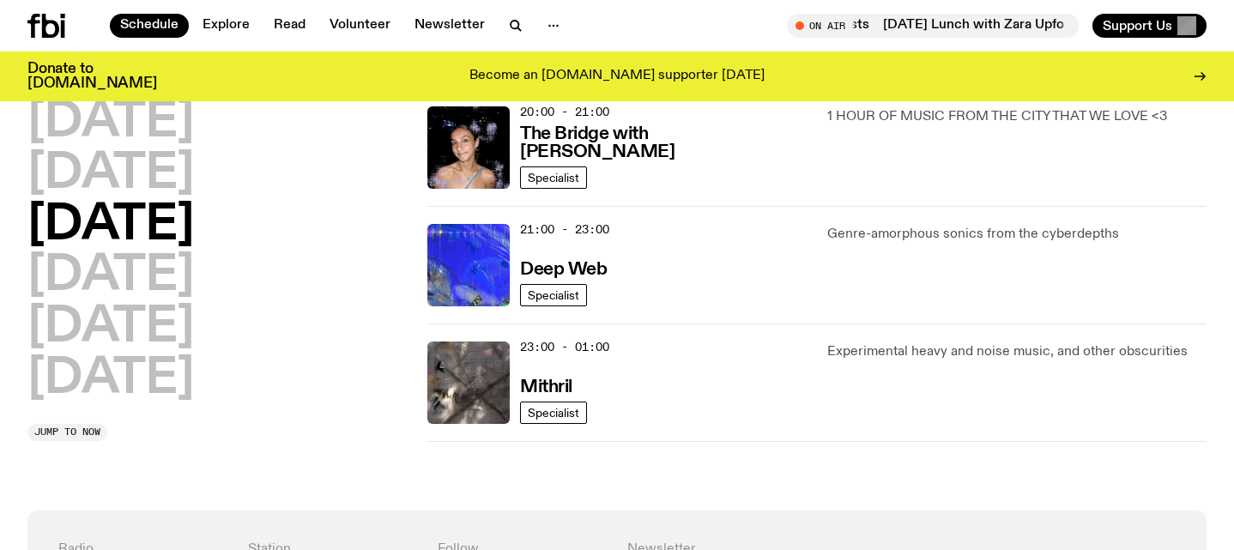
scroll to position [893, 0]
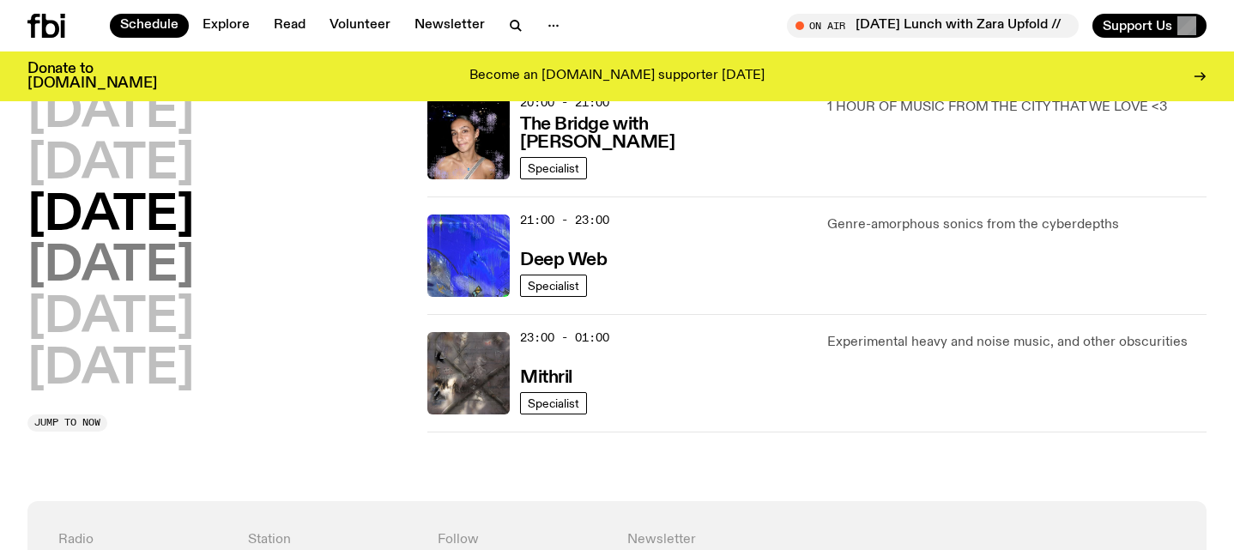
click at [152, 275] on h2 "[DATE]" at bounding box center [110, 268] width 166 height 48
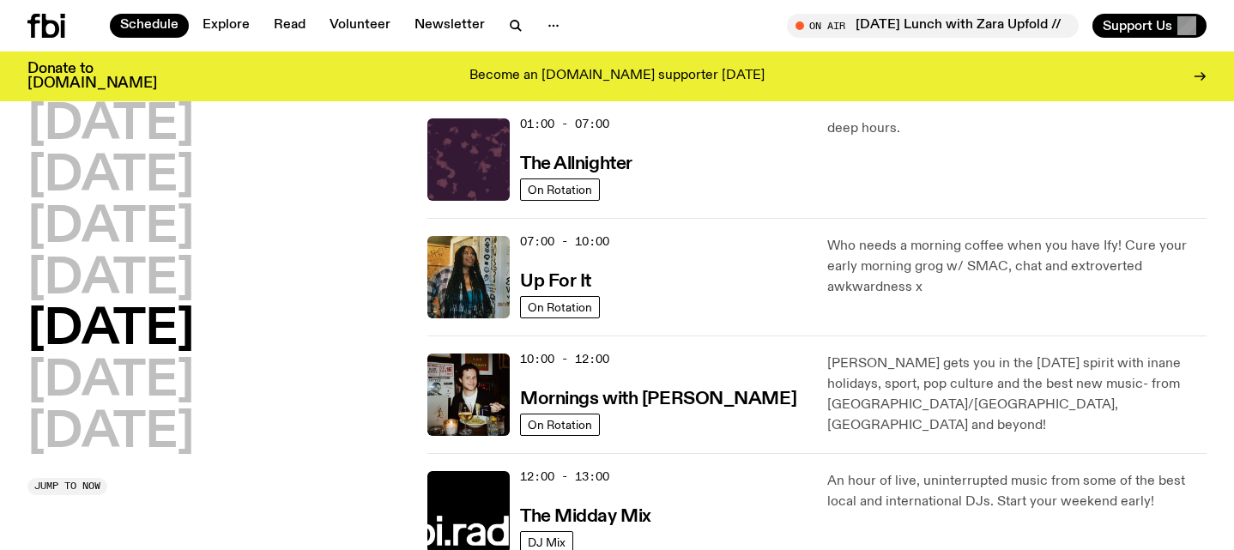
scroll to position [48, 0]
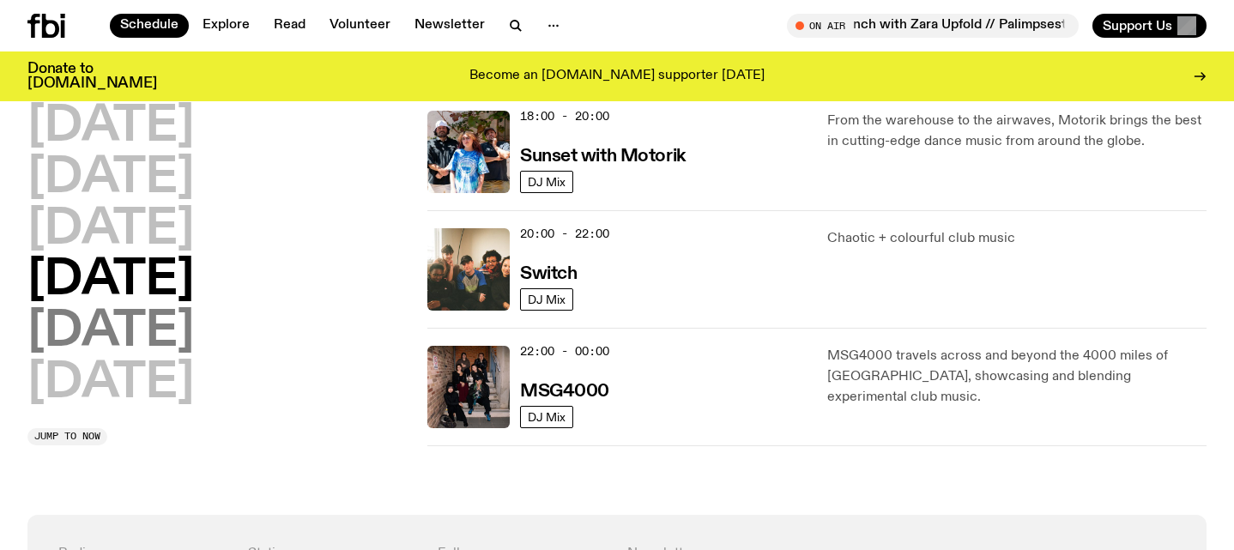
click at [186, 335] on h2 "[DATE]" at bounding box center [110, 332] width 166 height 48
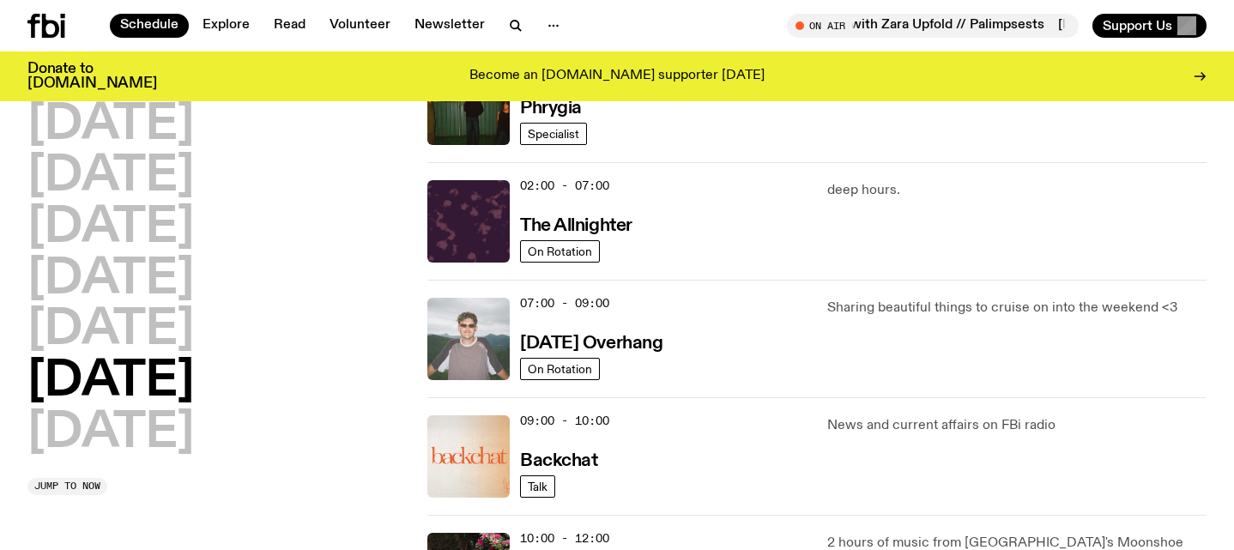
scroll to position [116, 0]
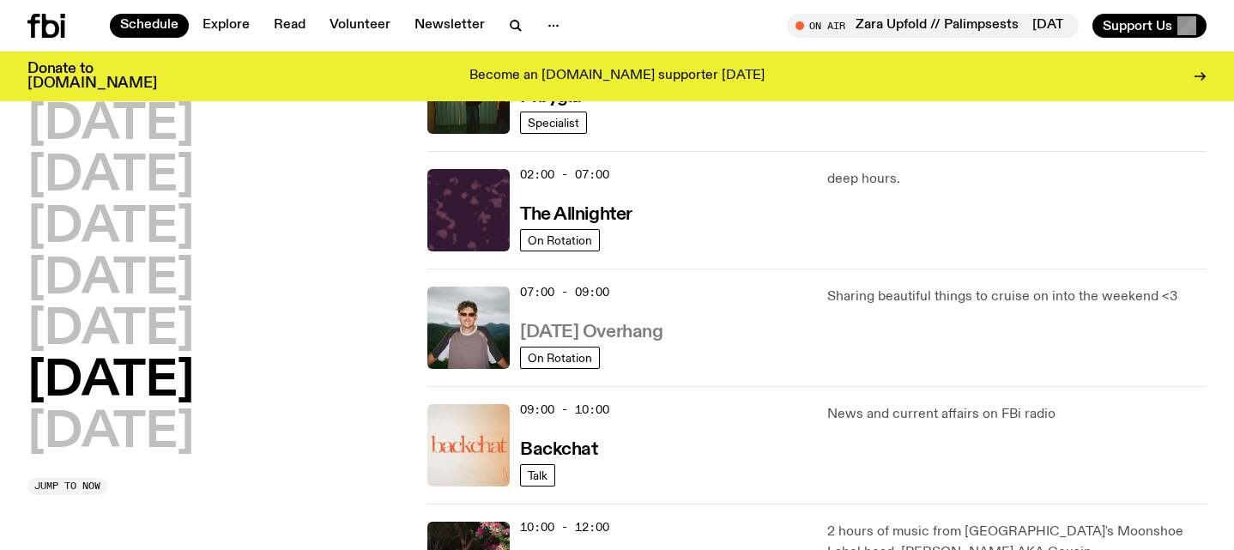
click at [655, 329] on h3 "[DATE] Overhang" at bounding box center [591, 332] width 142 height 18
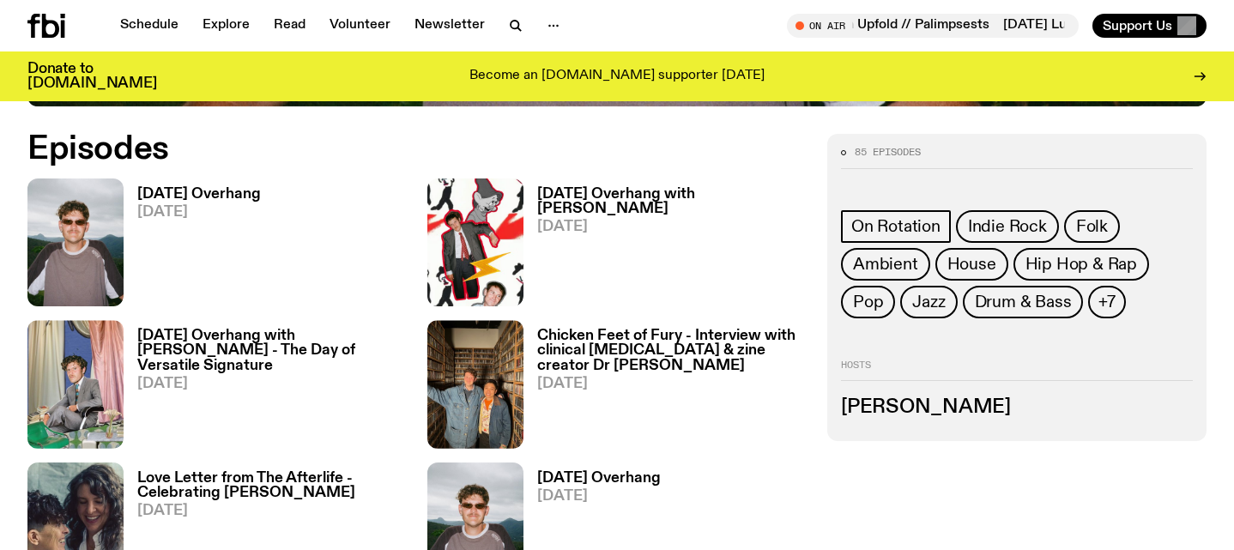
scroll to position [821, 0]
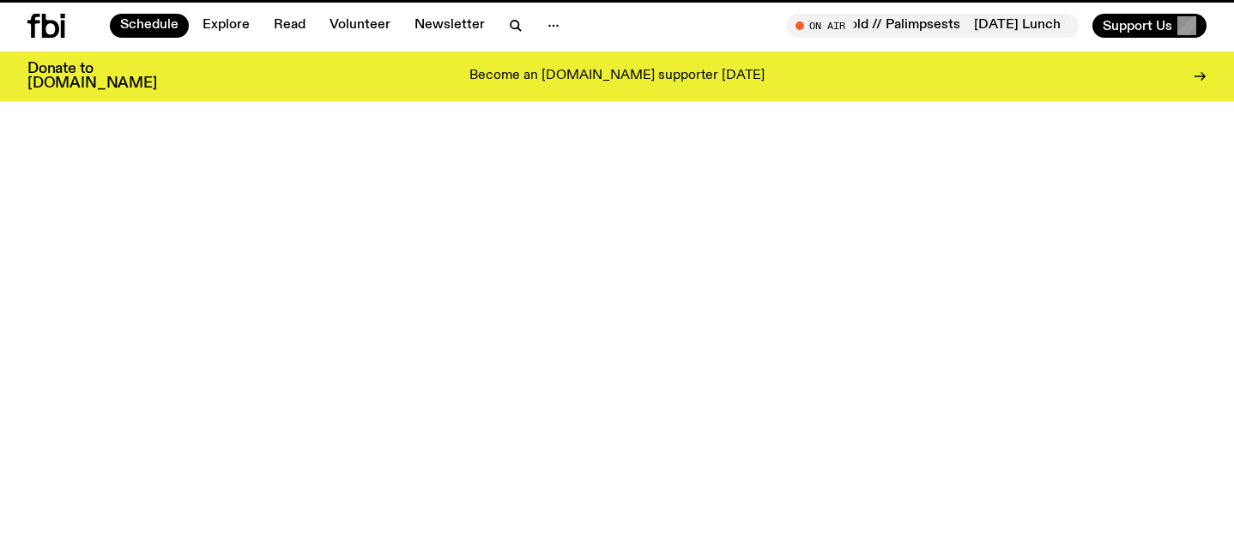
scroll to position [116, 0]
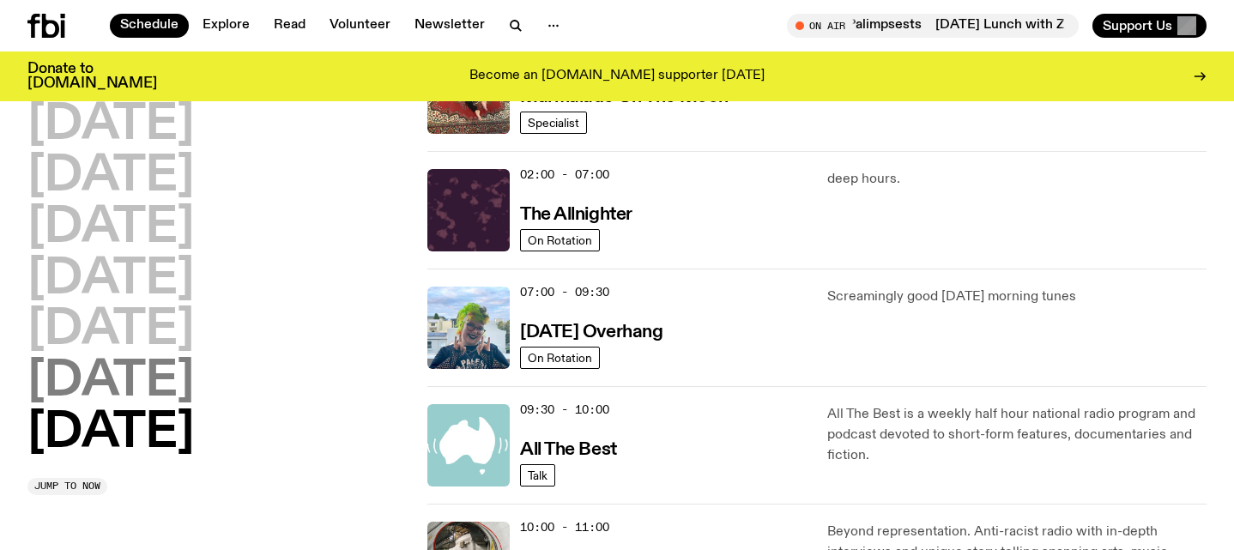
click at [187, 376] on h2 "[DATE]" at bounding box center [110, 382] width 166 height 48
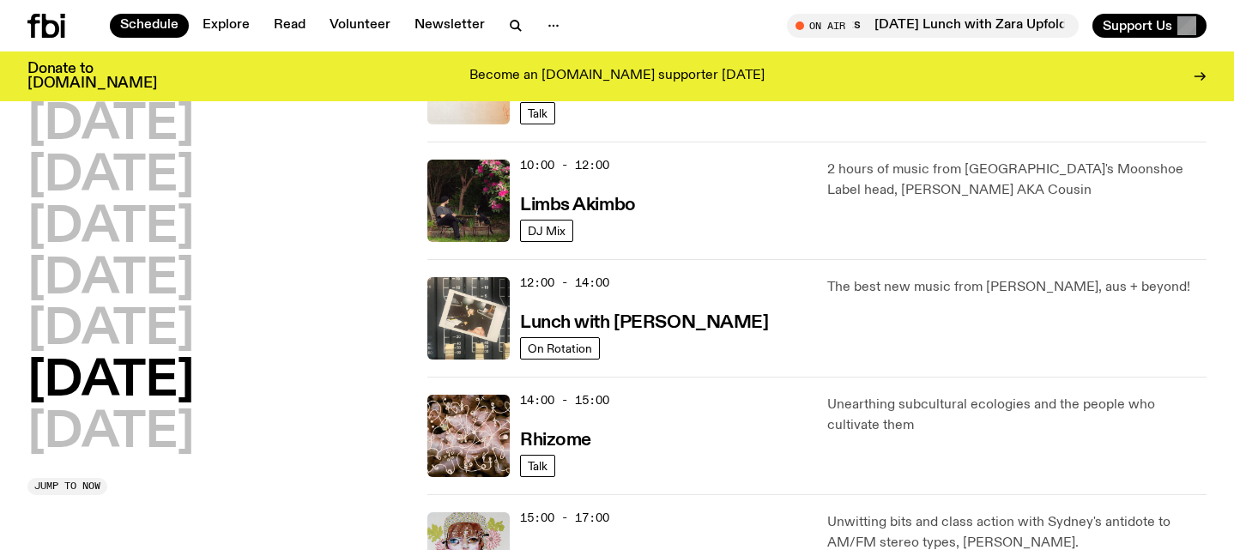
scroll to position [479, 0]
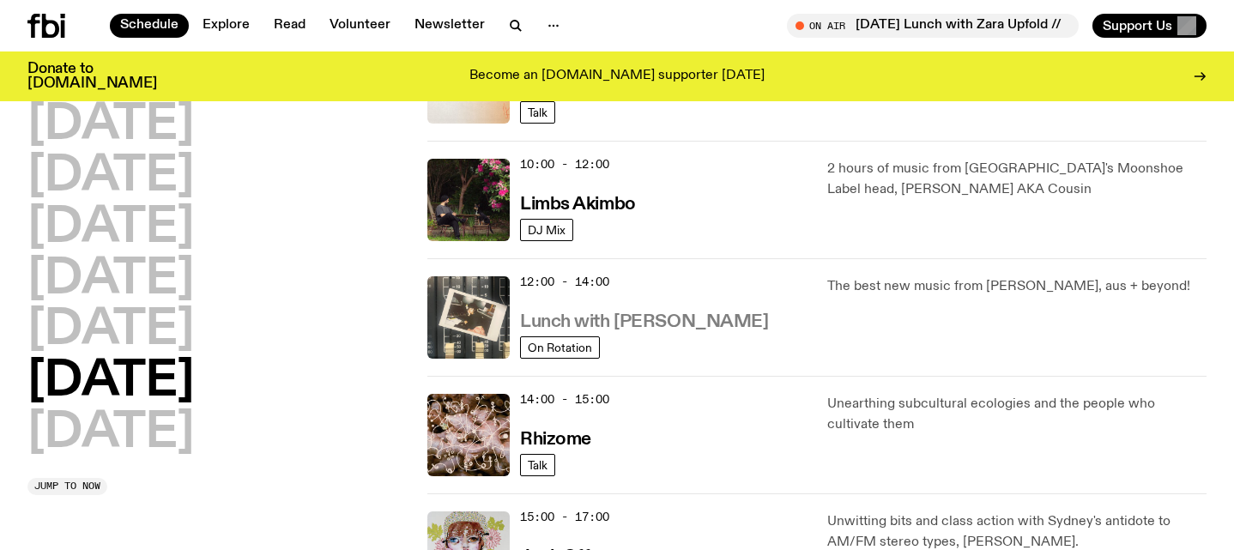
click at [652, 329] on h3 "Lunch with [PERSON_NAME]" at bounding box center [644, 322] width 248 height 18
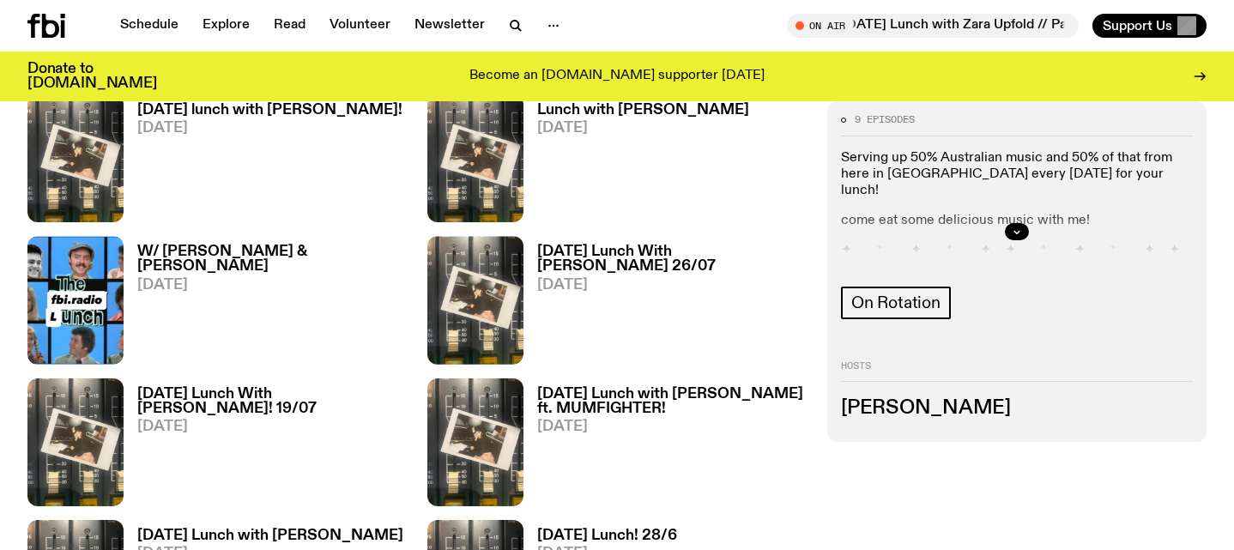
scroll to position [887, 0]
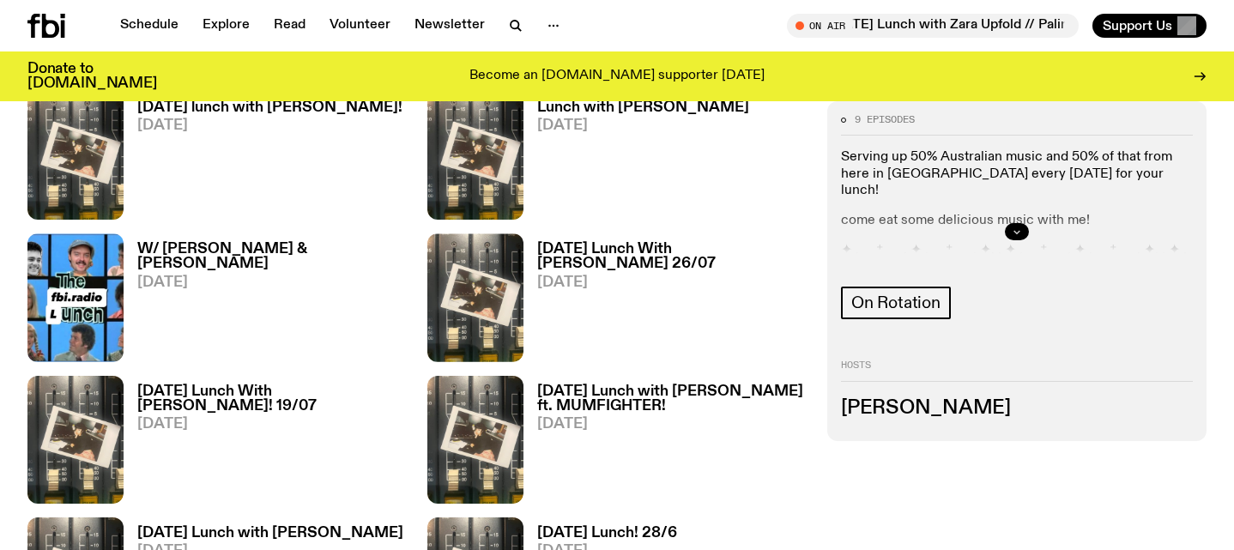
click at [1022, 230] on button "button" at bounding box center [1017, 232] width 24 height 17
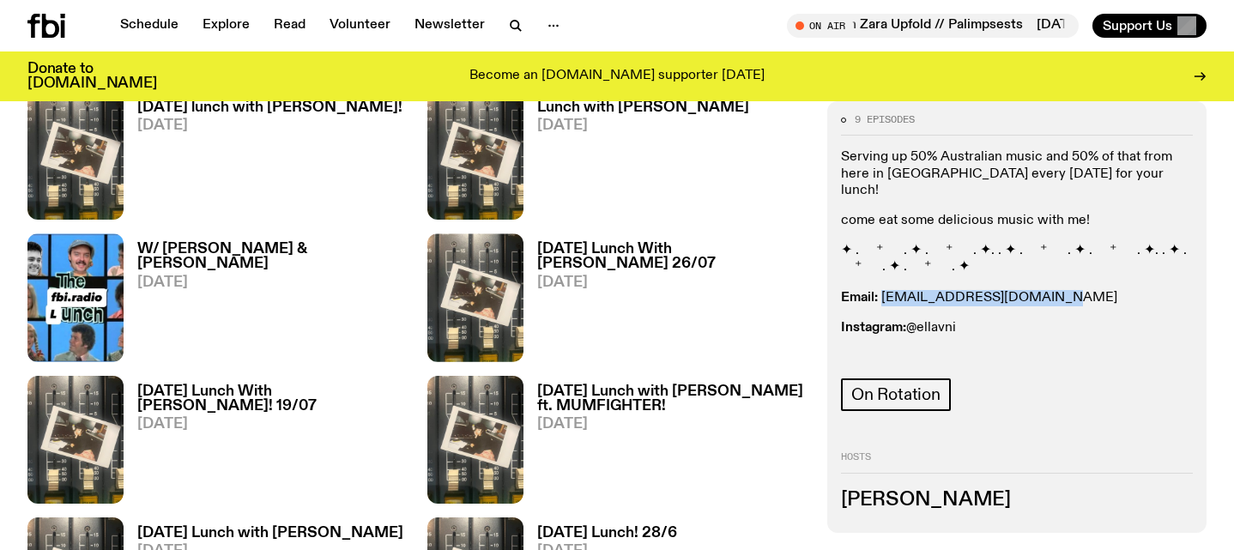
drag, startPoint x: 1047, startPoint y: 281, endPoint x: 884, endPoint y: 280, distance: 162.1
click at [884, 290] on p "Email: [EMAIL_ADDRESS][DOMAIN_NAME]" at bounding box center [1017, 298] width 352 height 16
copy link "[EMAIL_ADDRESS][DOMAIN_NAME]"
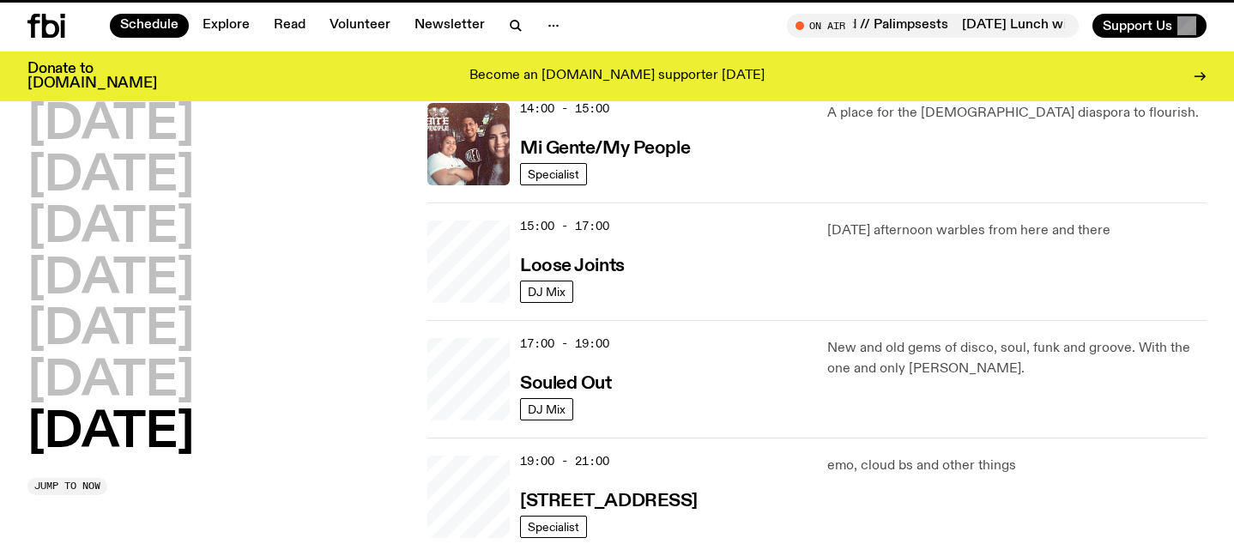
scroll to position [479, 0]
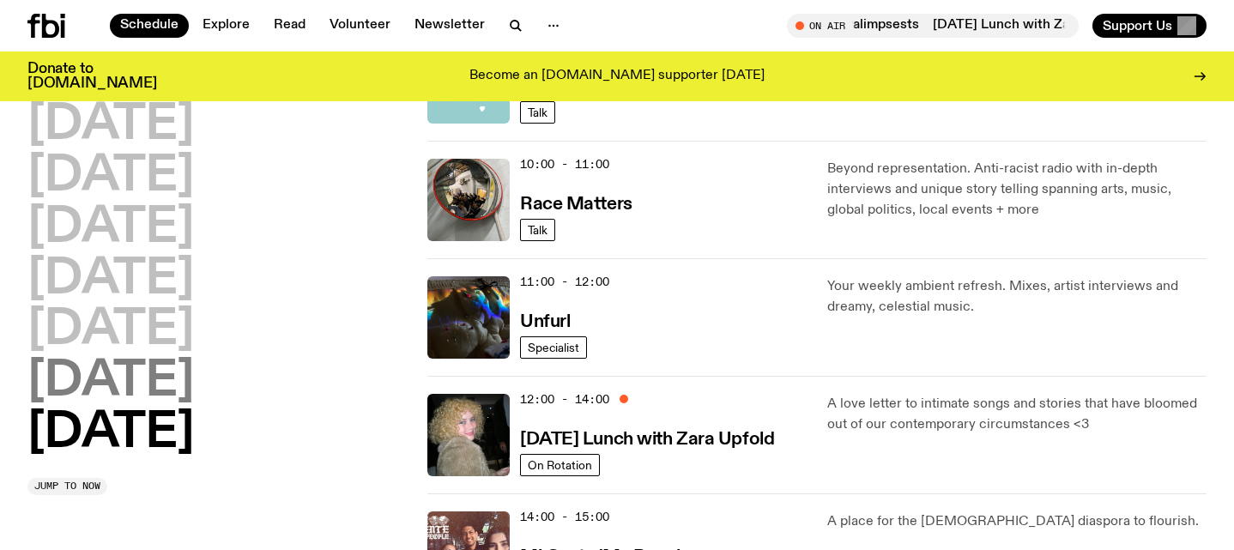
click at [141, 363] on h2 "[DATE]" at bounding box center [110, 382] width 166 height 48
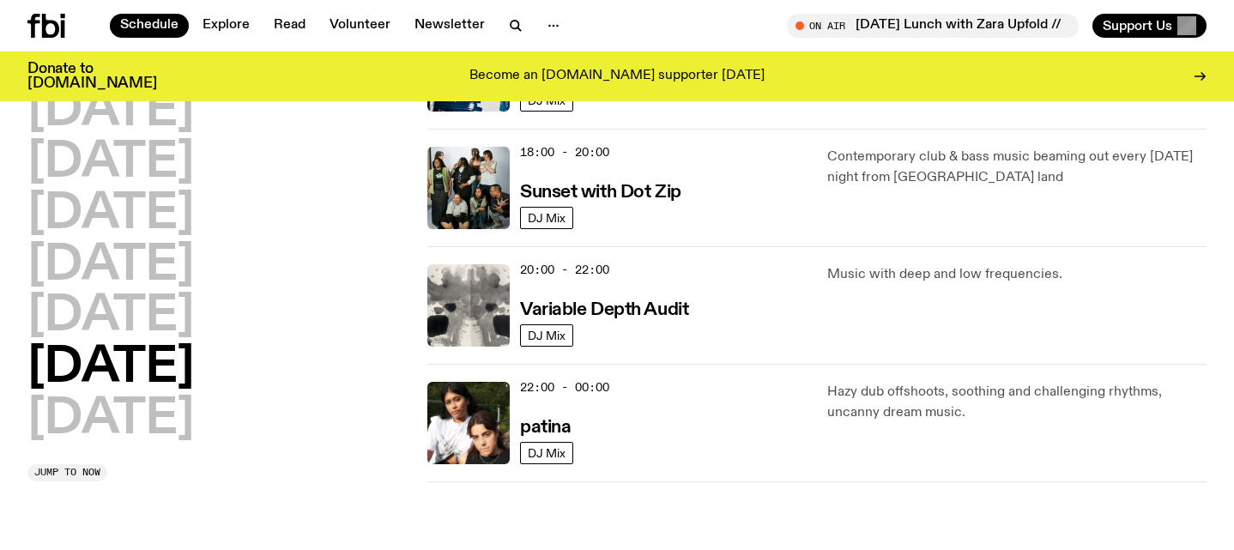
scroll to position [1090, 0]
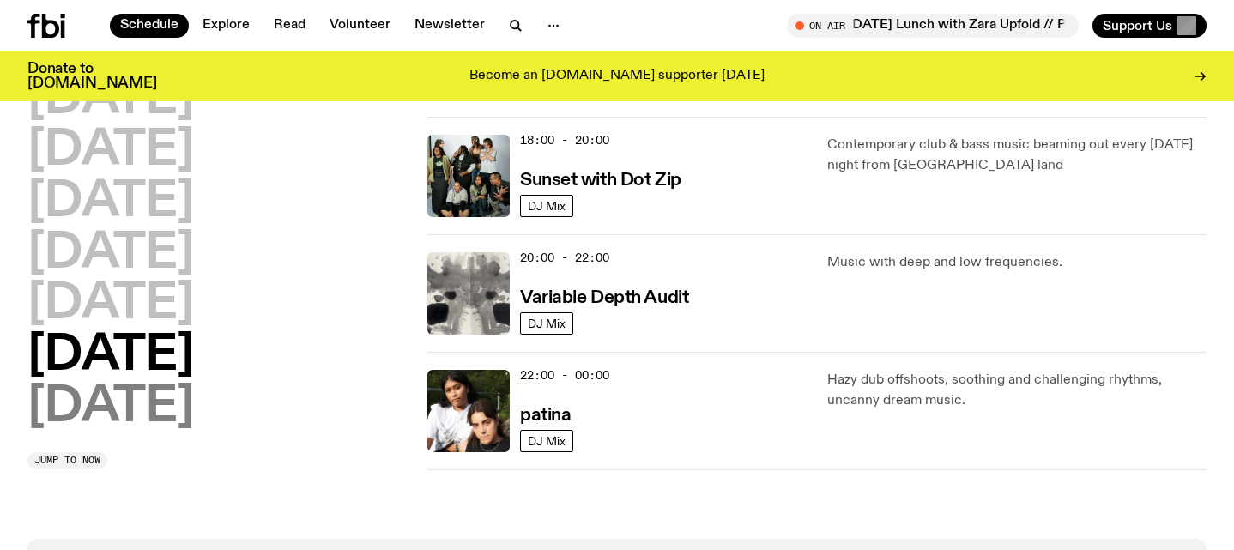
click at [183, 408] on h2 "[DATE]" at bounding box center [110, 407] width 166 height 48
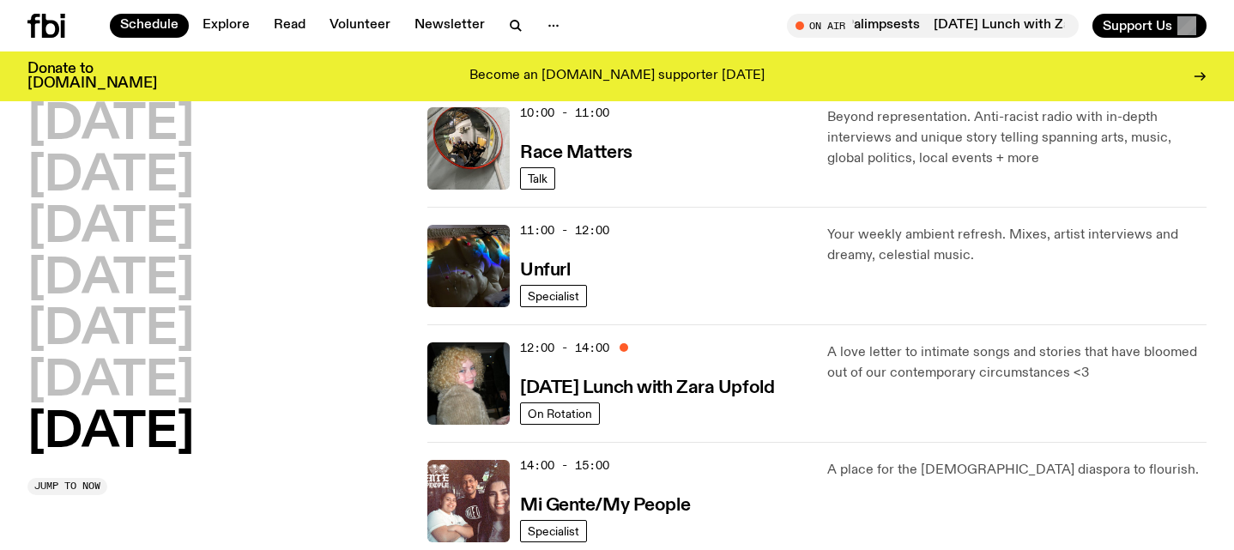
scroll to position [548, 0]
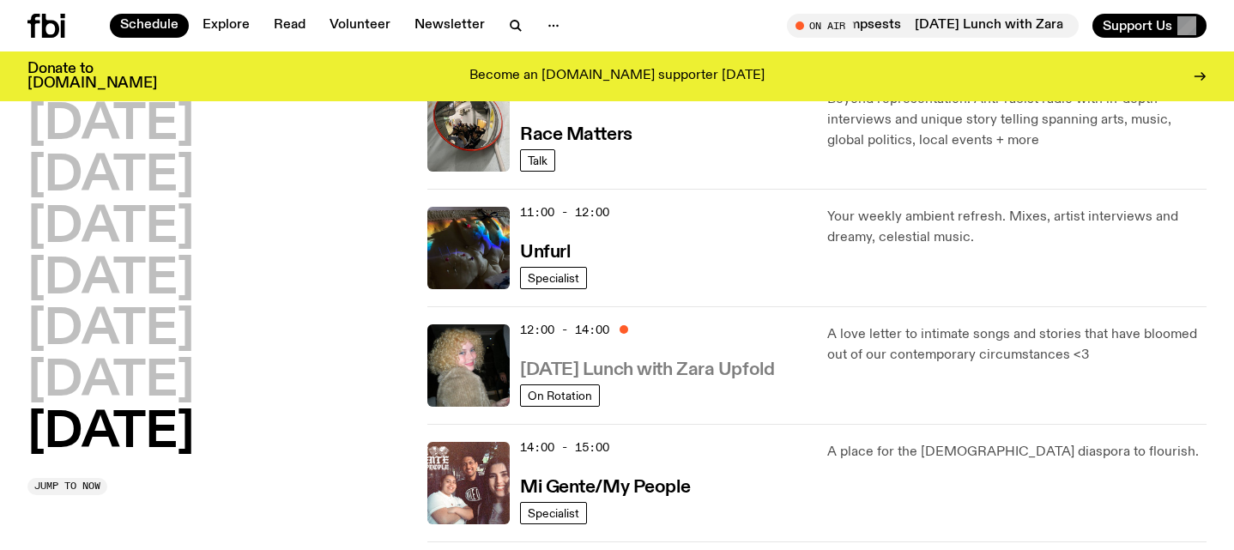
click at [661, 365] on h3 "[DATE] Lunch with Zara Upfold" at bounding box center [647, 370] width 254 height 18
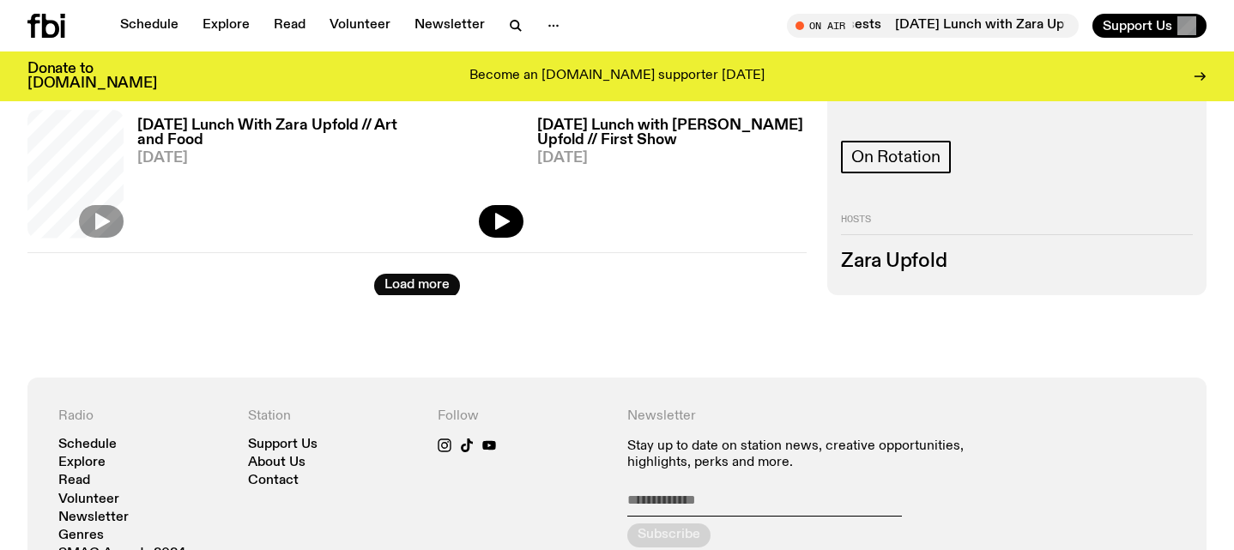
scroll to position [714, 0]
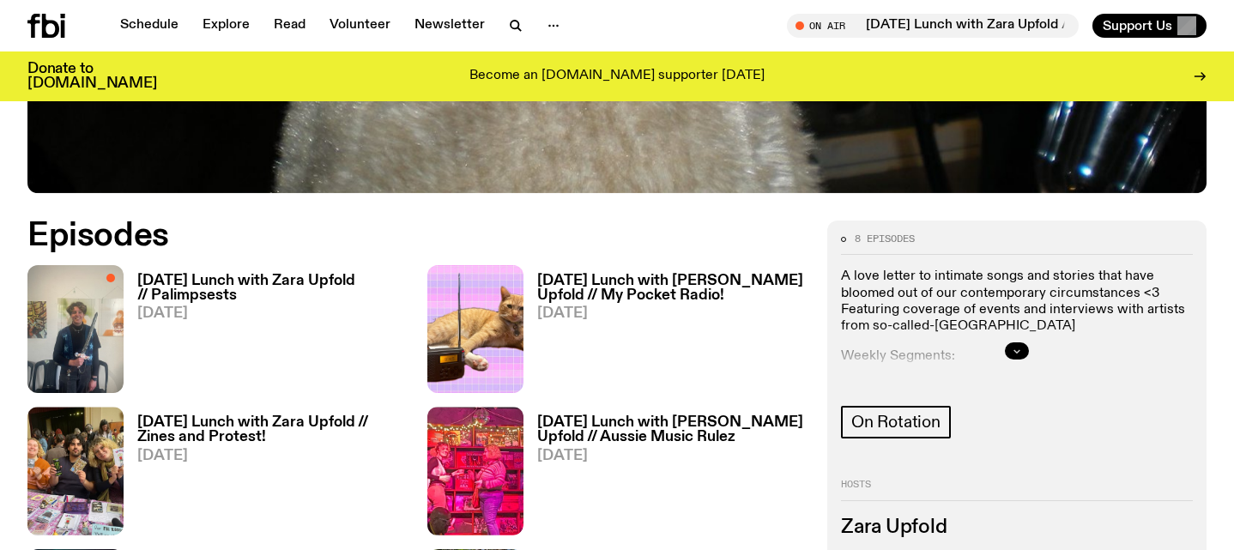
click at [1019, 347] on icon "button" at bounding box center [1016, 351] width 10 height 10
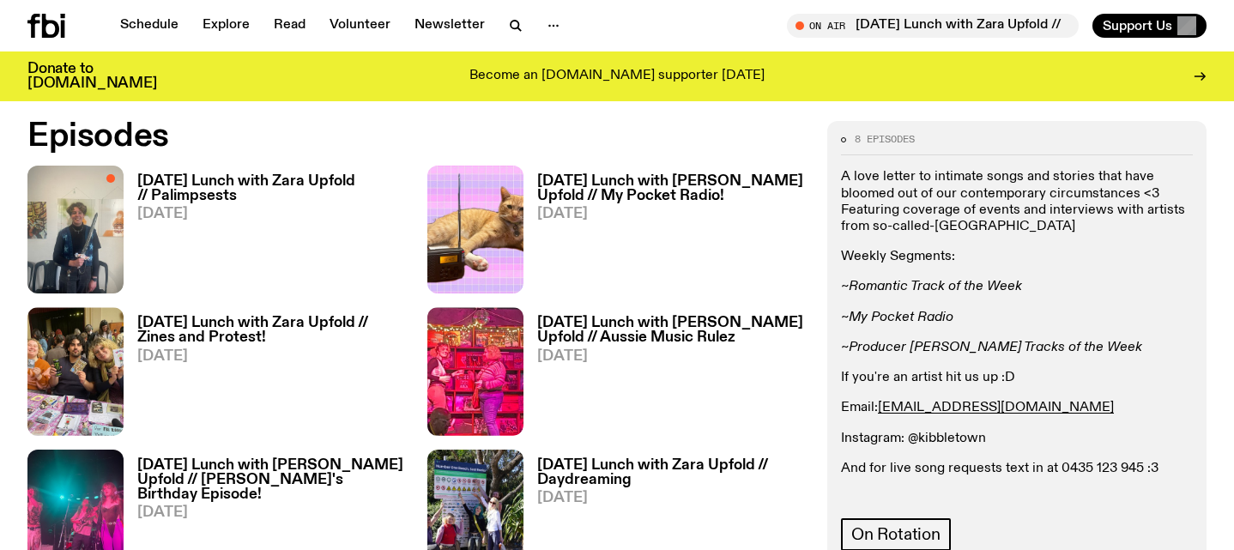
scroll to position [814, 0]
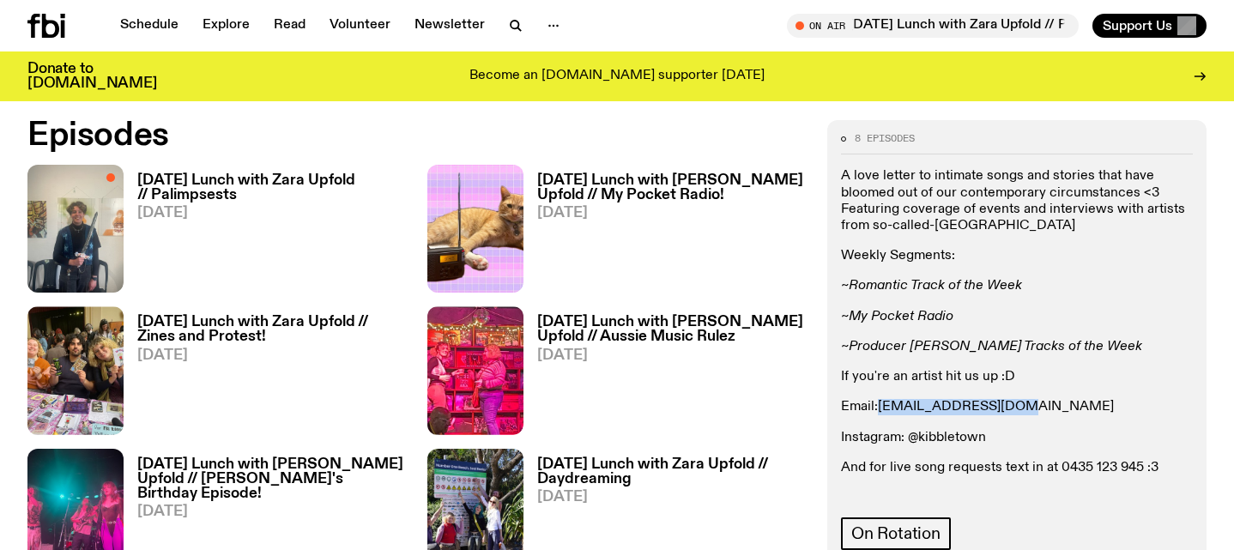
drag, startPoint x: 1011, startPoint y: 412, endPoint x: 882, endPoint y: 404, distance: 128.9
click at [882, 404] on p "Email: [EMAIL_ADDRESS][DOMAIN_NAME]" at bounding box center [1017, 407] width 352 height 16
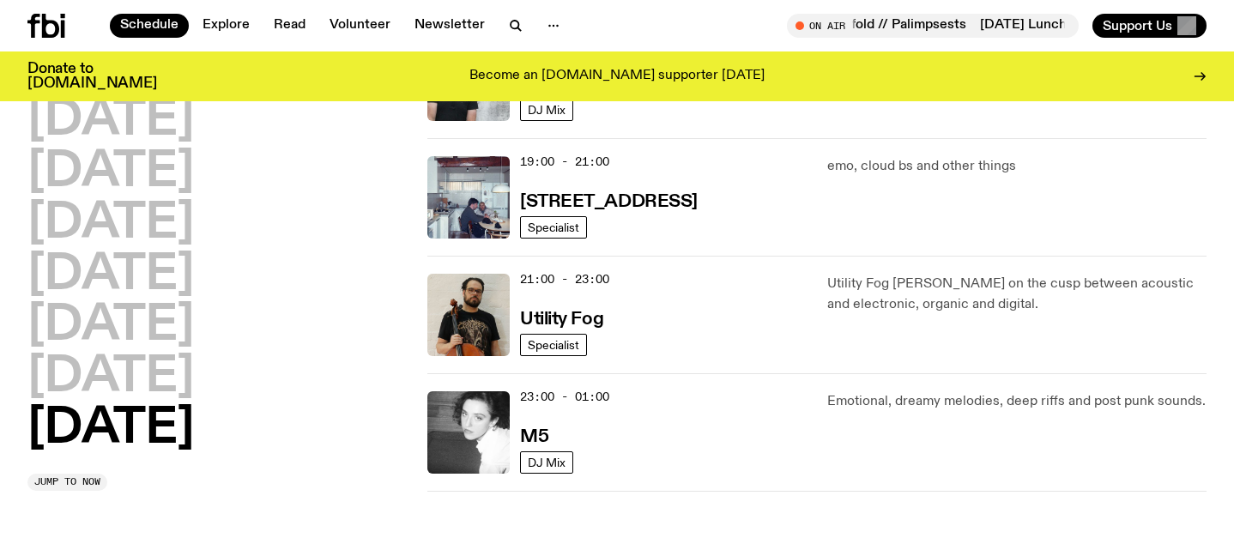
scroll to position [1189, 0]
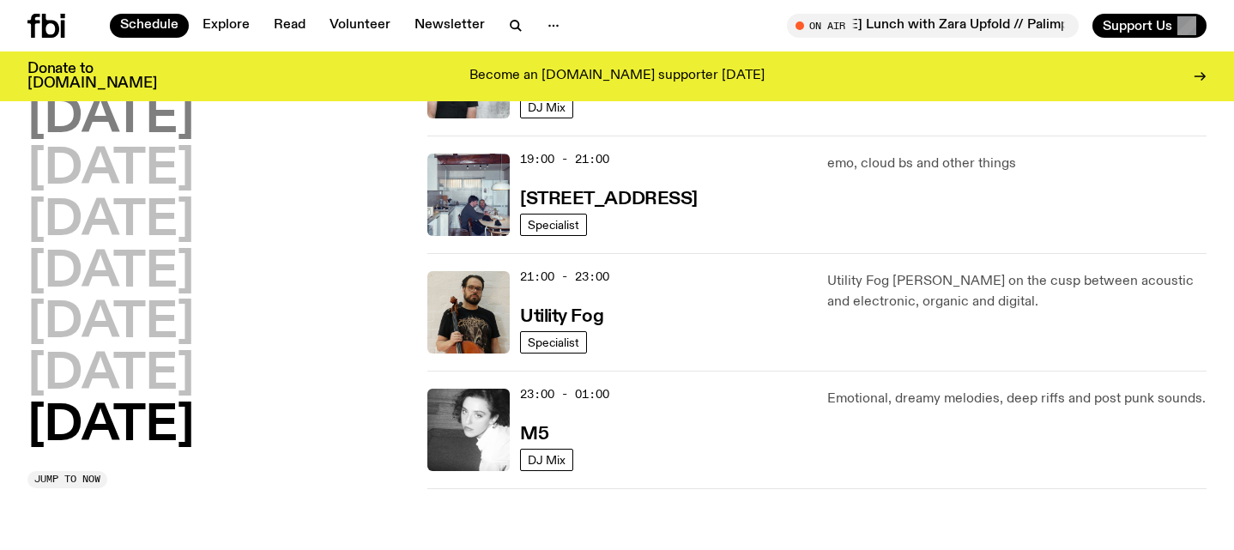
click at [194, 127] on h2 "[DATE]" at bounding box center [110, 118] width 166 height 48
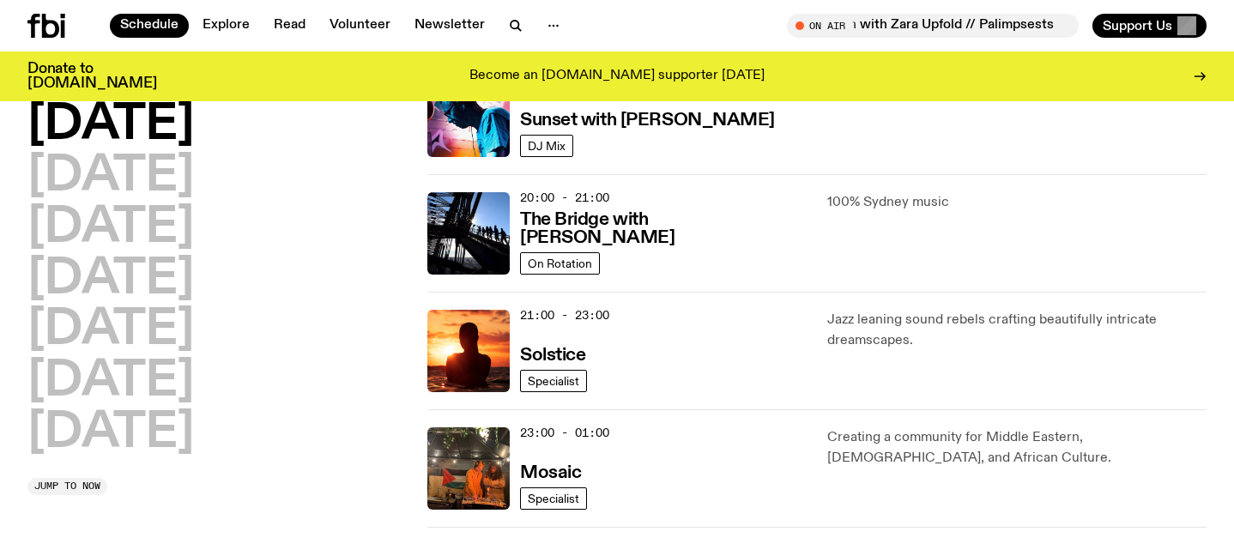
scroll to position [806, 0]
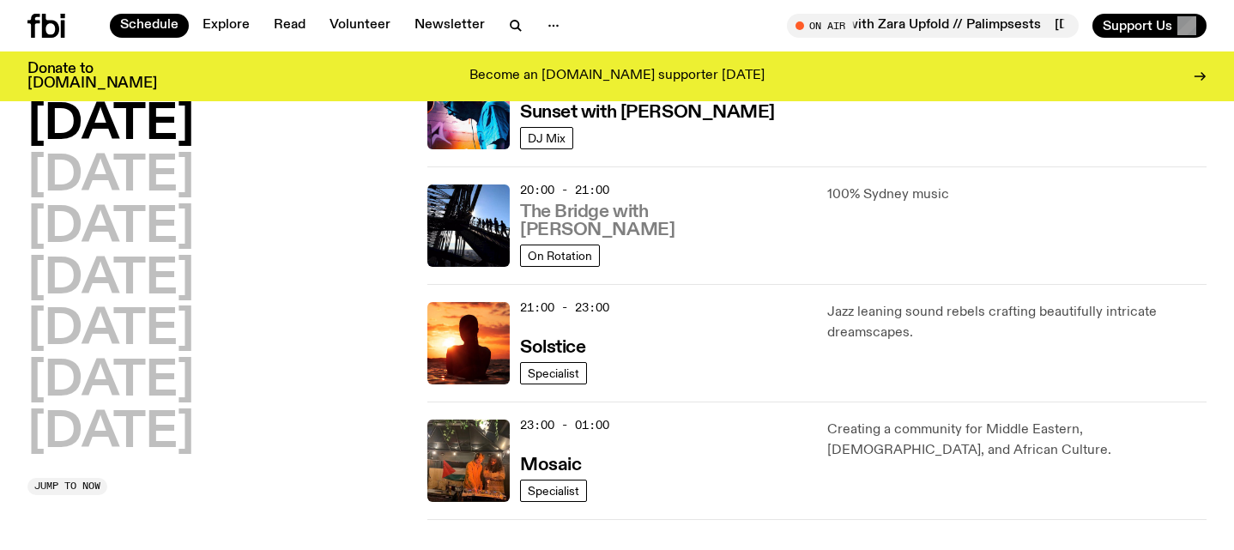
click at [671, 223] on h3 "The Bridge with [PERSON_NAME]" at bounding box center [663, 221] width 287 height 36
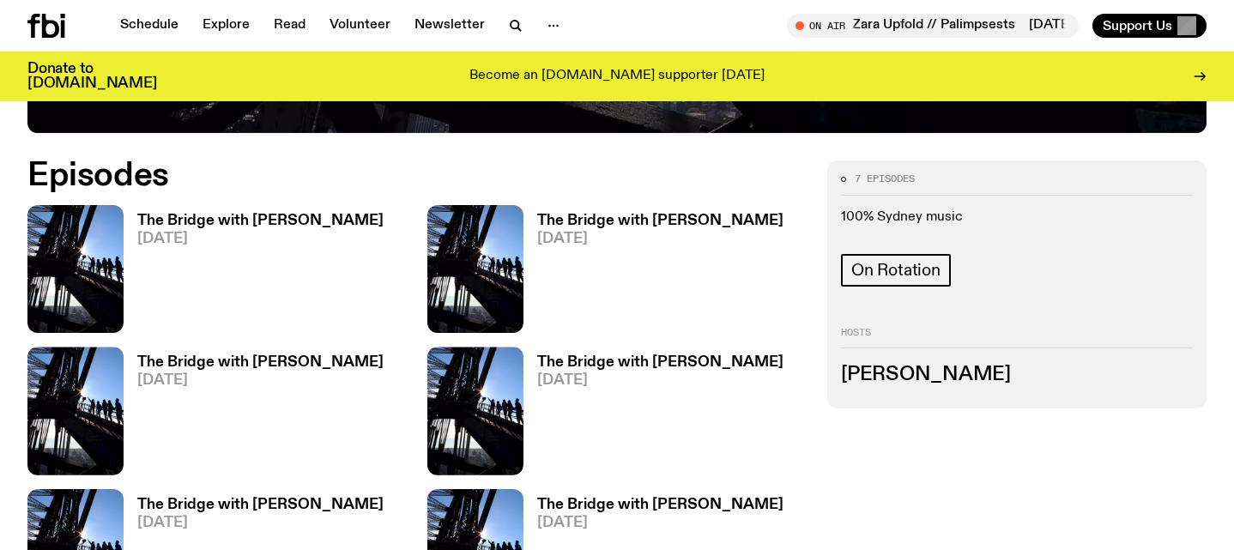
scroll to position [852, 0]
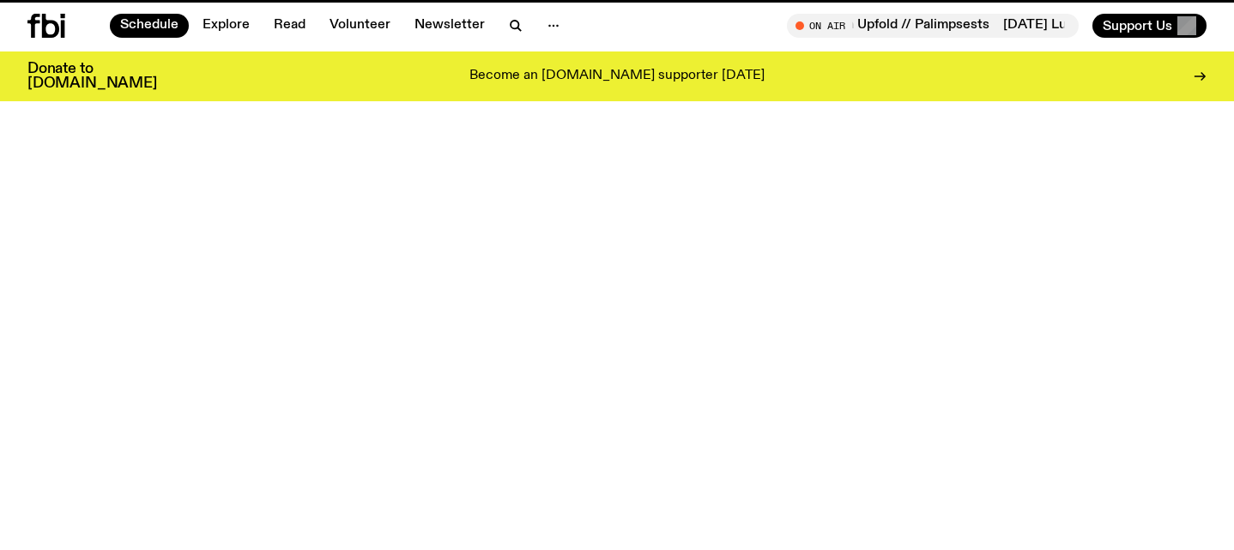
scroll to position [806, 0]
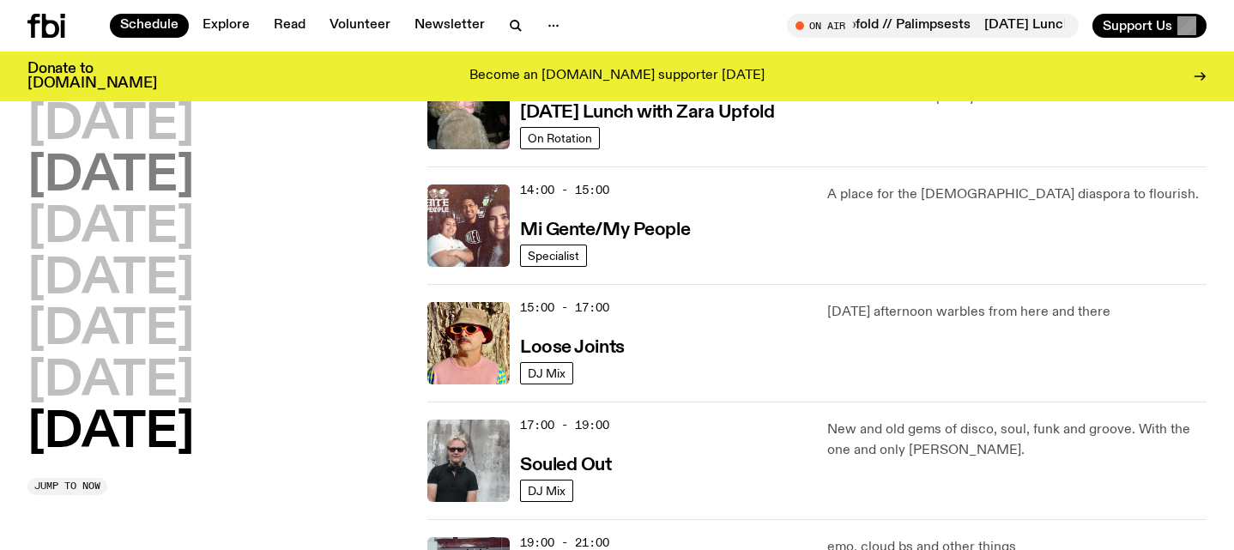
click at [157, 179] on h2 "[DATE]" at bounding box center [110, 177] width 166 height 48
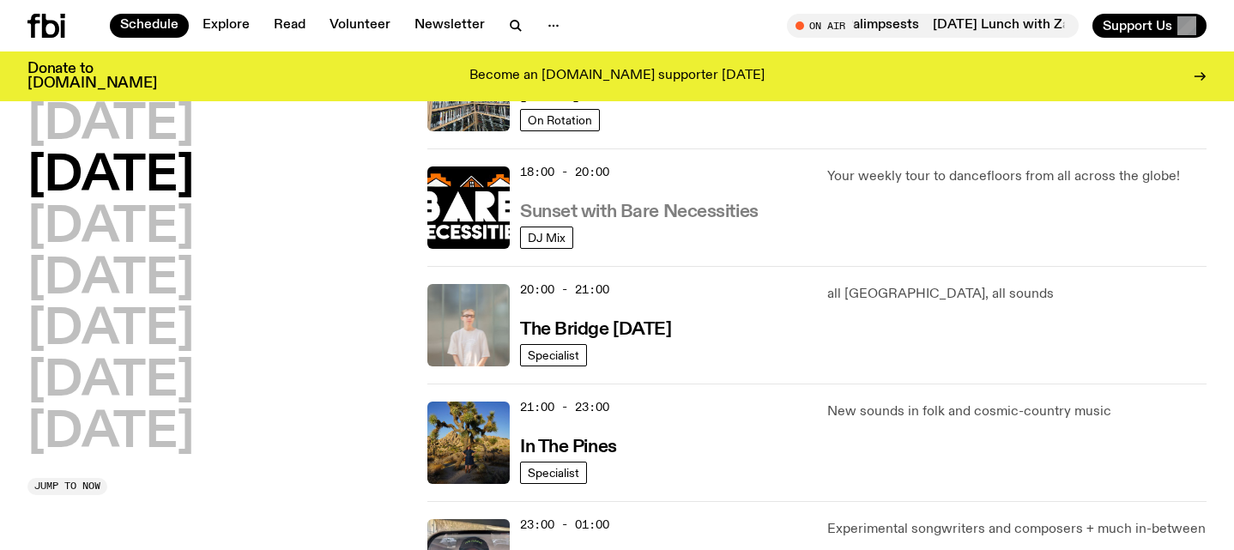
scroll to position [716, 0]
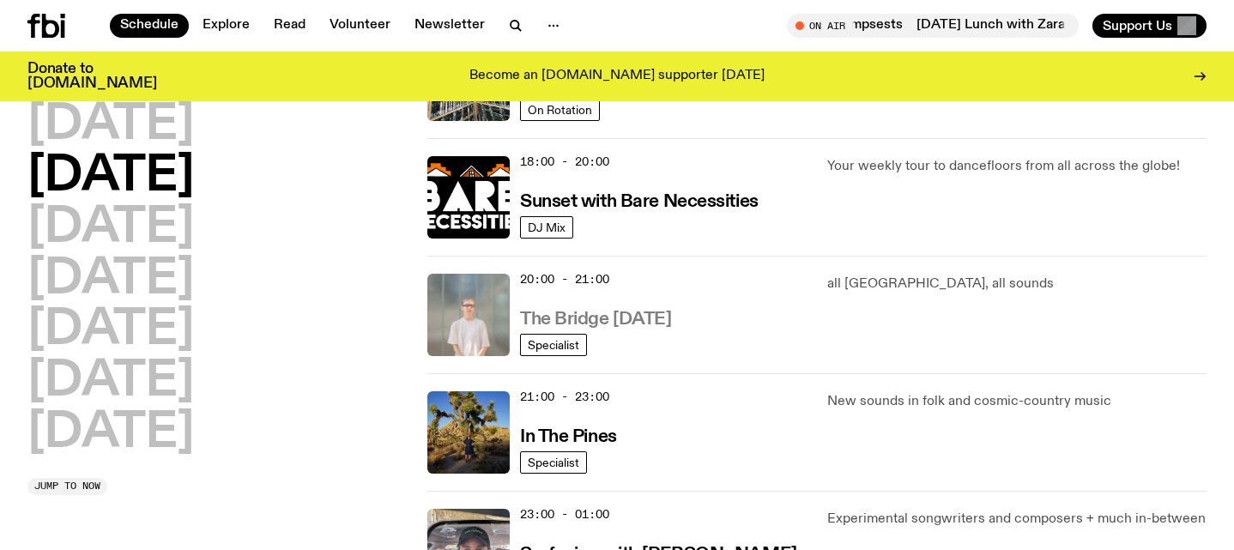
click at [637, 329] on h3 "The Bridge [DATE]" at bounding box center [596, 320] width 152 height 18
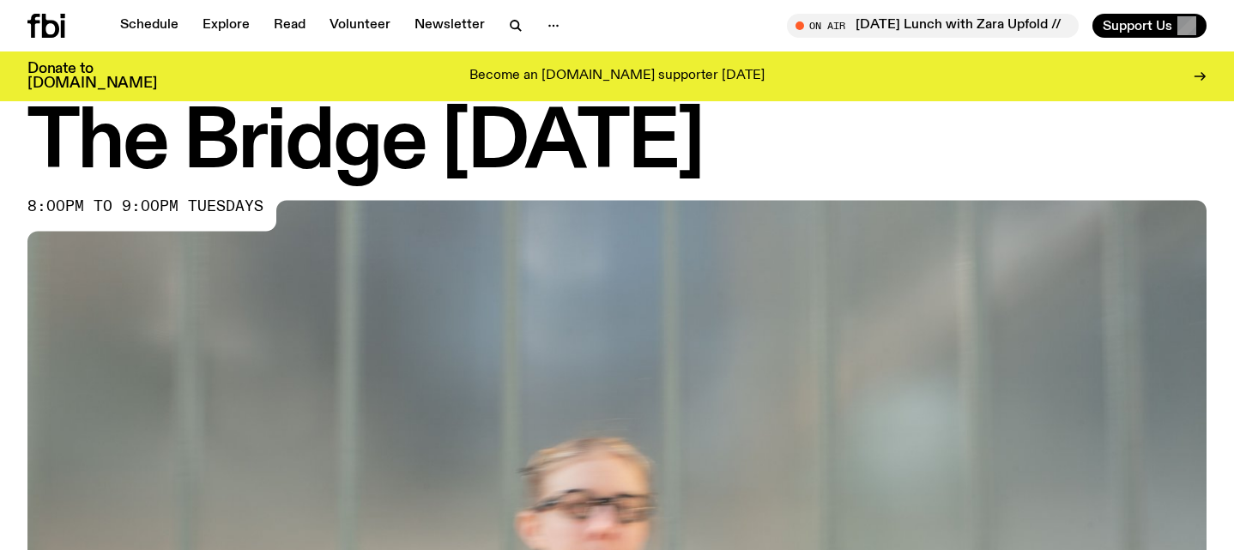
scroll to position [98, 0]
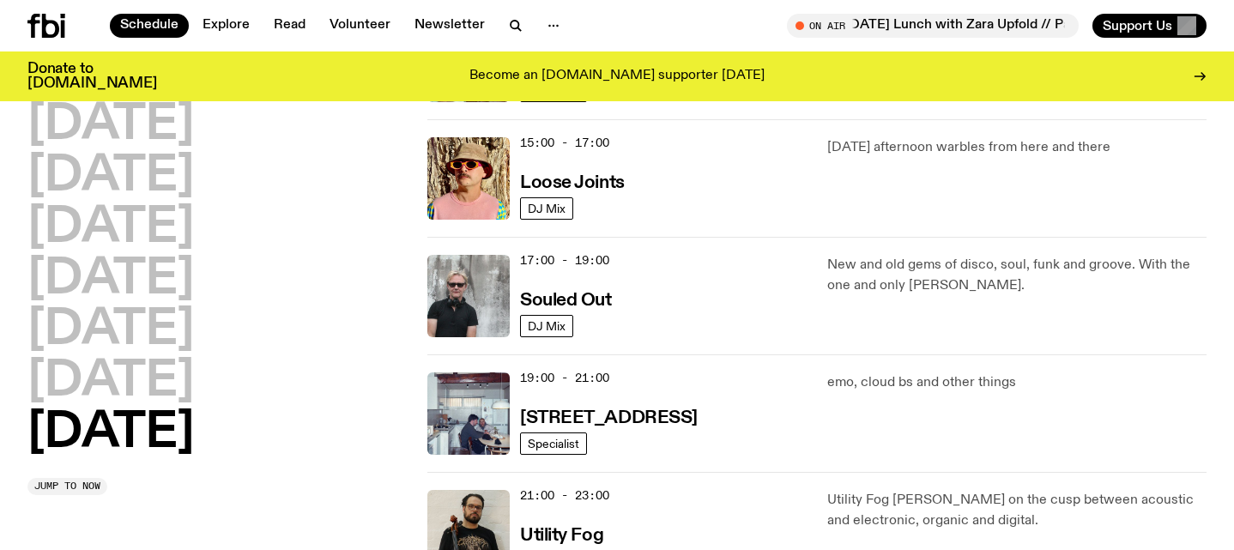
scroll to position [976, 0]
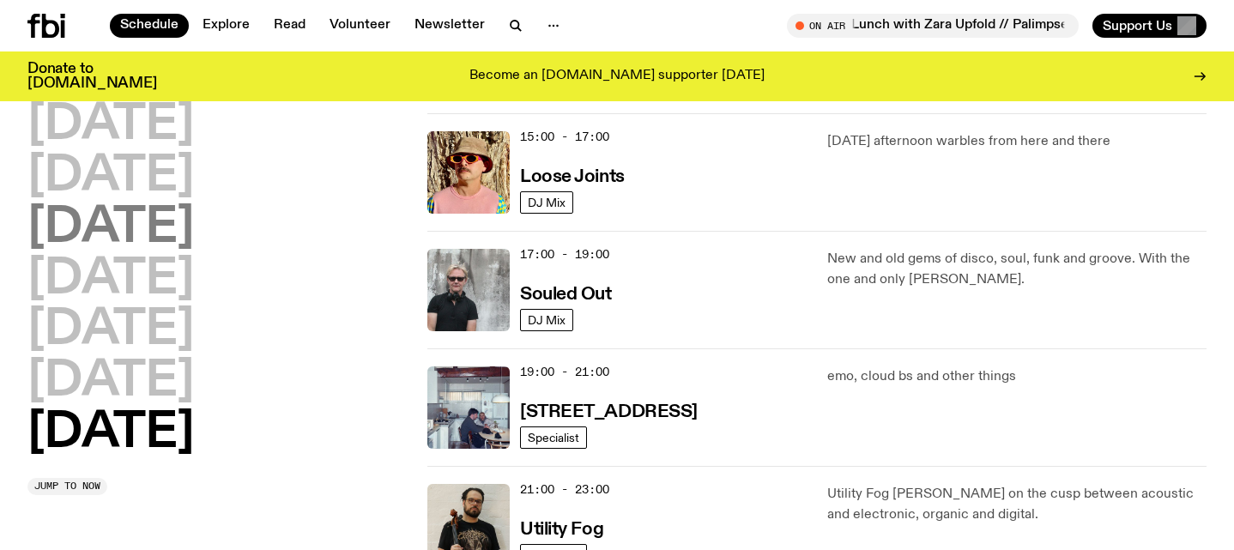
click at [194, 229] on h2 "[DATE]" at bounding box center [110, 228] width 166 height 48
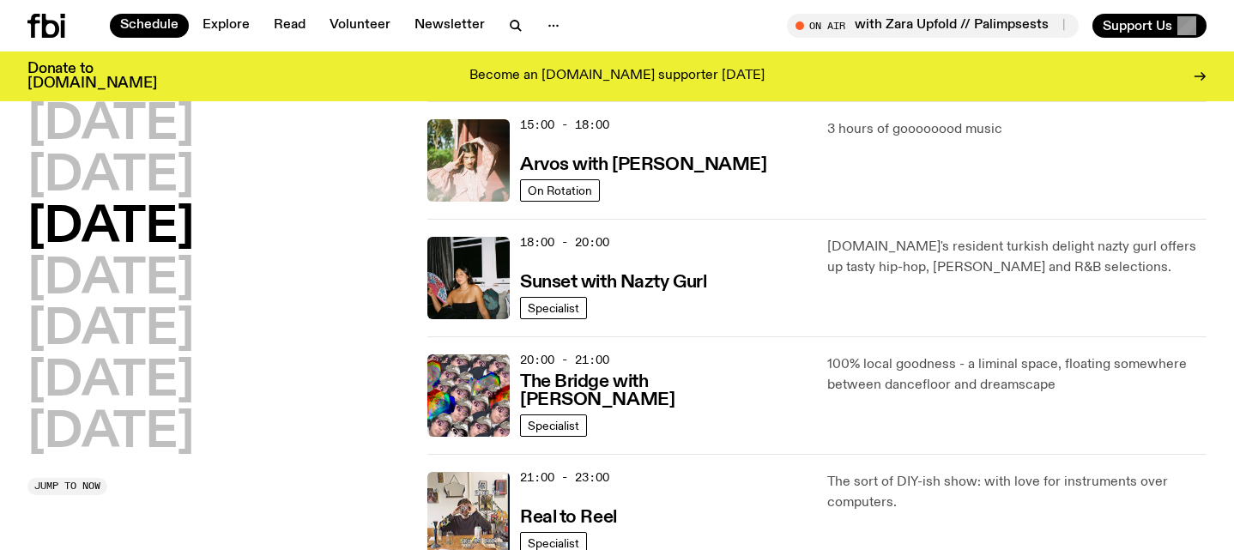
scroll to position [640, 0]
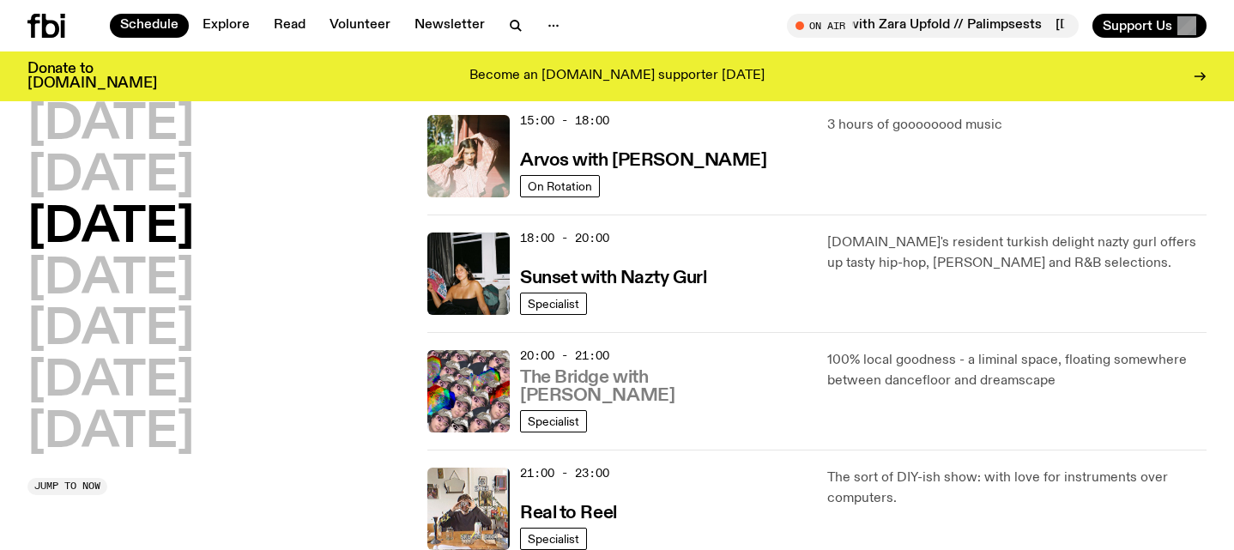
click at [627, 401] on h3 "The Bridge with [PERSON_NAME]" at bounding box center [663, 387] width 287 height 36
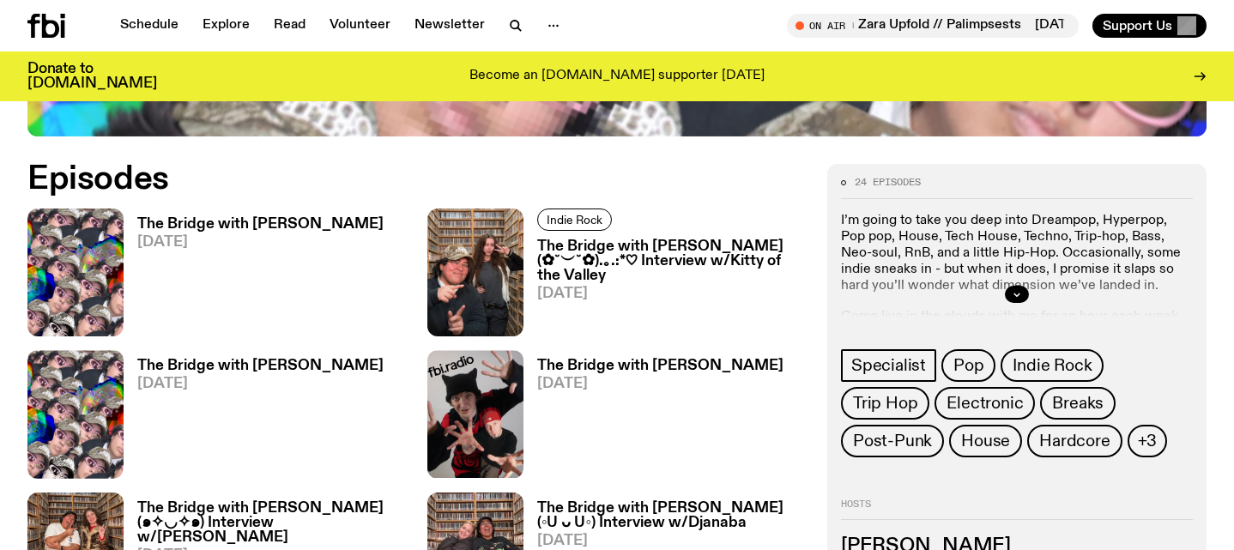
scroll to position [908, 0]
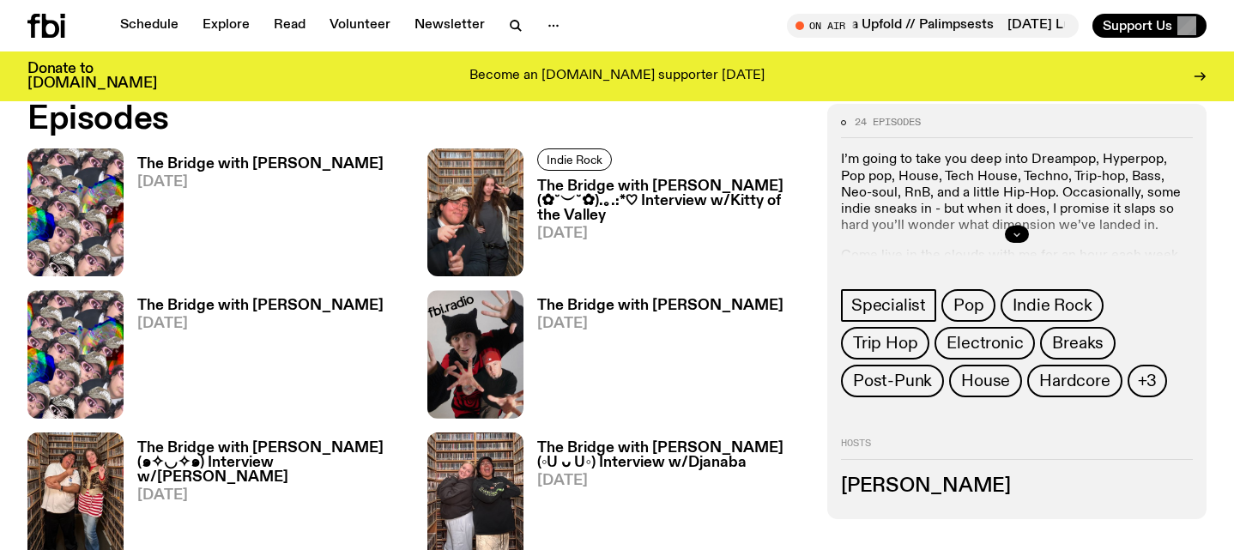
click at [1021, 234] on icon "button" at bounding box center [1016, 234] width 10 height 10
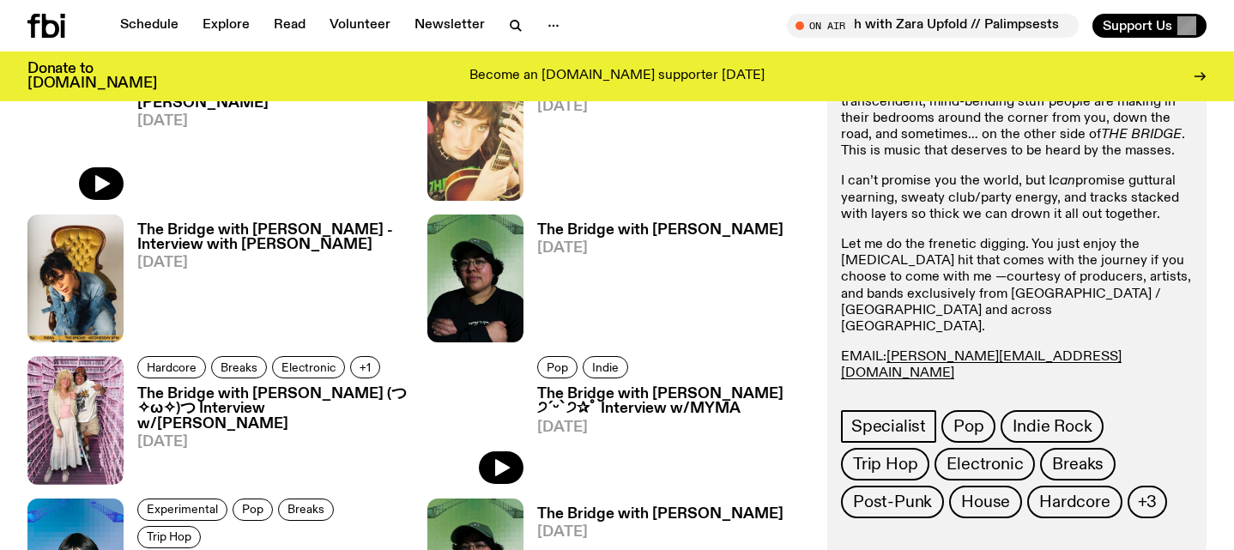
scroll to position [2119, 0]
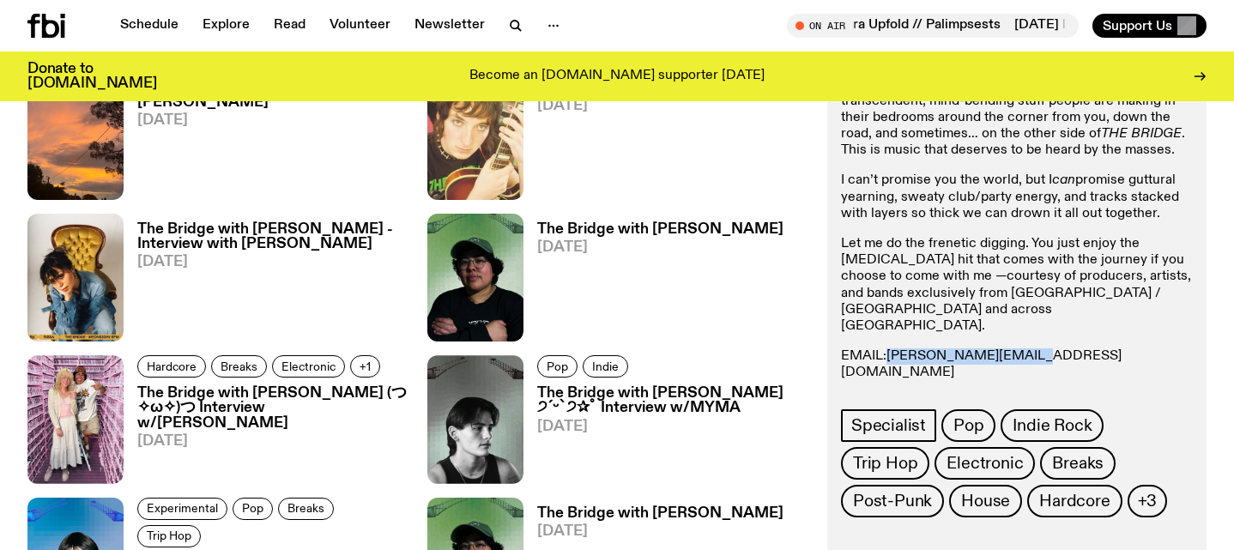
drag, startPoint x: 1034, startPoint y: 260, endPoint x: 891, endPoint y: 256, distance: 142.4
click at [891, 348] on p "EMAIL: [PERSON_NAME][EMAIL_ADDRESS][DOMAIN_NAME] INSTA: Mama de Leche Text in: …" at bounding box center [1017, 381] width 352 height 66
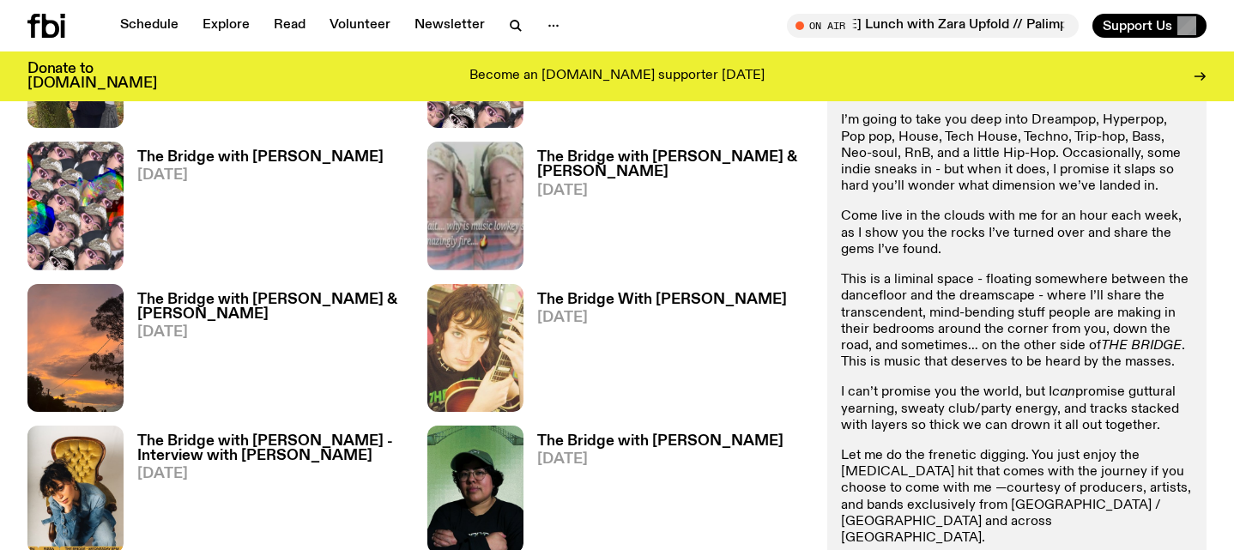
scroll to position [1909, 0]
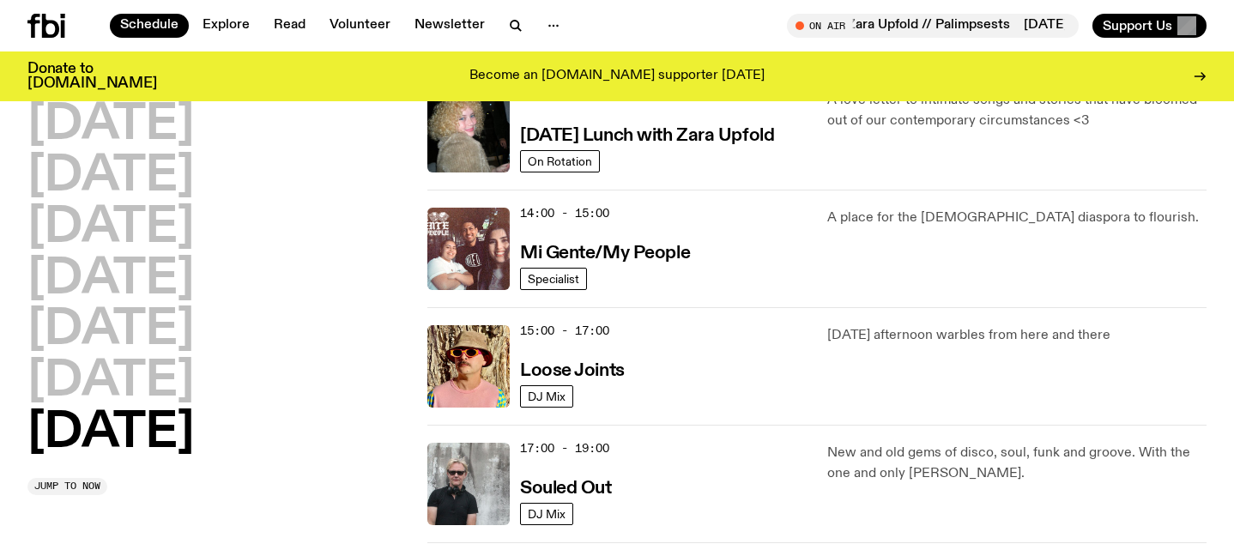
scroll to position [785, 0]
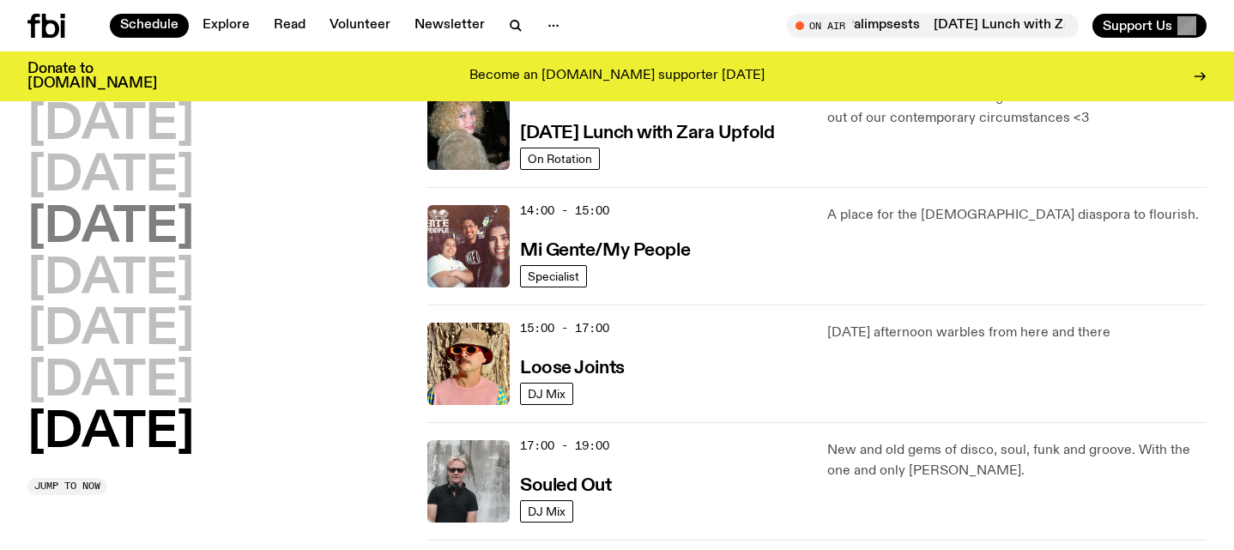
click at [117, 224] on h2 "[DATE]" at bounding box center [110, 228] width 166 height 48
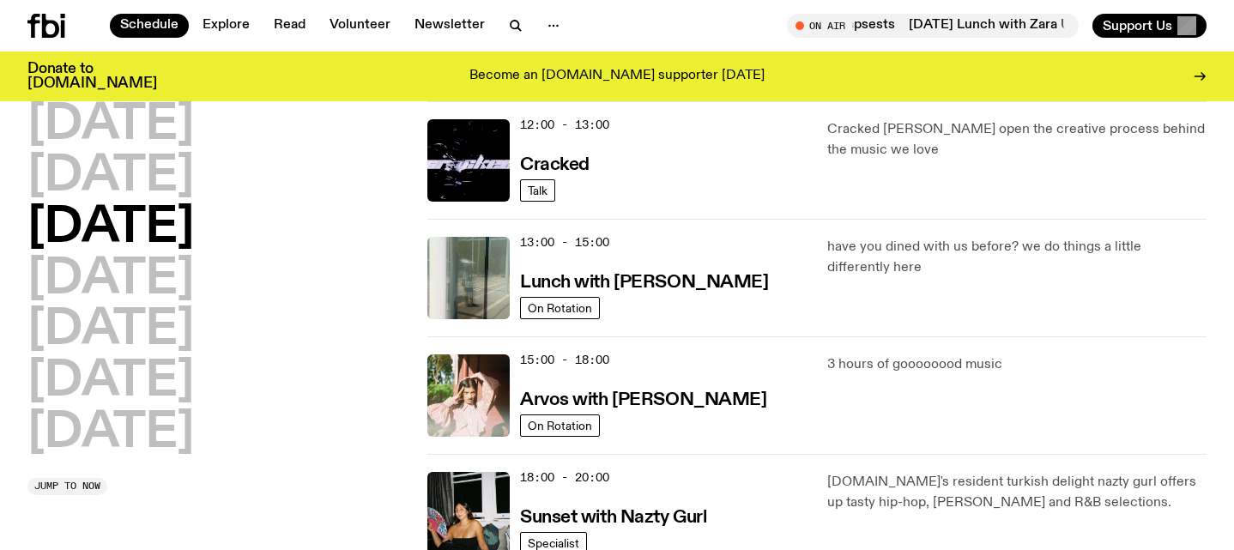
scroll to position [638, 0]
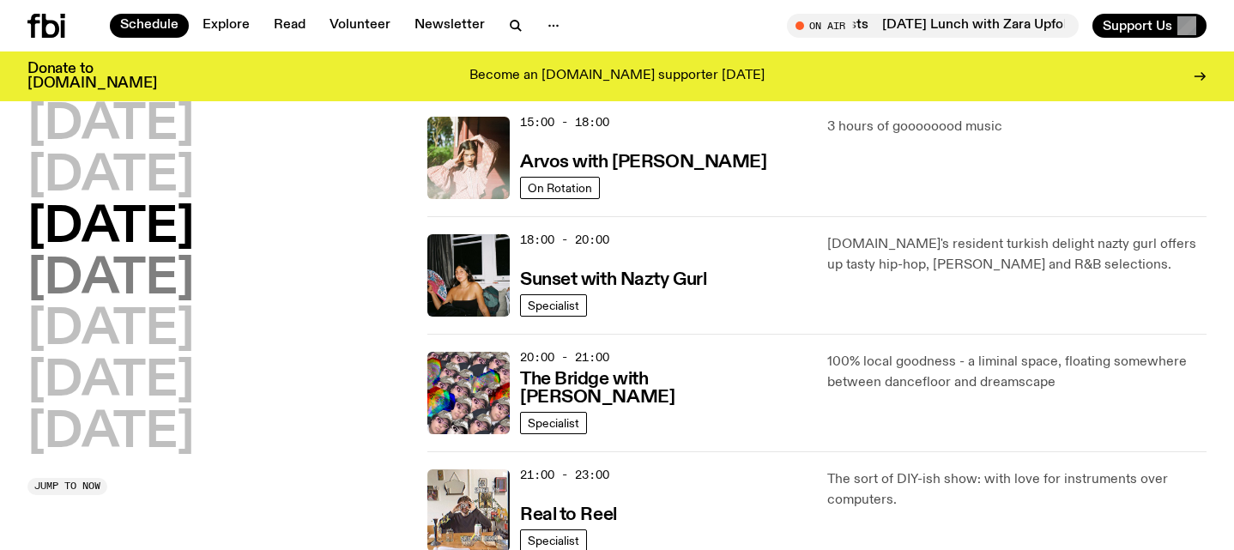
click at [194, 280] on h2 "[DATE]" at bounding box center [110, 280] width 166 height 48
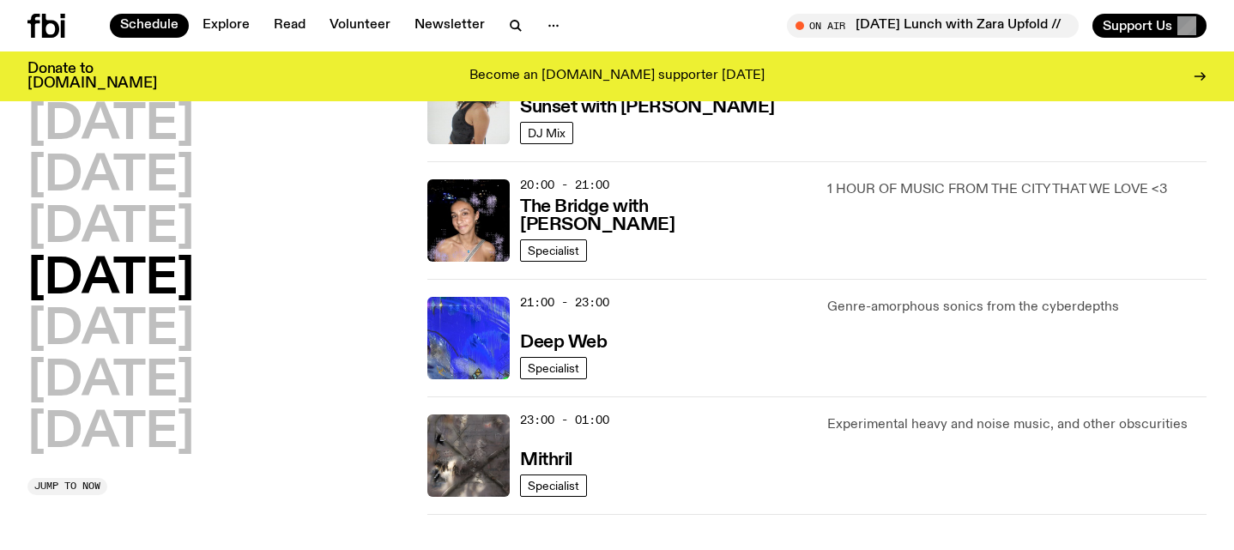
scroll to position [824, 0]
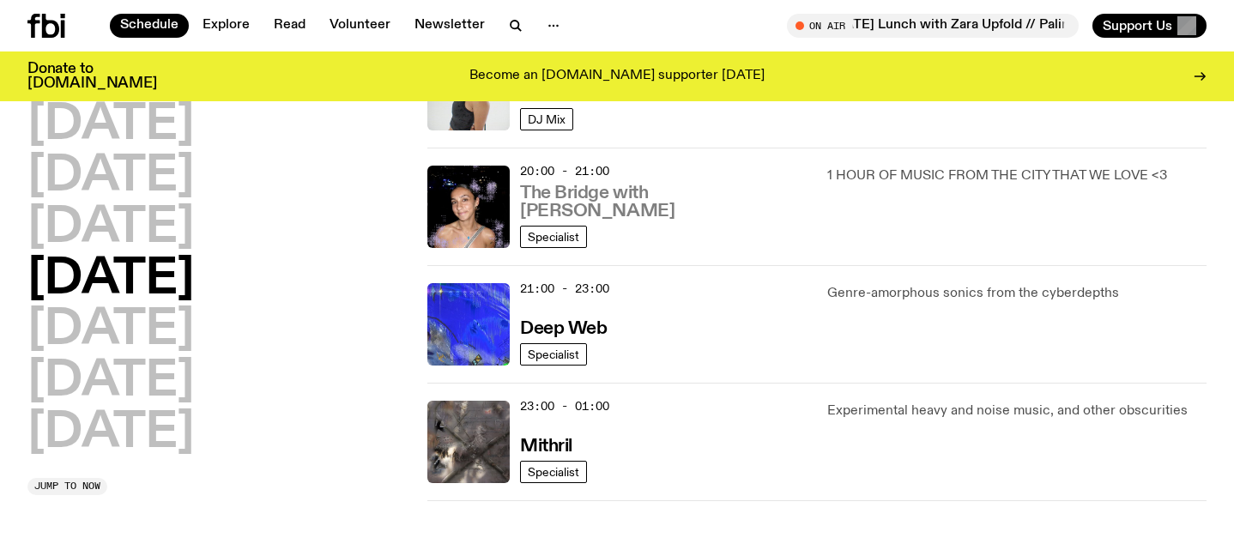
click at [678, 212] on h3 "The Bridge with [PERSON_NAME]" at bounding box center [663, 202] width 287 height 36
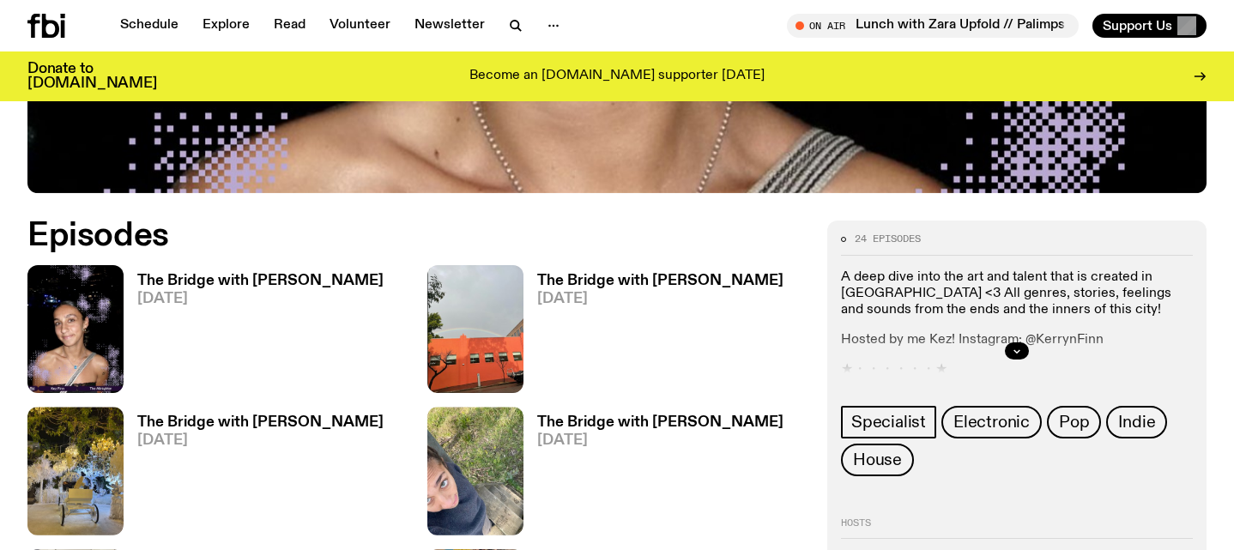
scroll to position [854, 0]
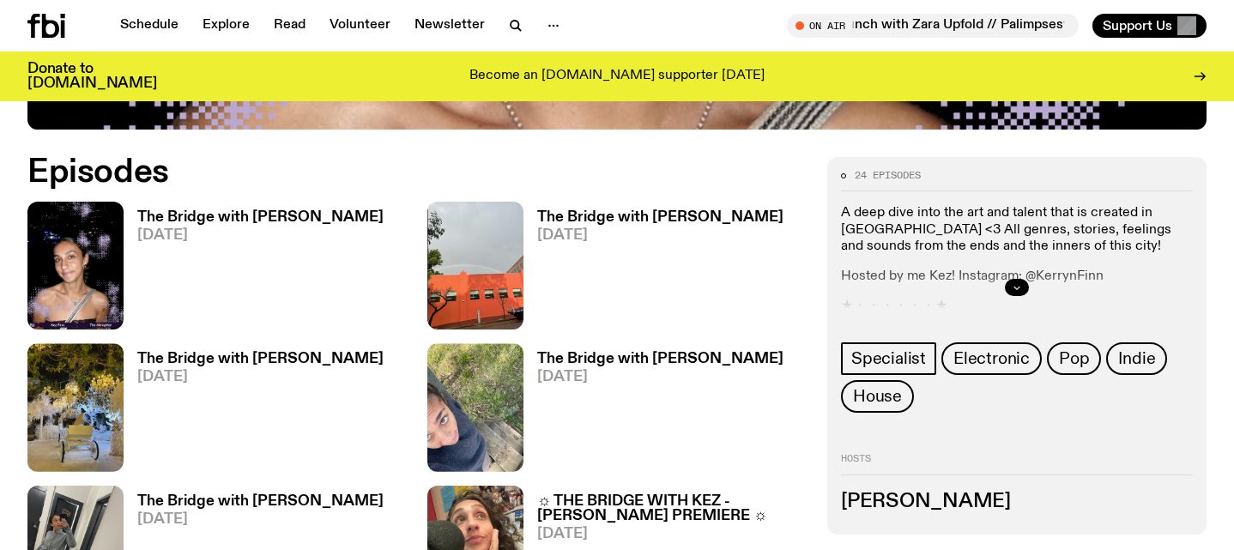
click at [1018, 282] on icon "button" at bounding box center [1016, 287] width 10 height 10
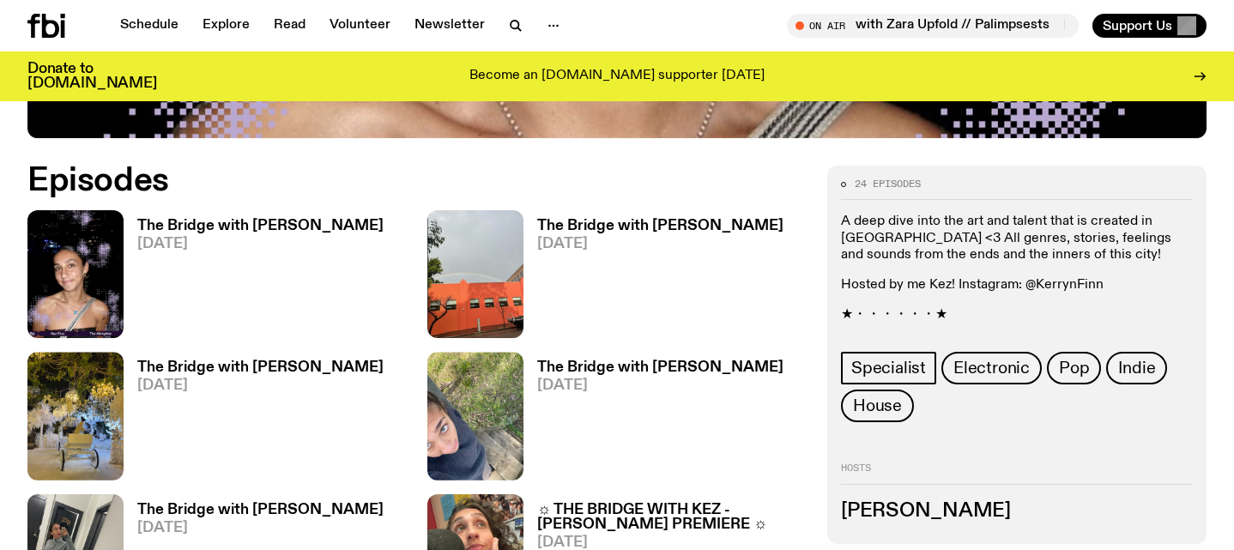
scroll to position [842, 0]
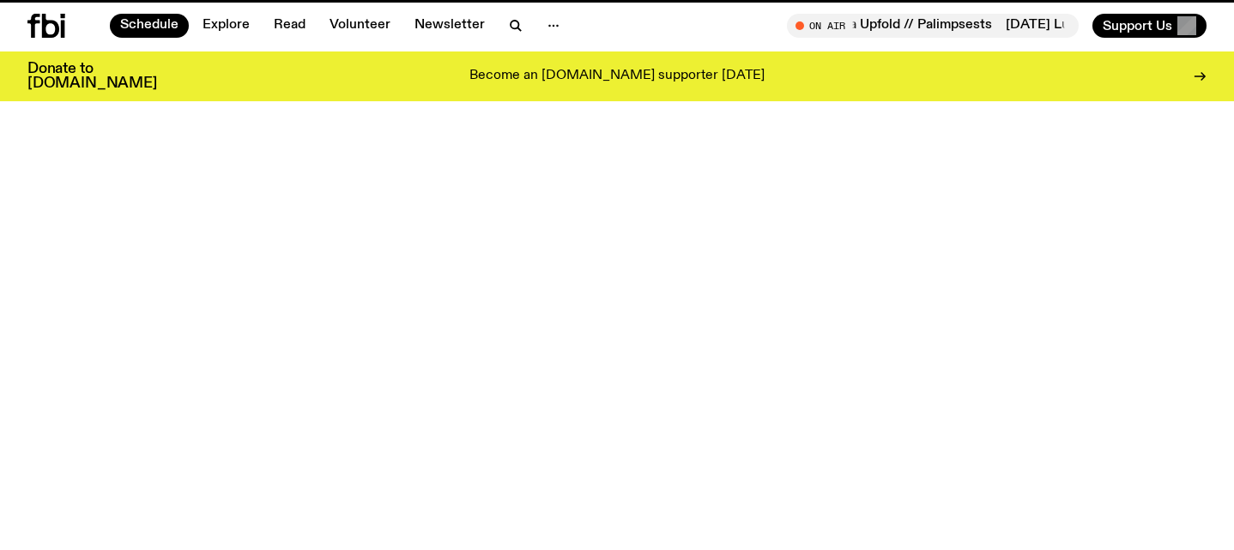
scroll to position [824, 0]
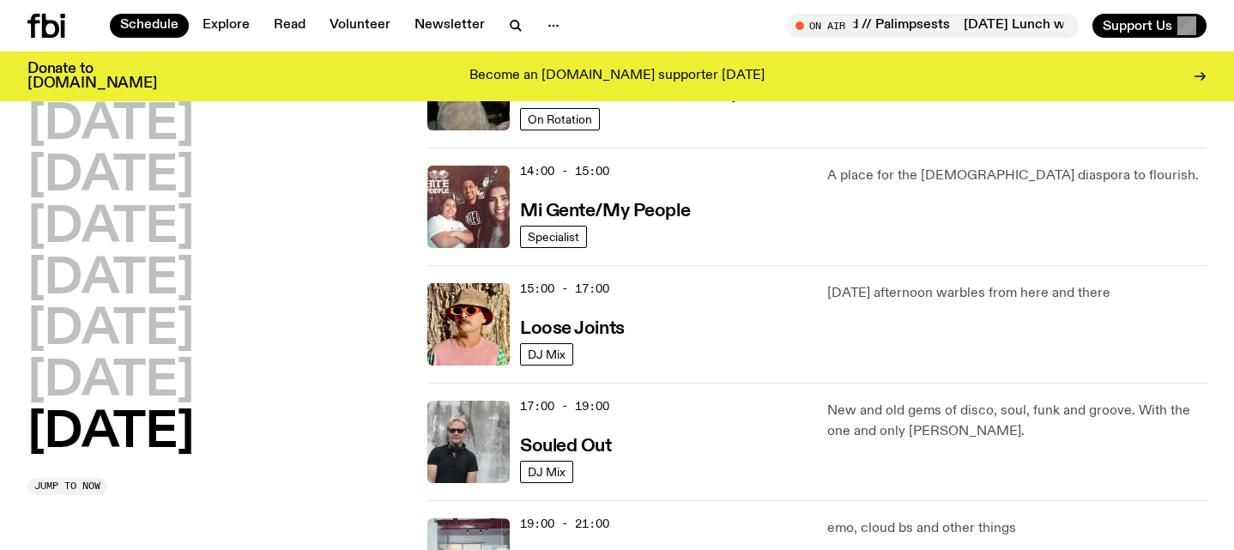
click at [120, 326] on h2 "[DATE]" at bounding box center [110, 330] width 166 height 48
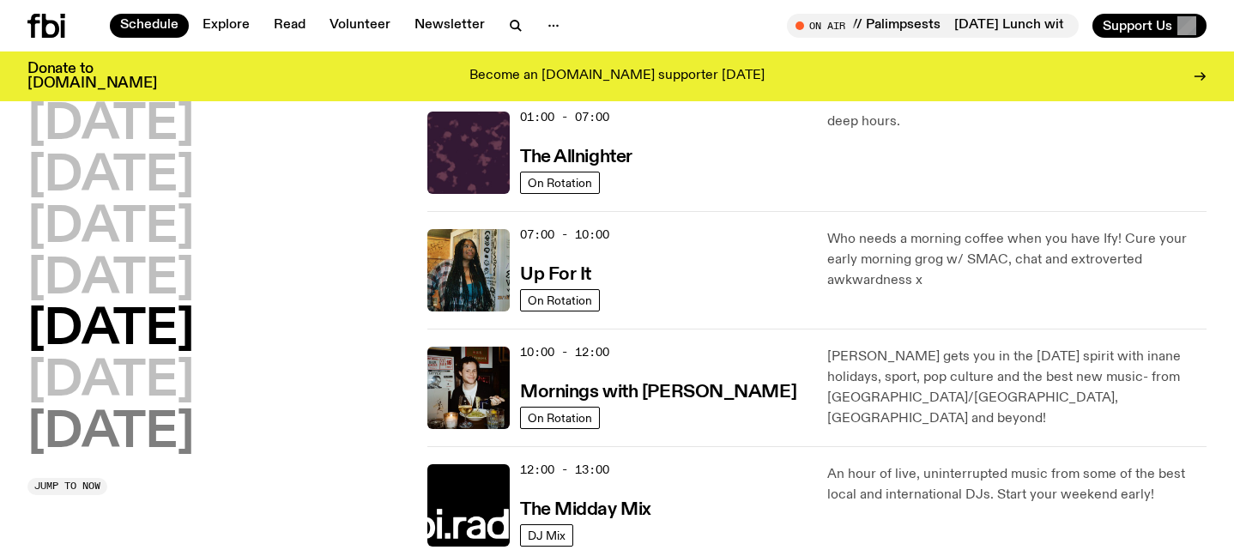
scroll to position [48, 0]
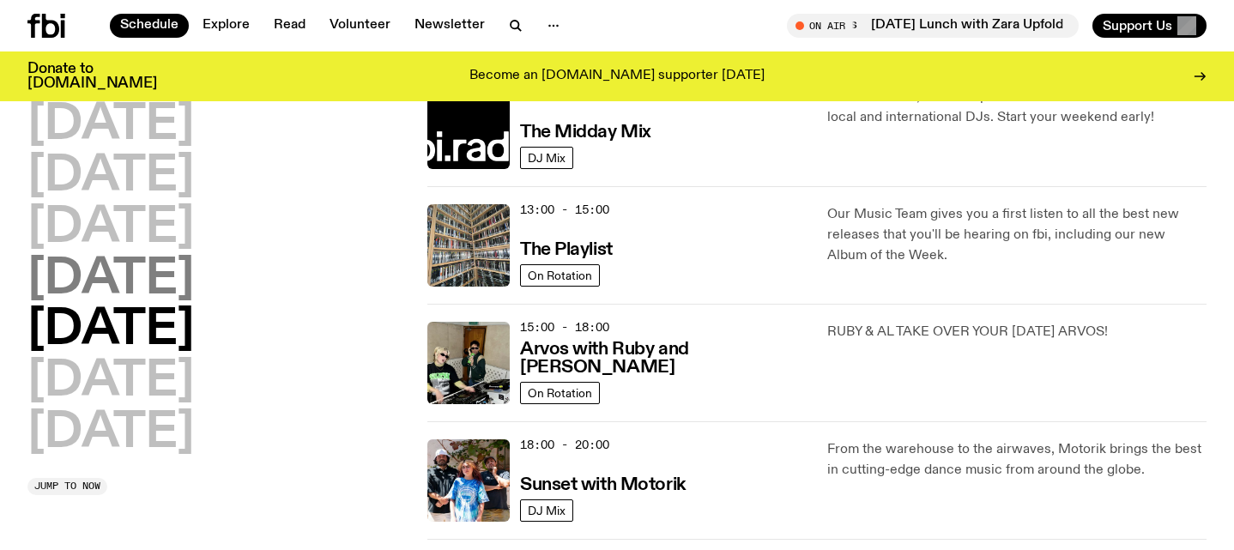
click at [182, 289] on h2 "[DATE]" at bounding box center [110, 280] width 166 height 48
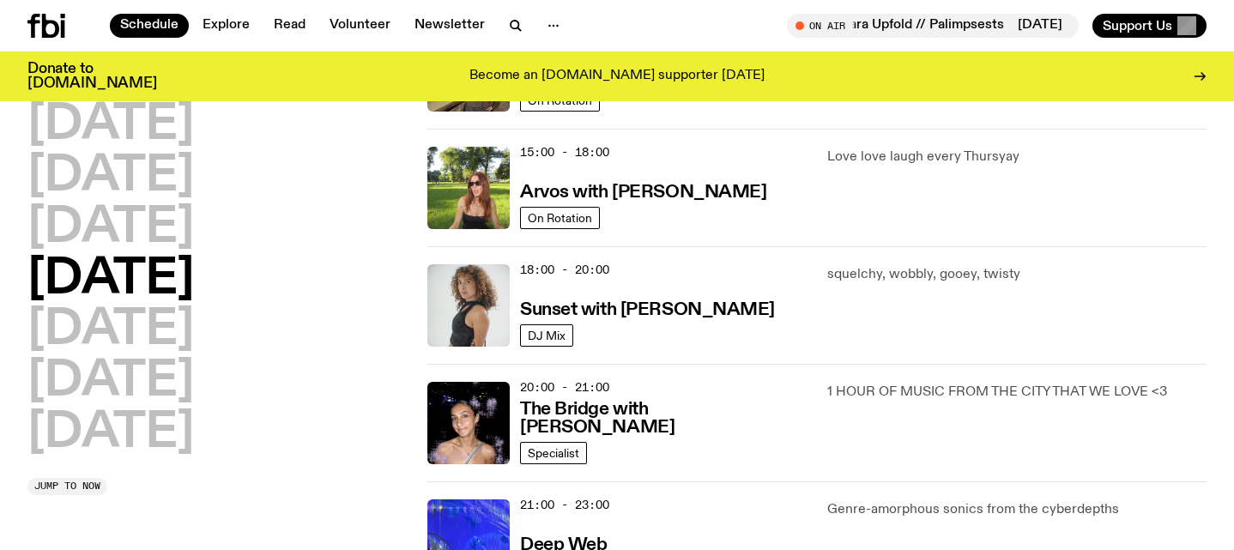
scroll to position [609, 0]
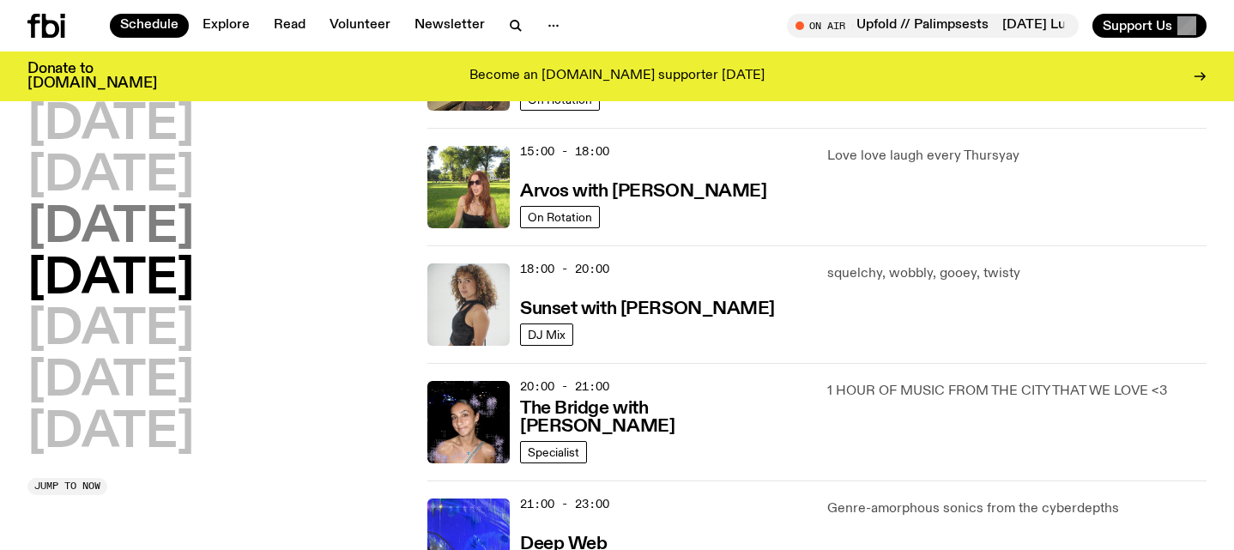
click at [187, 234] on h2 "[DATE]" at bounding box center [110, 228] width 166 height 48
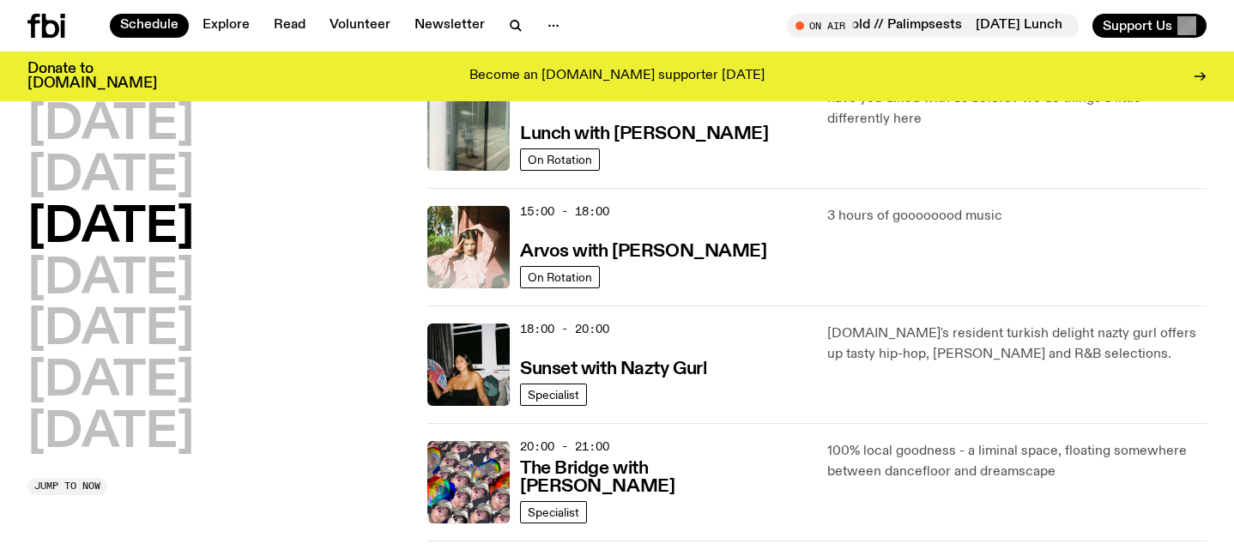
scroll to position [642, 0]
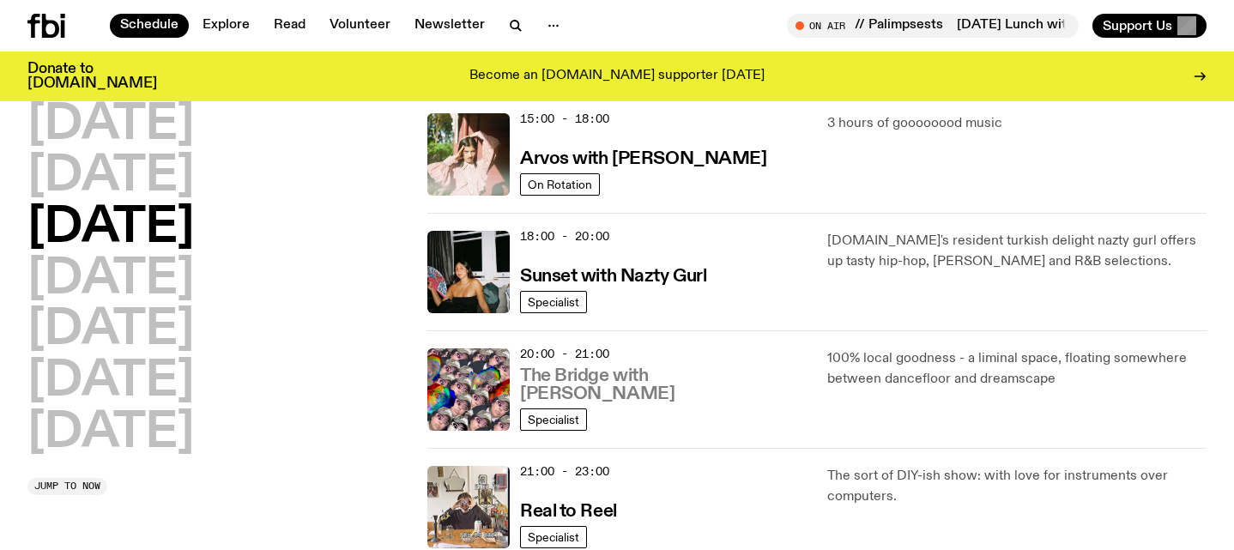
click at [614, 397] on h3 "The Bridge with [PERSON_NAME]" at bounding box center [663, 385] width 287 height 36
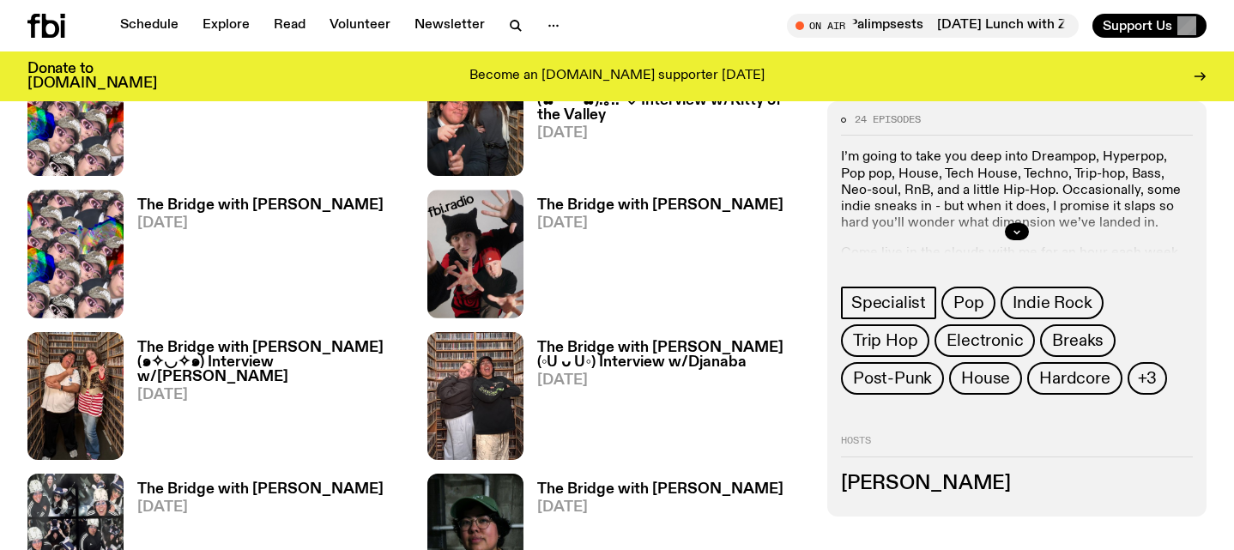
scroll to position [1011, 0]
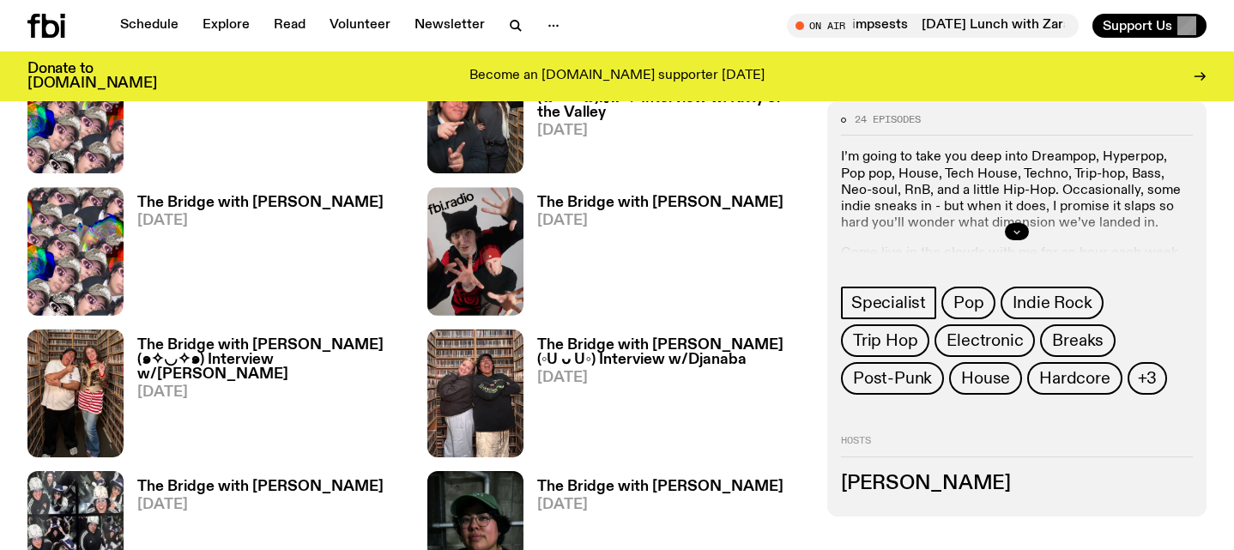
click at [1013, 237] on icon "button" at bounding box center [1016, 232] width 10 height 10
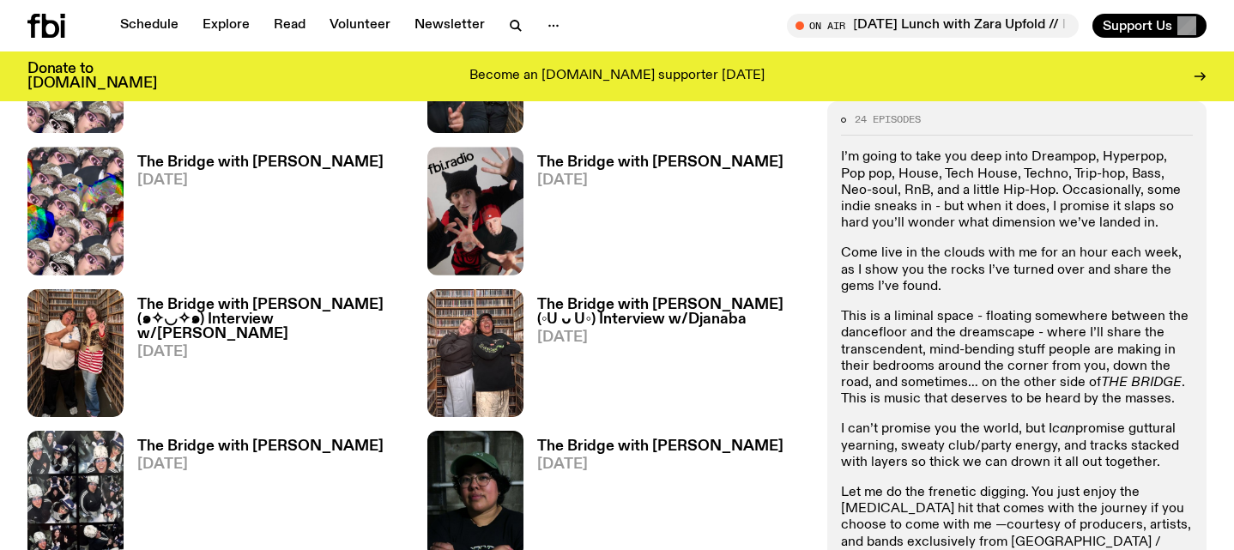
scroll to position [1047, 0]
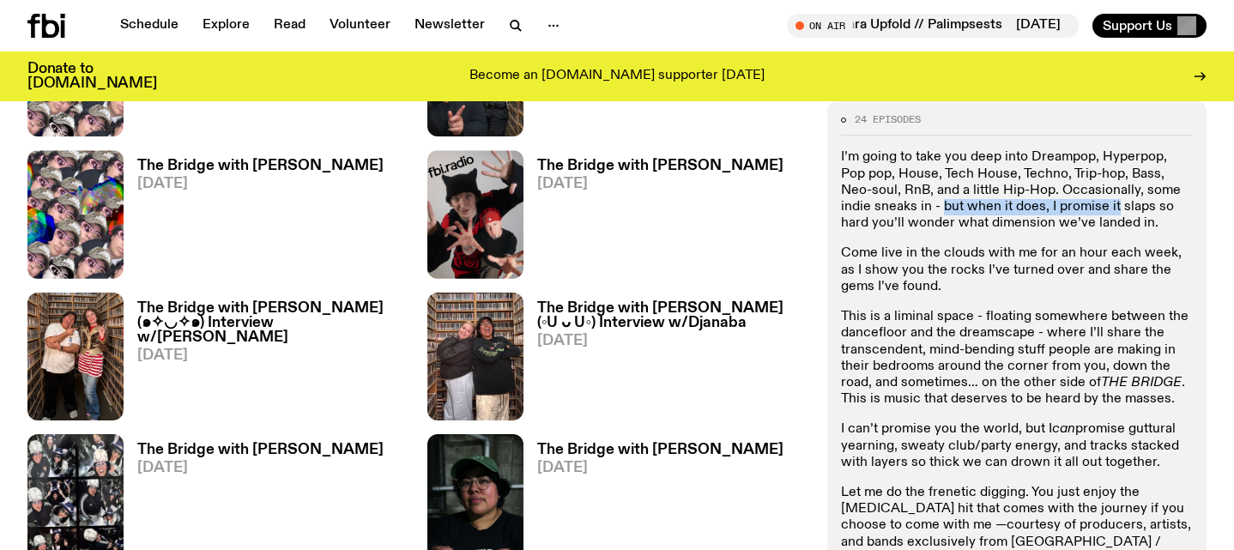
drag, startPoint x: 910, startPoint y: 206, endPoint x: 1083, endPoint y: 212, distance: 172.5
click at [1083, 421] on p "I’m going to take you deep into Dreampop, Hyperpop, Pop pop, House, Tech House,…" at bounding box center [1017, 446] width 352 height 50
click at [1175, 421] on p "I’m going to take you deep into Dreampop, Hyperpop, Pop pop, House, Tech House,…" at bounding box center [1017, 446] width 352 height 50
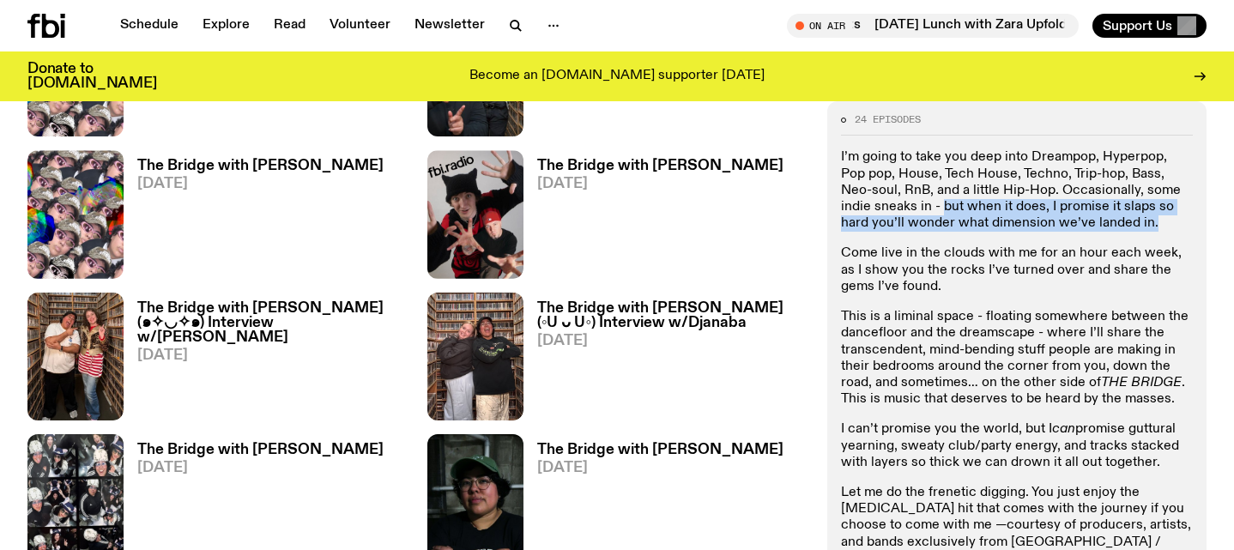
drag, startPoint x: 908, startPoint y: 213, endPoint x: 1120, endPoint y: 225, distance: 212.2
click at [1120, 421] on p "I’m going to take you deep into Dreampop, Hyperpop, Pop pop, House, Tech House,…" at bounding box center [1017, 446] width 352 height 50
